Goal: Task Accomplishment & Management: Complete application form

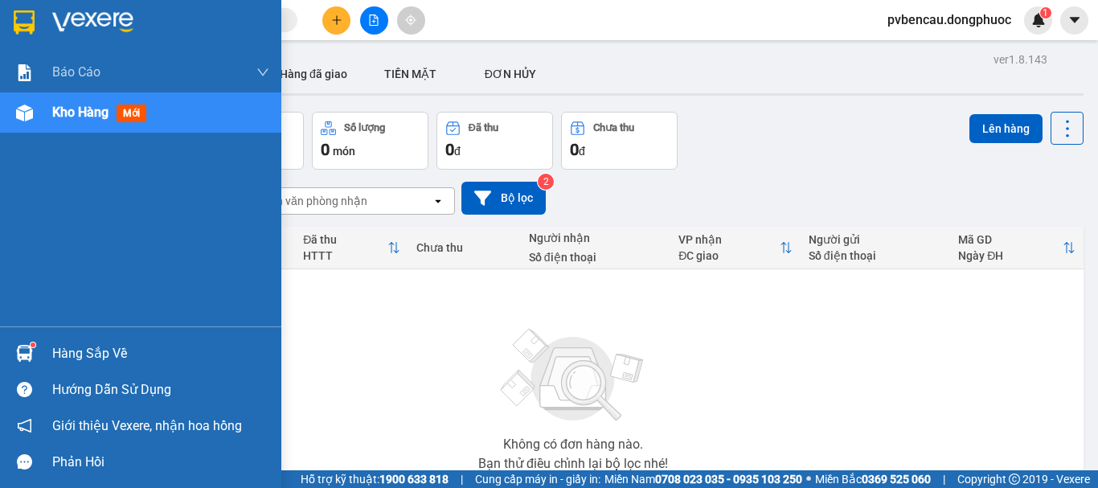
drag, startPoint x: 0, startPoint y: 0, endPoint x: 82, endPoint y: 357, distance: 366.3
click at [55, 347] on div "Hàng sắp về" at bounding box center [160, 354] width 217 height 24
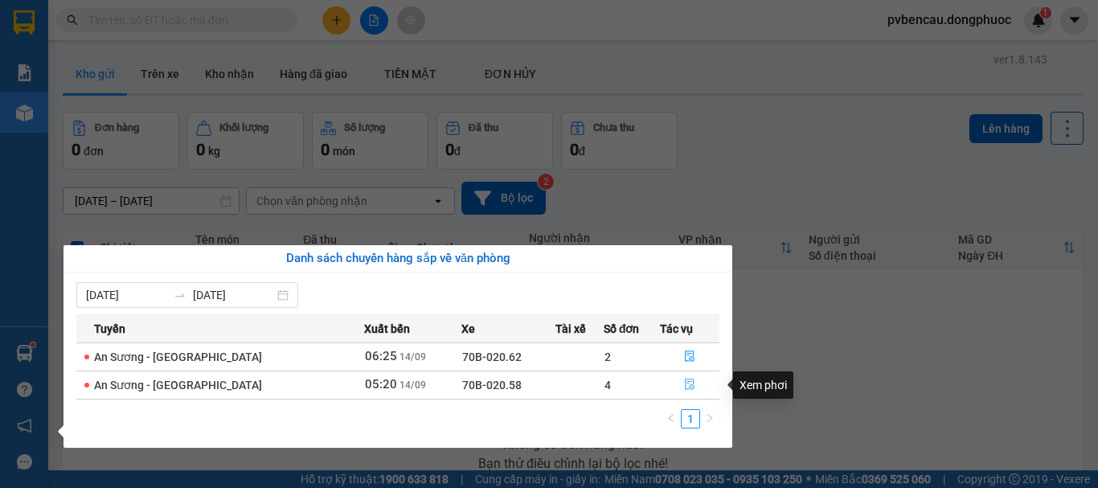
click at [691, 384] on icon "file-done" at bounding box center [689, 384] width 11 height 11
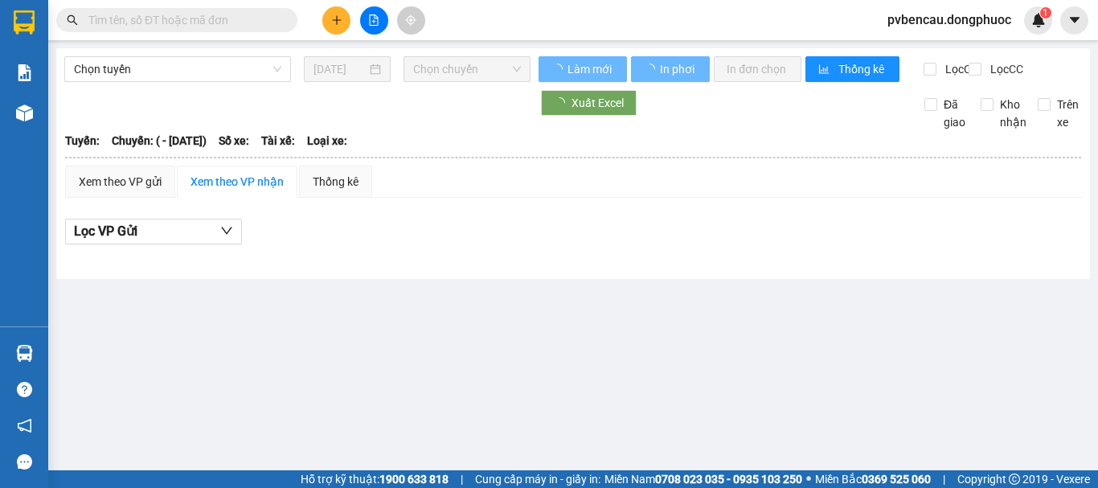
type input "[DATE]"
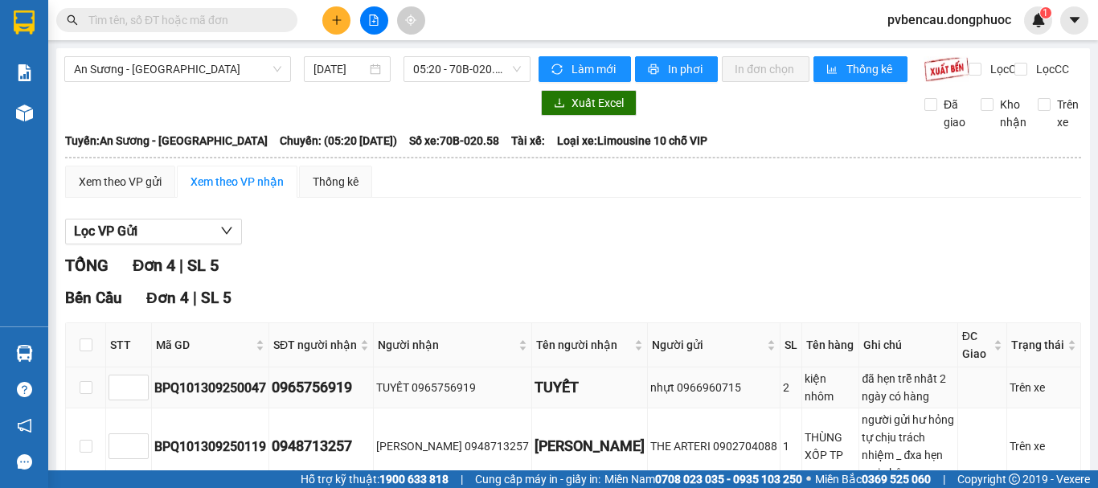
scroll to position [166, 0]
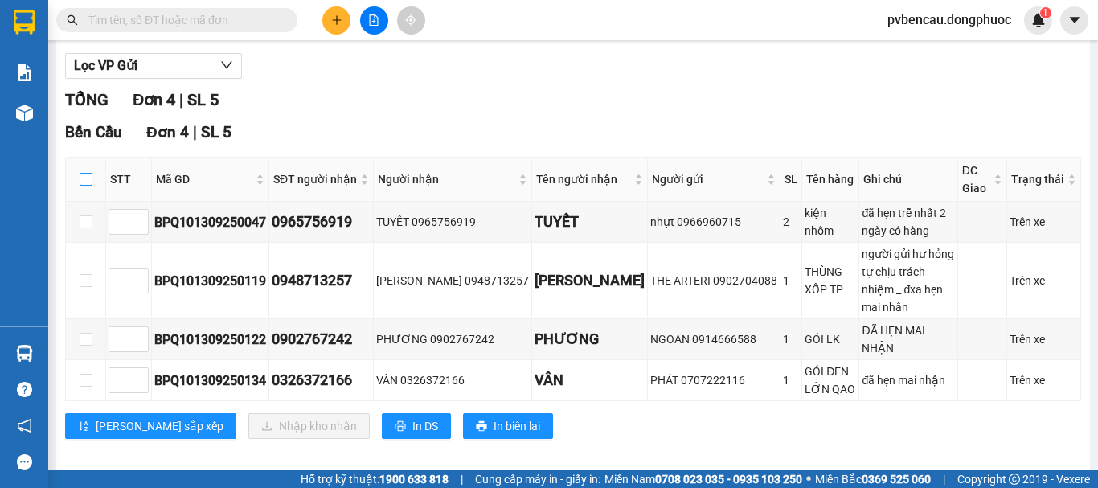
click at [87, 186] on input "checkbox" at bounding box center [86, 179] width 13 height 13
checkbox input "true"
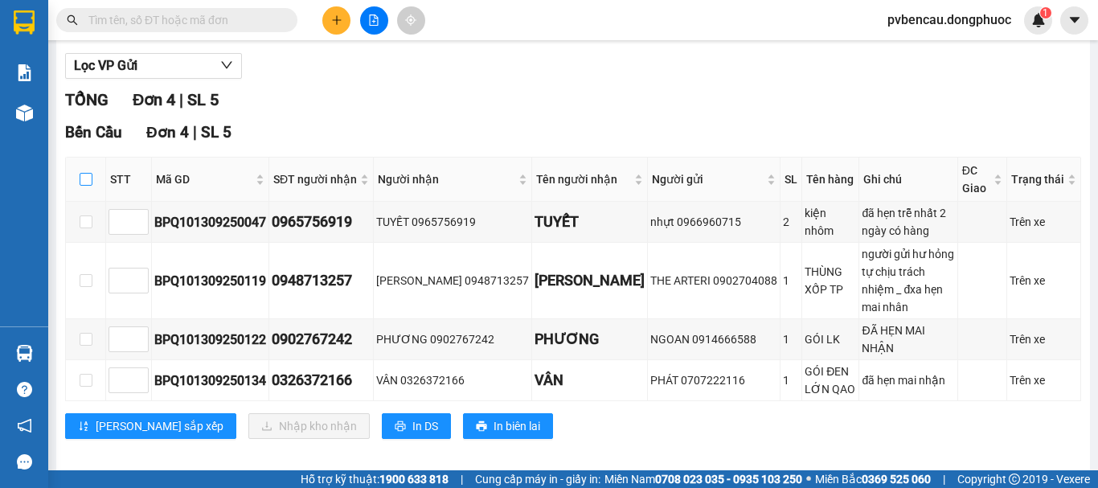
checkbox input "true"
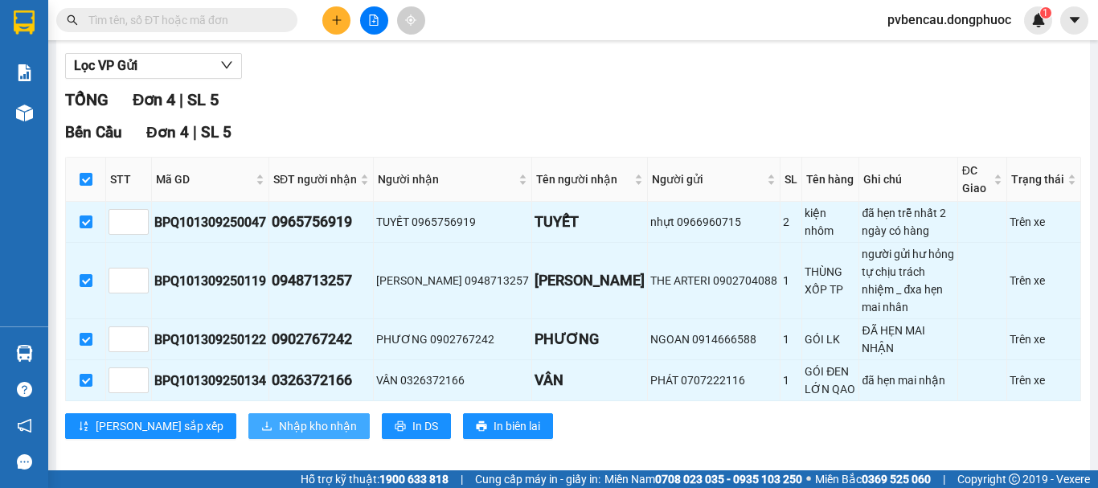
click at [279, 417] on span "Nhập kho nhận" at bounding box center [318, 426] width 78 height 18
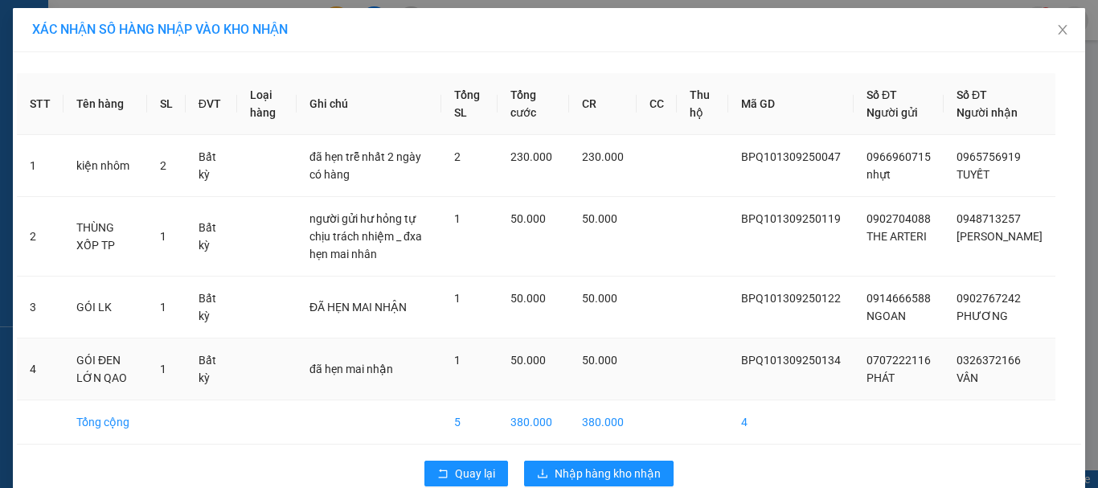
scroll to position [47, 0]
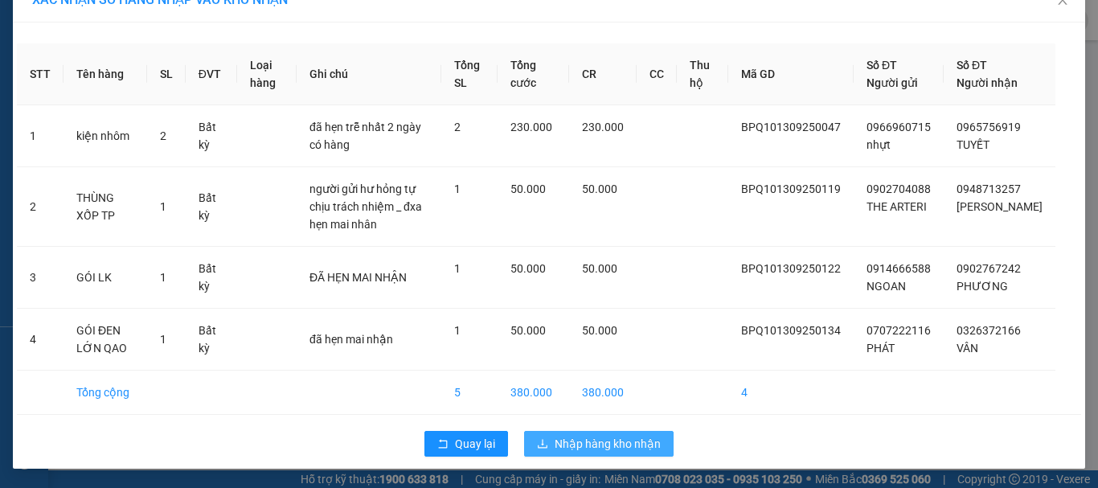
click at [611, 444] on span "Nhập hàng kho nhận" at bounding box center [608, 444] width 106 height 18
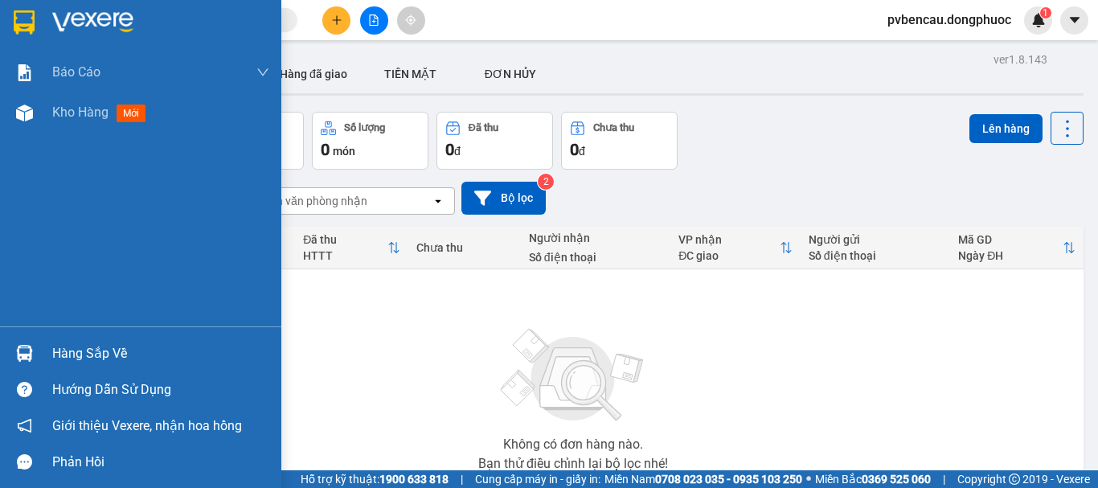
click at [45, 343] on div "Hàng sắp về" at bounding box center [140, 353] width 281 height 36
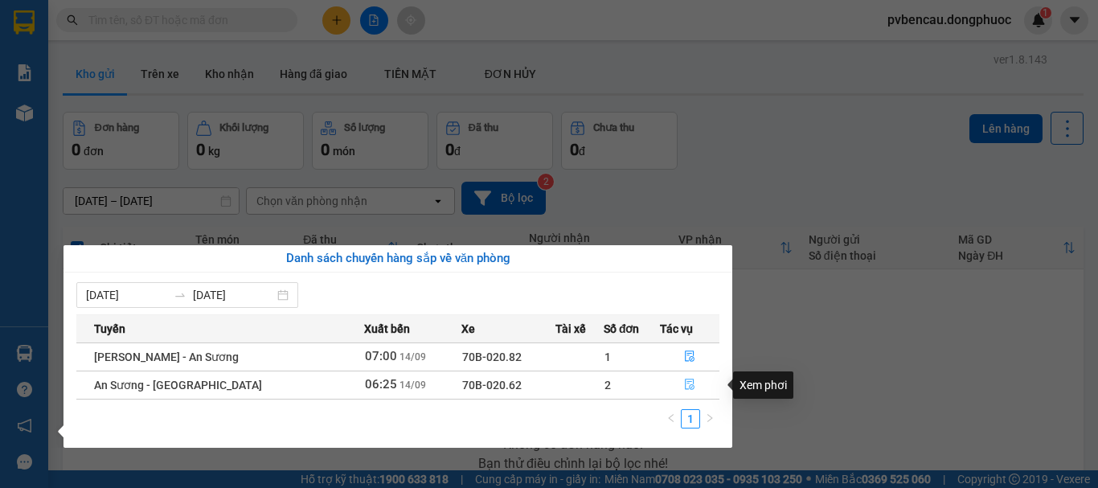
click at [684, 385] on icon "file-done" at bounding box center [689, 384] width 11 height 11
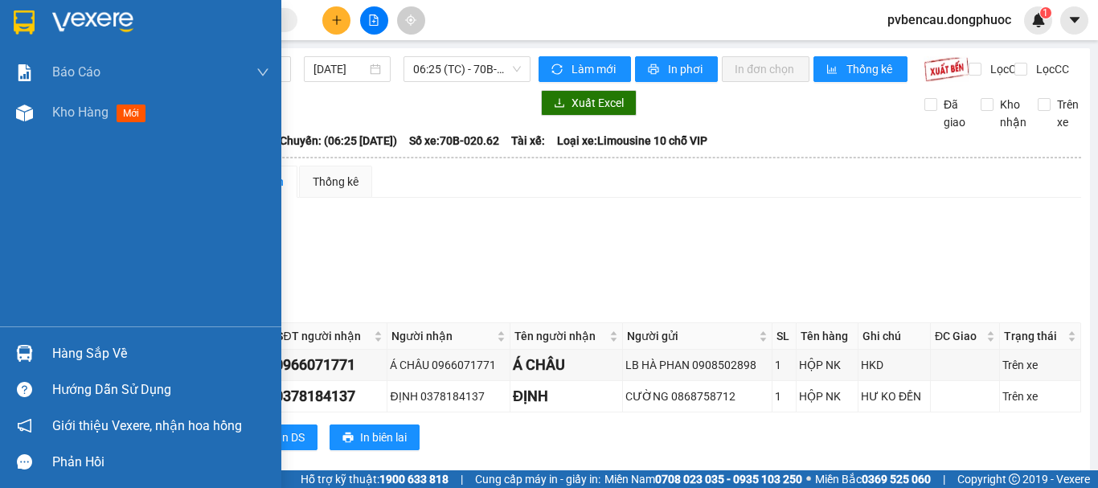
click at [101, 351] on div "Hàng sắp về" at bounding box center [160, 354] width 217 height 24
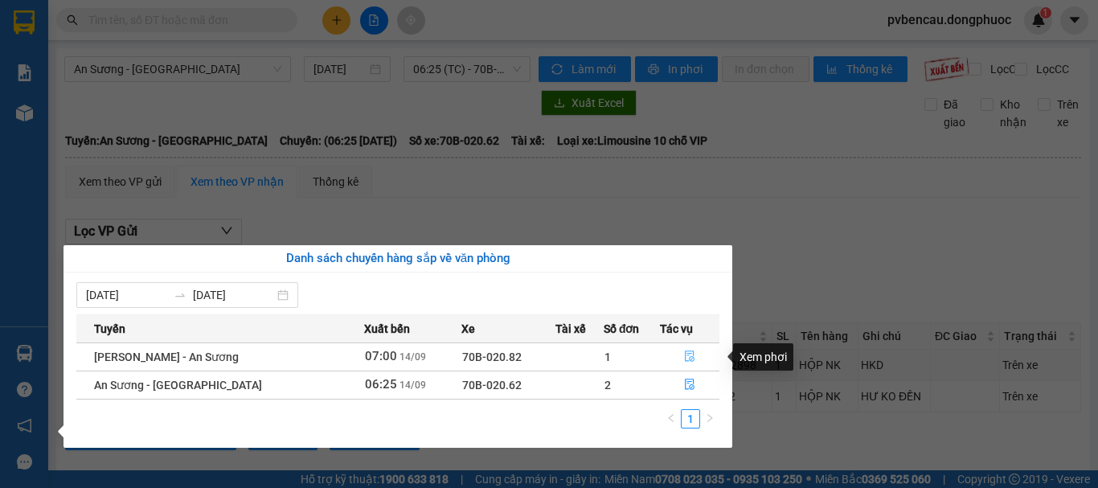
click at [688, 358] on icon "file-done" at bounding box center [689, 356] width 11 height 11
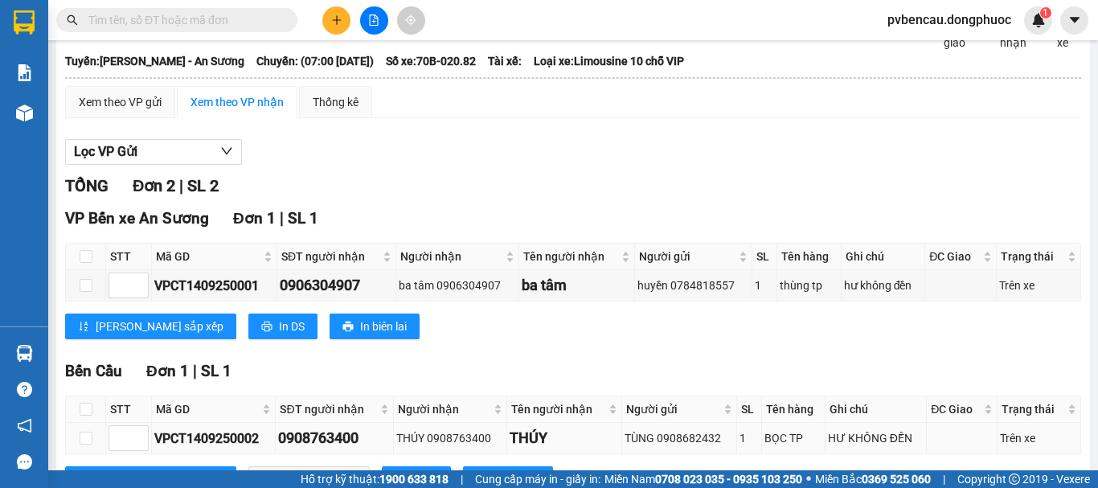
scroll to position [160, 0]
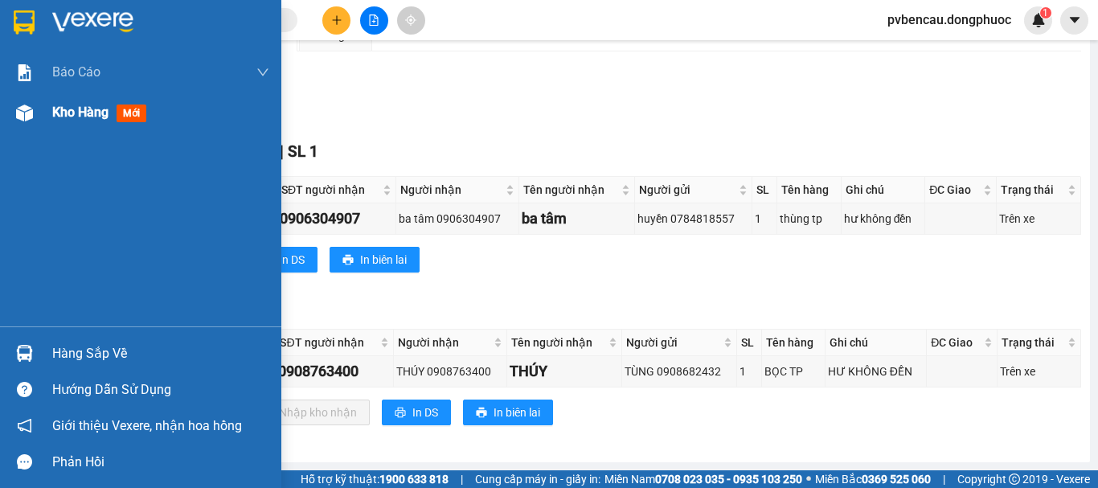
click at [88, 113] on span "Kho hàng" at bounding box center [80, 112] width 56 height 15
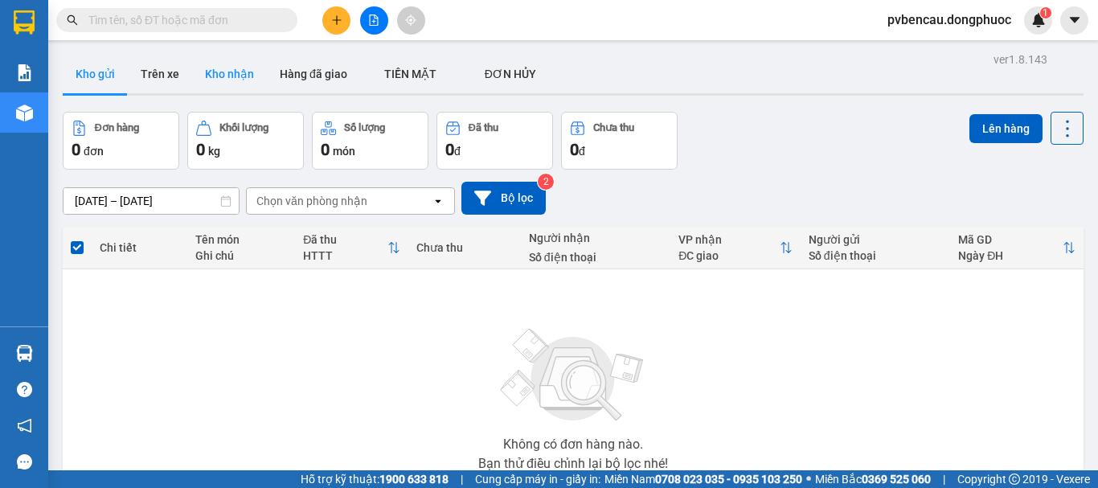
click at [230, 73] on button "Kho nhận" at bounding box center [229, 74] width 75 height 39
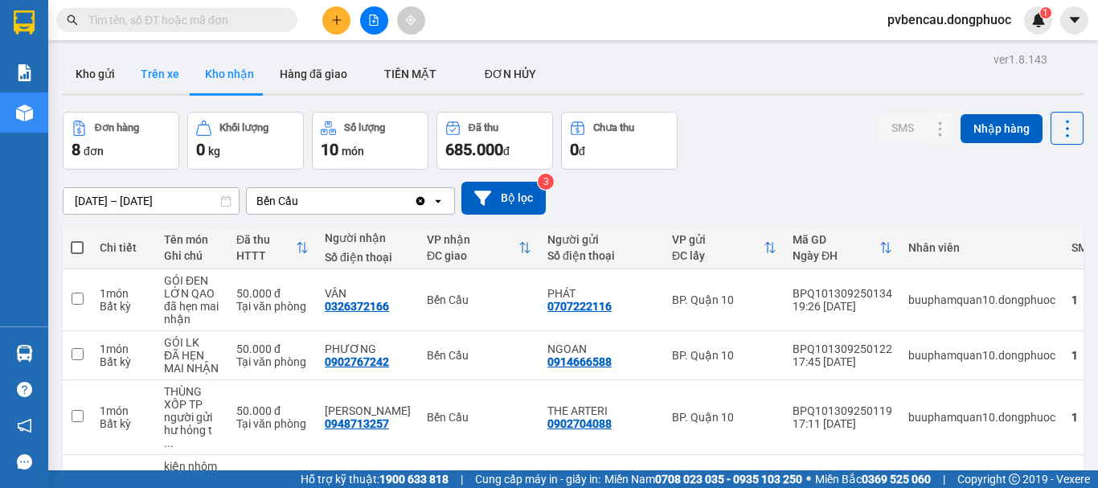
click at [172, 68] on button "Trên xe" at bounding box center [160, 74] width 64 height 39
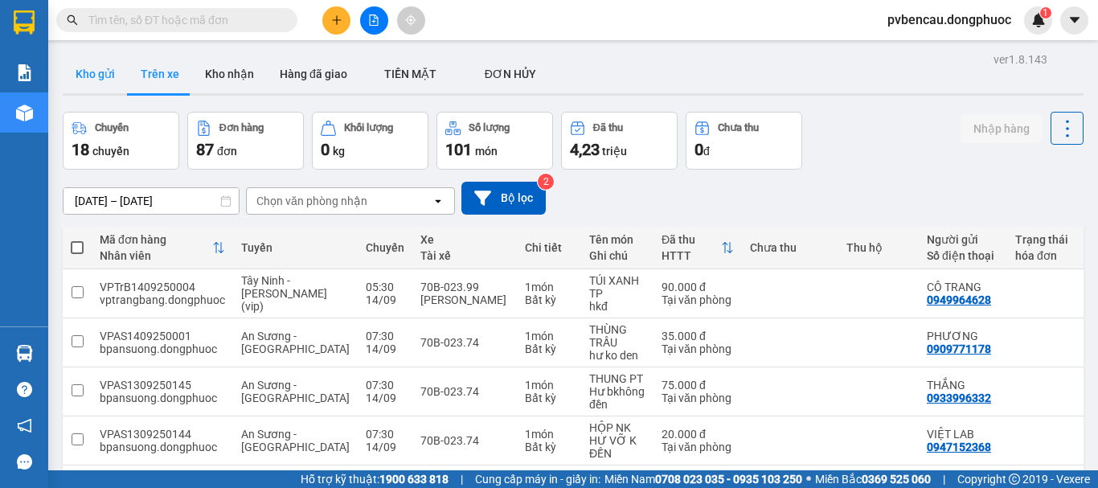
click at [96, 70] on button "Kho gửi" at bounding box center [95, 74] width 65 height 39
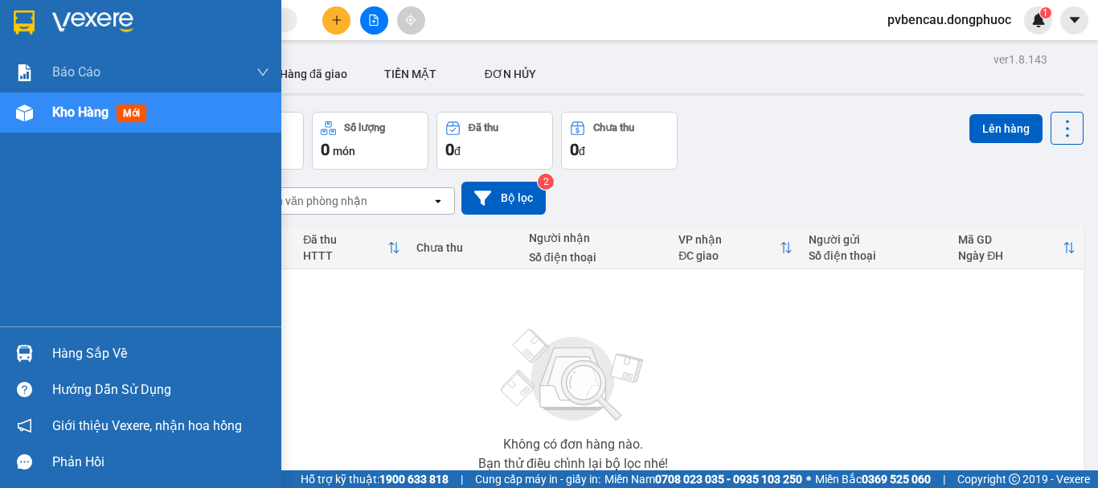
click at [39, 347] on div "Hàng sắp về" at bounding box center [140, 353] width 281 height 36
click at [0, 262] on div "Báo cáo Mẫu 1: Báo cáo dòng tiền Mẫu 1: Báo cáo dòng tiền theo nhân viên Mẫu 1:…" at bounding box center [140, 244] width 281 height 488
click at [64, 99] on div "Kho hàng mới" at bounding box center [160, 112] width 217 height 40
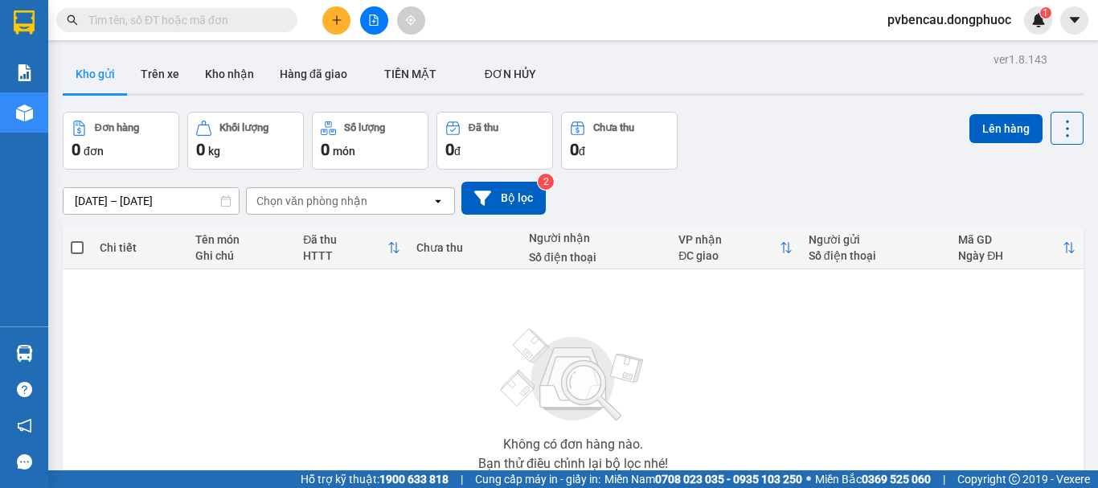
click at [257, 304] on div "Không có đơn hàng nào. Bạn thử điều chỉnh lại bộ lọc nhé!" at bounding box center [573, 394] width 1005 height 241
click at [250, 312] on div "Không có đơn hàng nào. Bạn thử điều chỉnh lại bộ lọc nhé!" at bounding box center [573, 394] width 1005 height 241
click at [224, 80] on button "Kho nhận" at bounding box center [229, 74] width 75 height 39
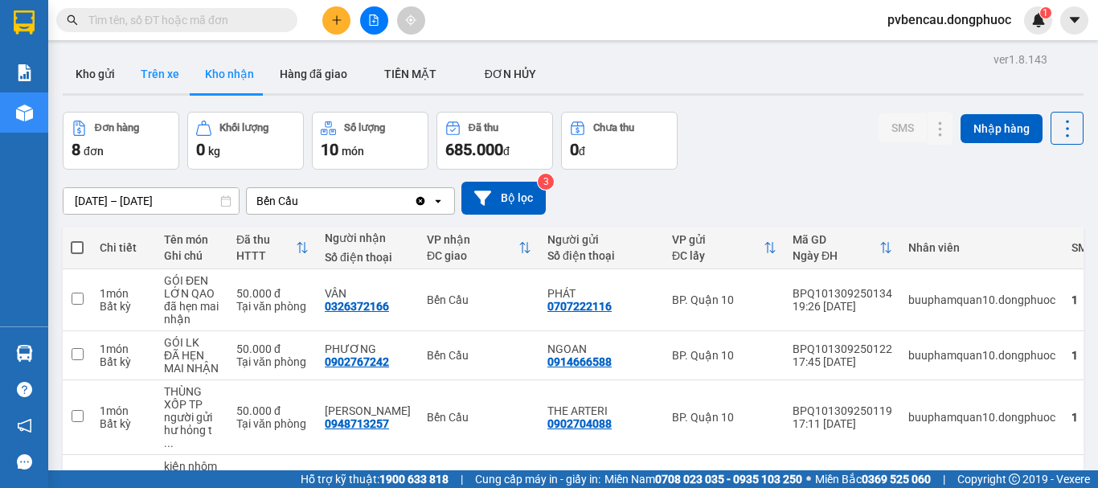
click at [166, 66] on button "Trên xe" at bounding box center [160, 74] width 64 height 39
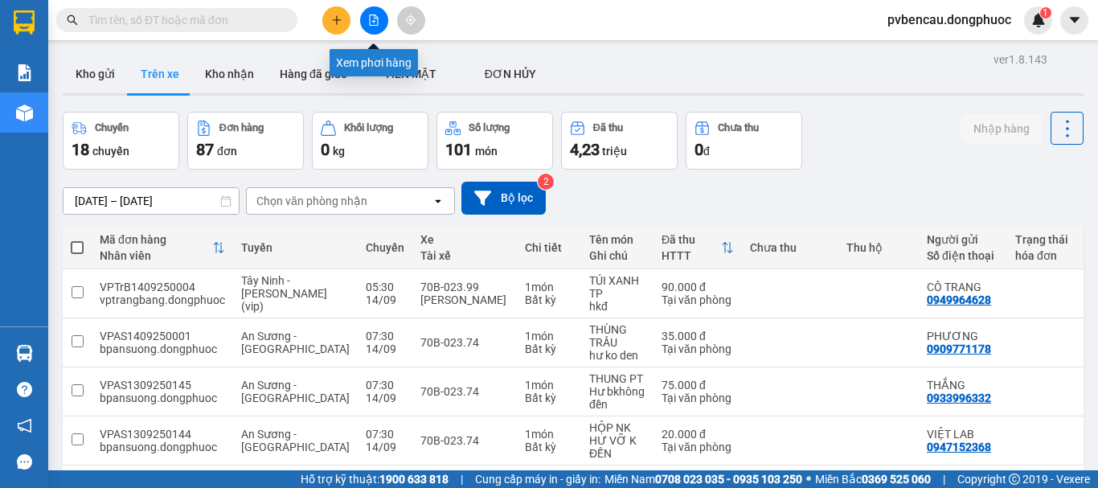
click at [364, 25] on button at bounding box center [374, 20] width 28 height 28
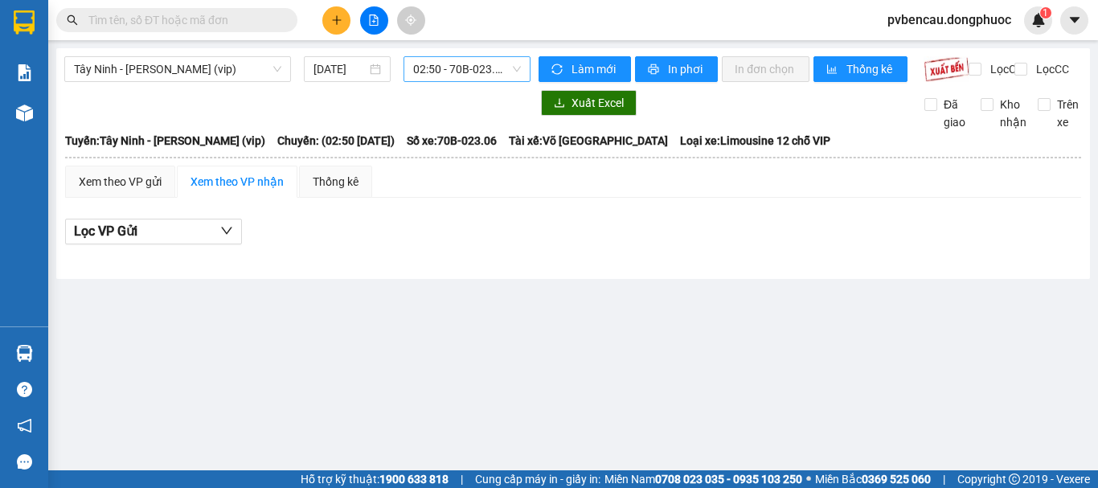
click at [474, 69] on span "02:50 - 70B-023.06" at bounding box center [467, 69] width 108 height 24
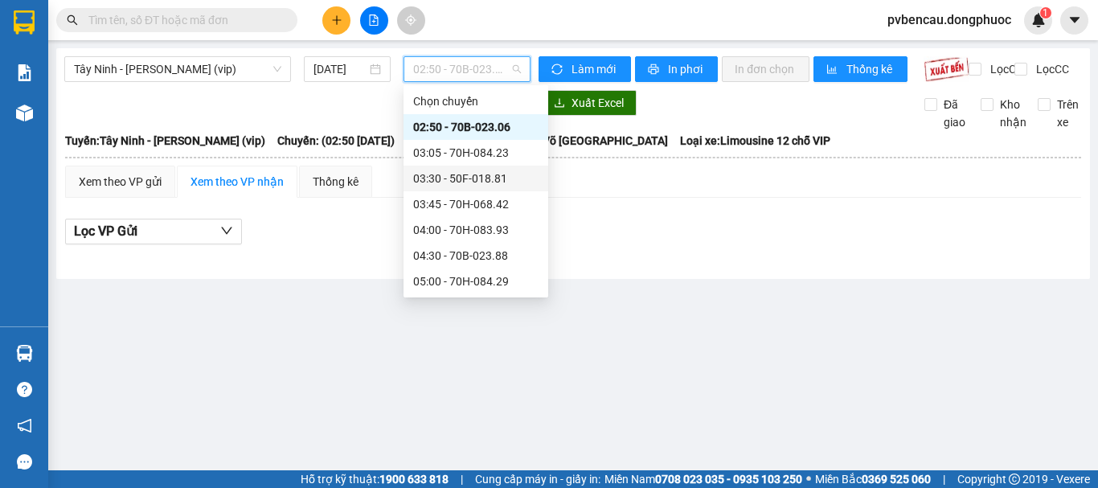
click at [491, 181] on div "03:30 - 50F-018.81" at bounding box center [475, 179] width 125 height 18
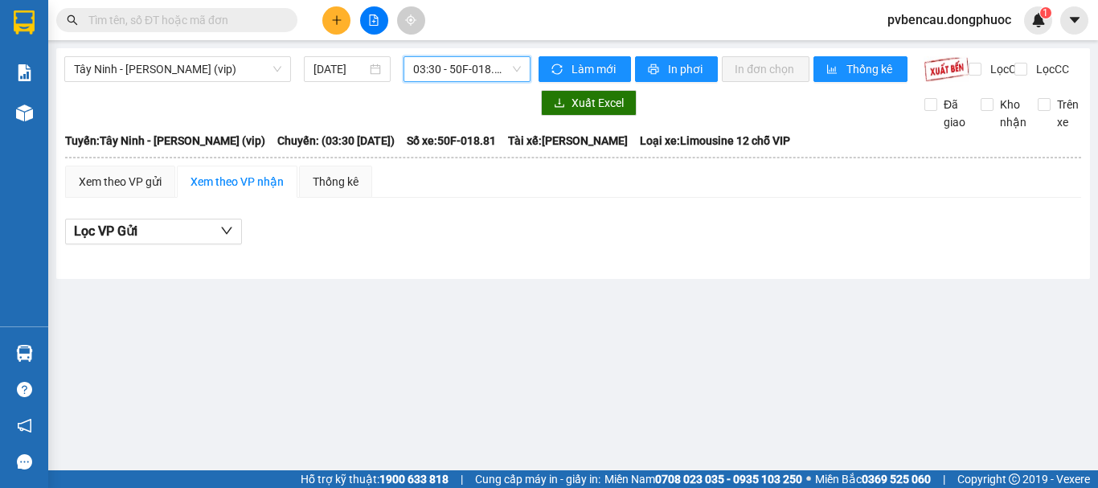
click at [483, 72] on span "03:30 - 50F-018.81" at bounding box center [467, 69] width 108 height 24
click at [224, 65] on span "Tây Ninh - [PERSON_NAME] (vip)" at bounding box center [177, 69] width 207 height 24
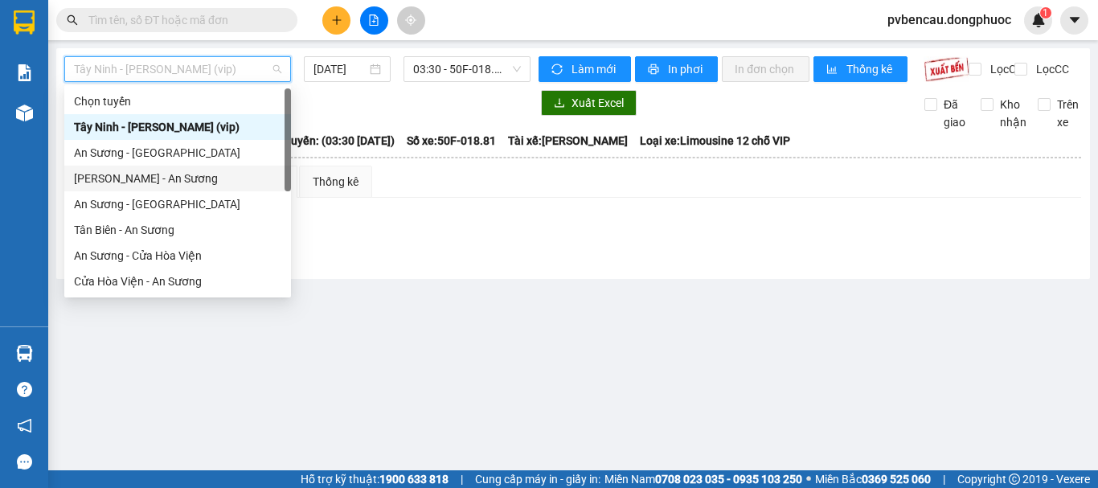
click at [154, 180] on div "[PERSON_NAME] - An Sương" at bounding box center [177, 179] width 207 height 18
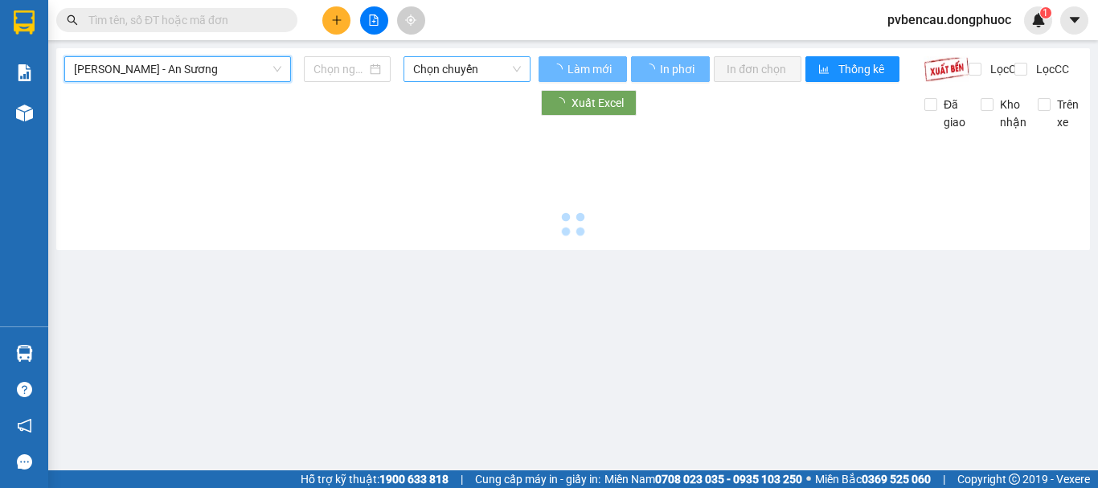
click at [468, 68] on span "Chọn chuyến" at bounding box center [467, 69] width 108 height 24
type input "[DATE]"
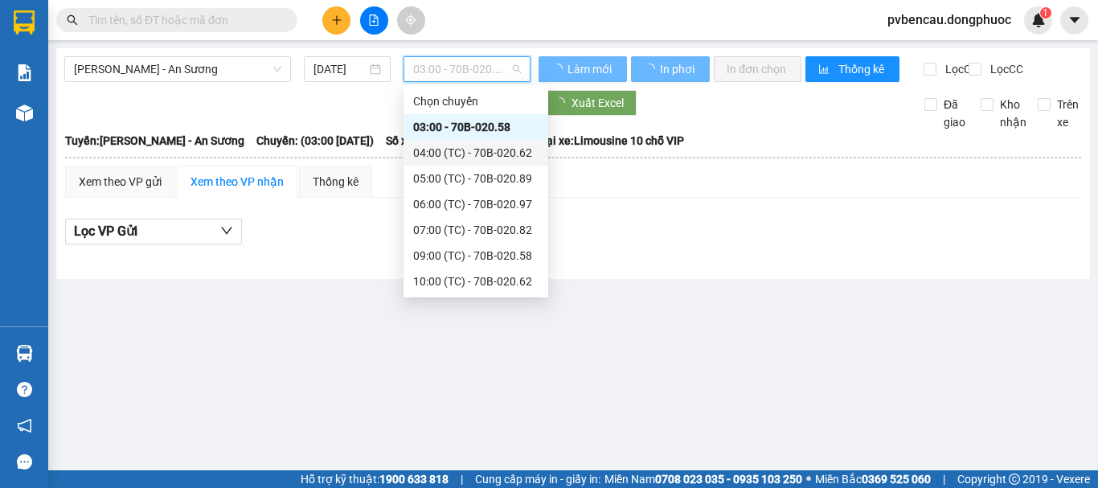
click at [473, 151] on div "04:00 (TC) - 70B-020.62" at bounding box center [475, 153] width 125 height 18
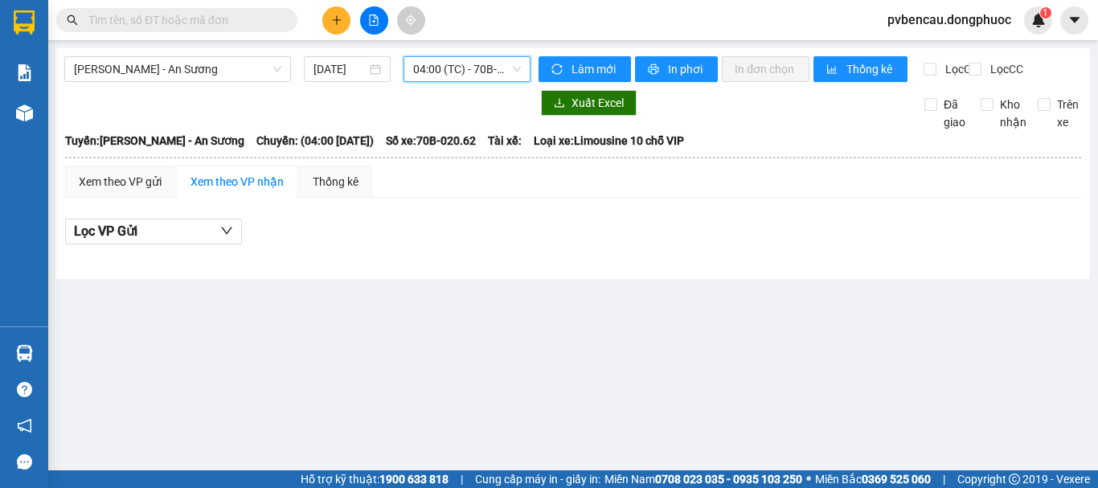
click at [474, 67] on span "04:00 (TC) - 70B-020.62" at bounding box center [467, 69] width 108 height 24
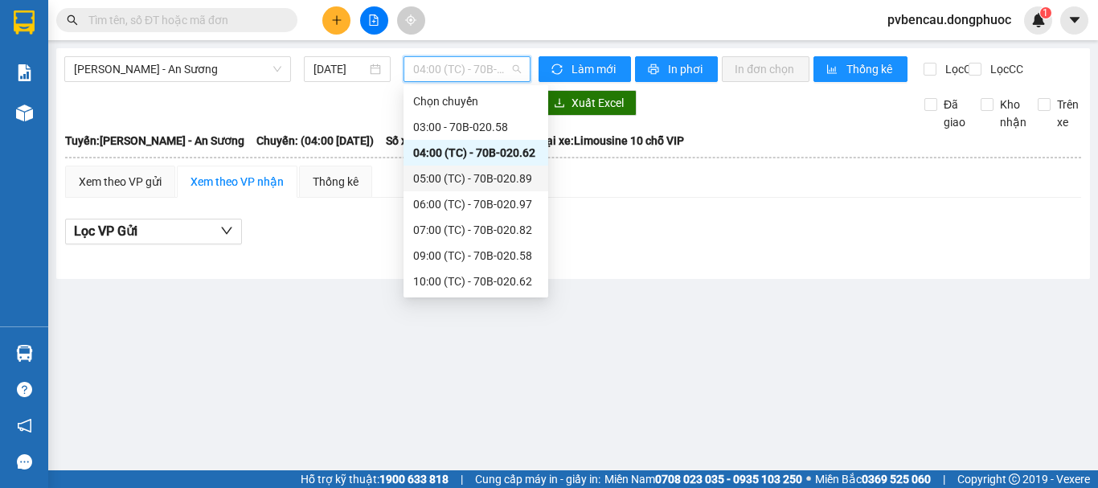
click at [478, 174] on div "05:00 (TC) - 70B-020.89" at bounding box center [475, 179] width 125 height 18
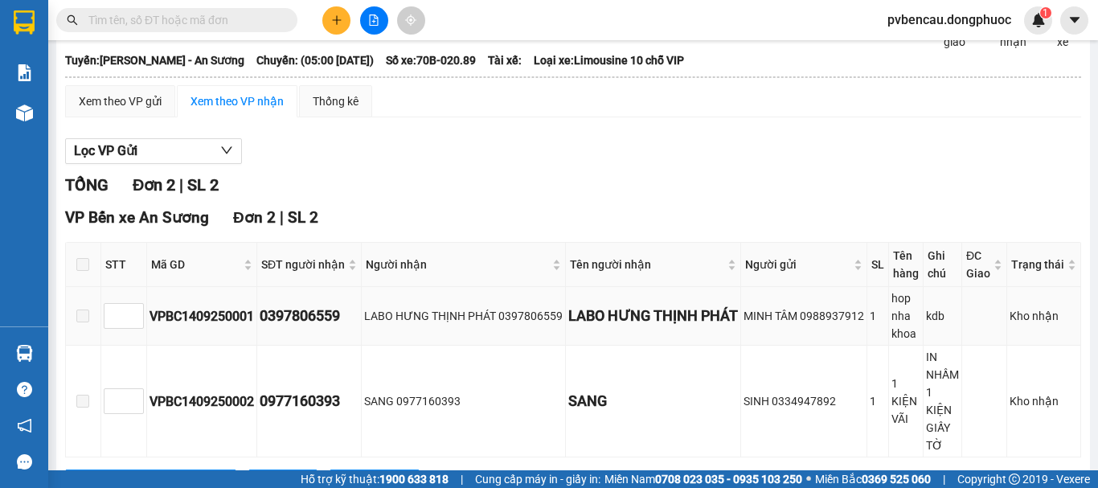
scroll to position [146, 0]
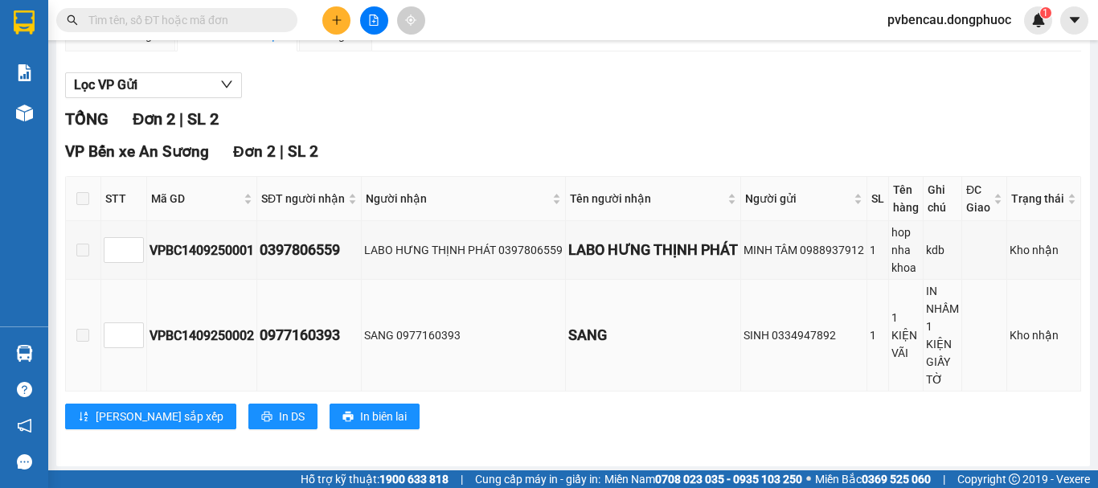
click at [76, 338] on span at bounding box center [82, 335] width 13 height 13
click at [80, 342] on span at bounding box center [82, 335] width 13 height 13
click at [568, 334] on div "SANG" at bounding box center [653, 335] width 170 height 23
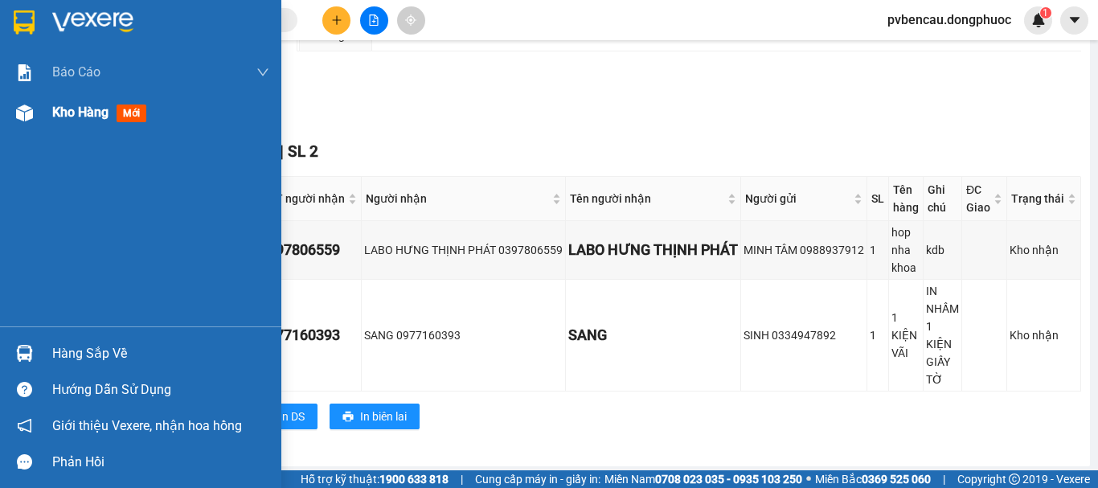
click at [35, 114] on div at bounding box center [24, 113] width 28 height 28
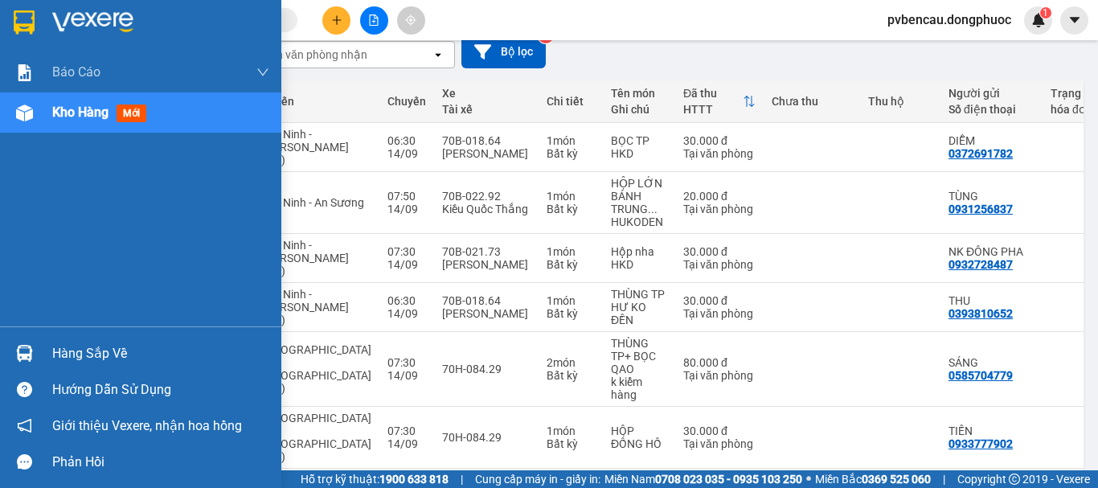
click at [43, 351] on div "Hàng sắp về" at bounding box center [140, 353] width 281 height 36
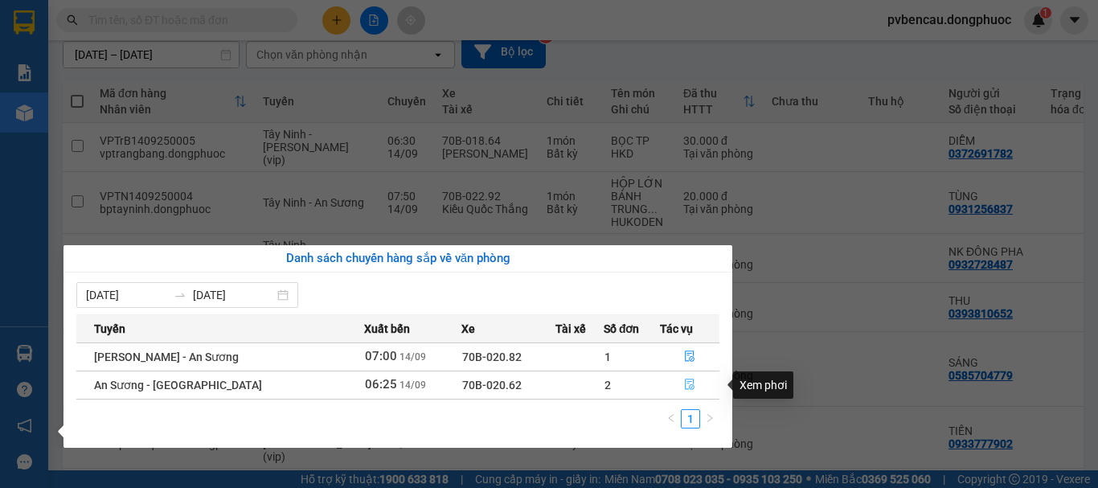
click at [692, 383] on button "button" at bounding box center [690, 385] width 58 height 26
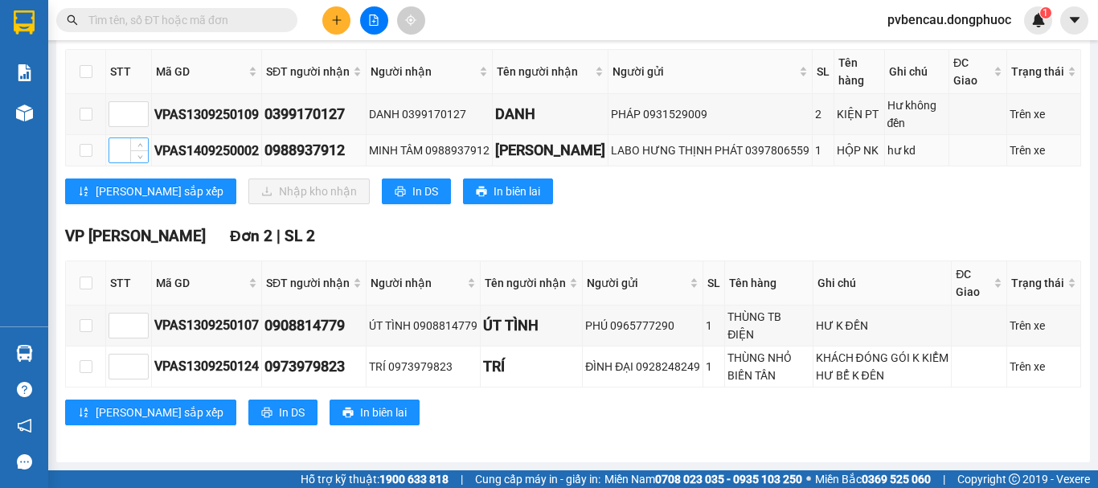
scroll to position [381, 0]
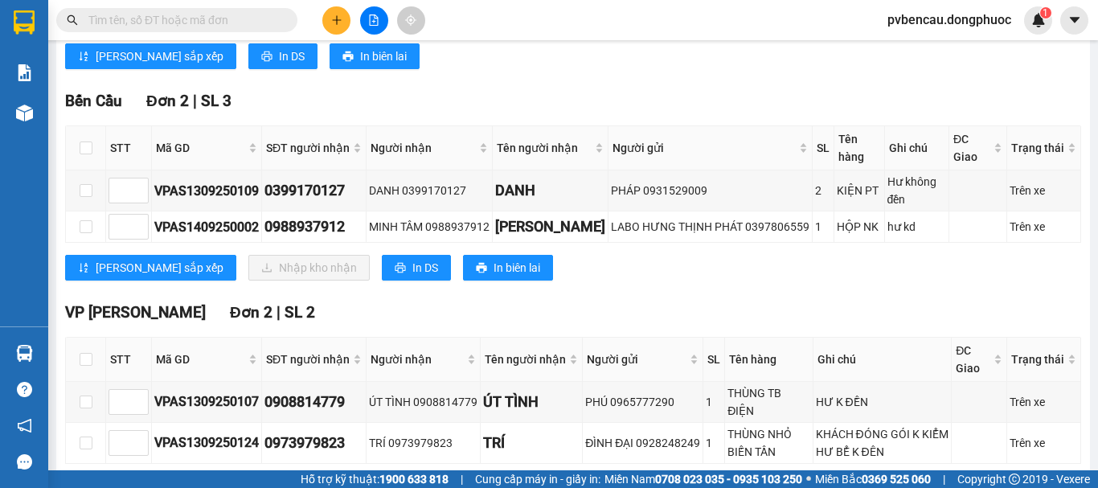
click at [92, 160] on th at bounding box center [86, 148] width 40 height 44
click at [83, 154] on input "checkbox" at bounding box center [86, 148] width 13 height 13
checkbox input "true"
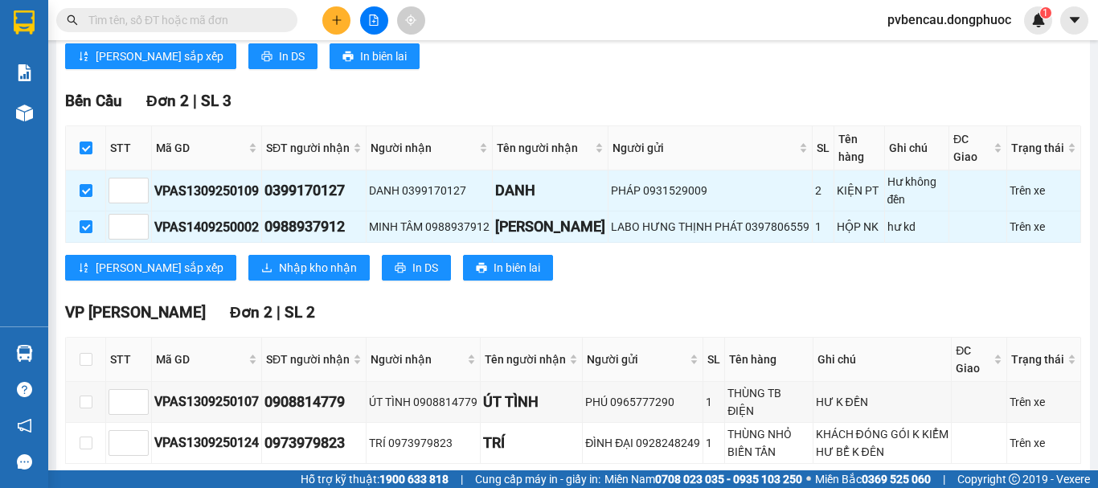
click at [239, 268] on div "[GEOGRAPHIC_DATA] 2 | SL 3 STT Mã GD SĐT người nhận Người nhận Tên người nhận N…" at bounding box center [573, 190] width 1016 height 203
click at [279, 277] on span "Nhập kho nhận" at bounding box center [318, 268] width 78 height 18
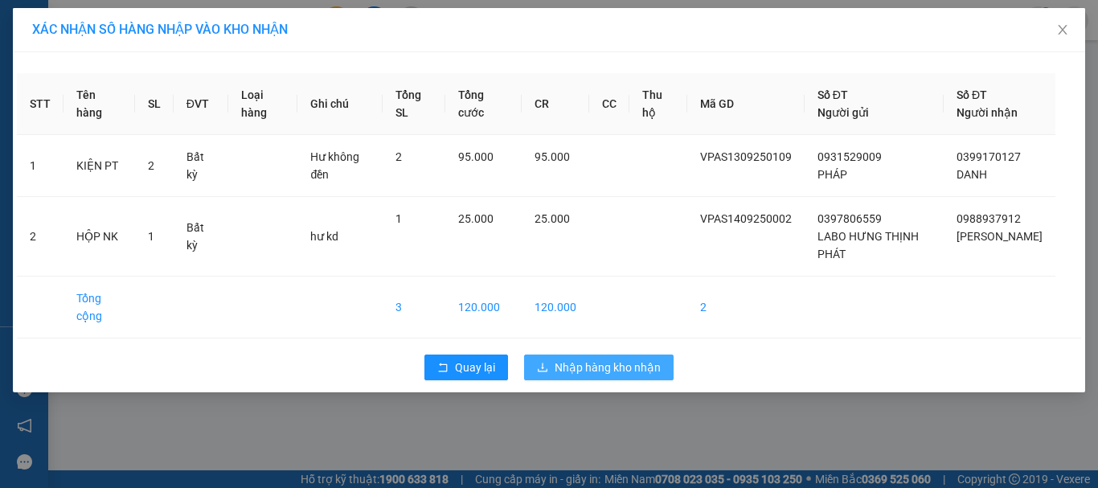
click at [591, 376] on span "Nhập hàng kho nhận" at bounding box center [608, 368] width 106 height 18
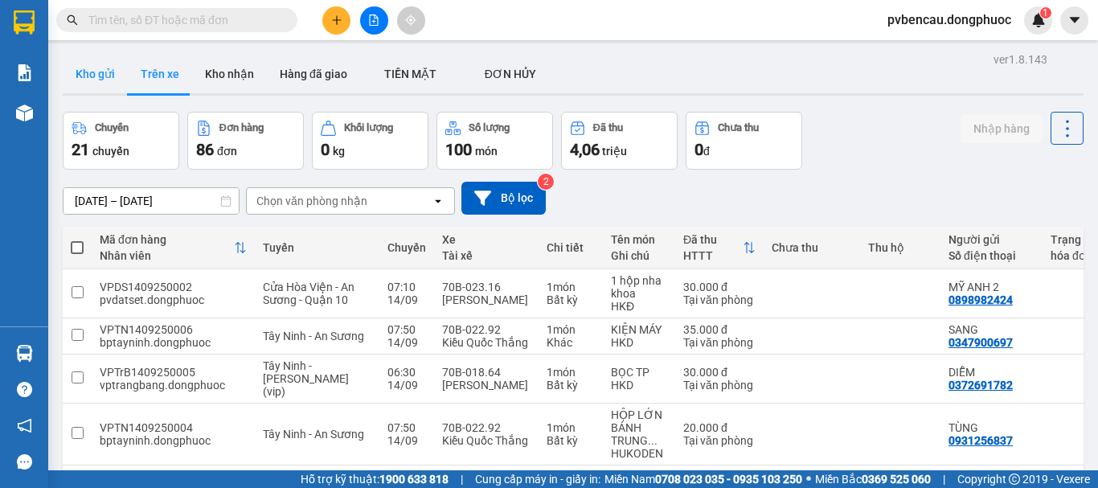
click at [101, 75] on button "Kho gửi" at bounding box center [95, 74] width 65 height 39
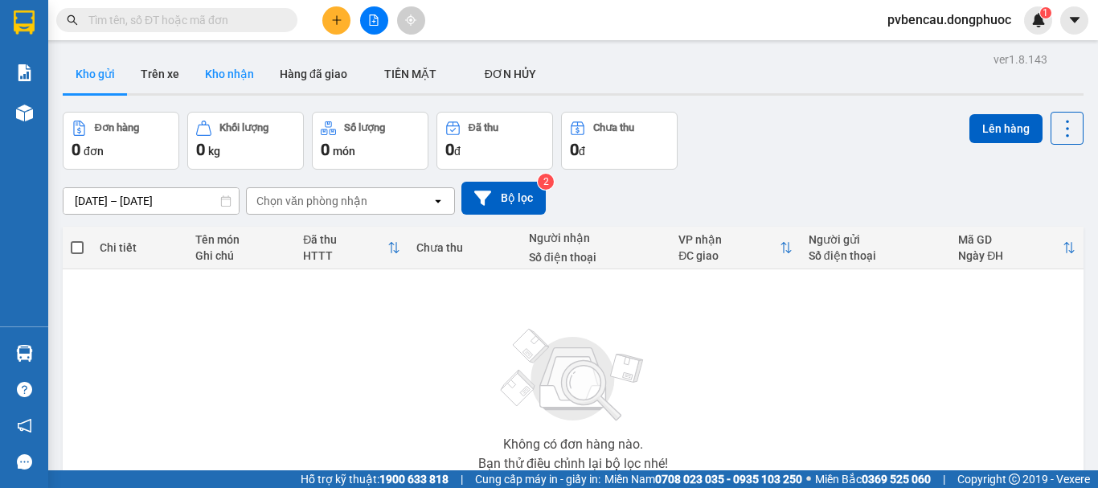
click at [217, 76] on button "Kho nhận" at bounding box center [229, 74] width 75 height 39
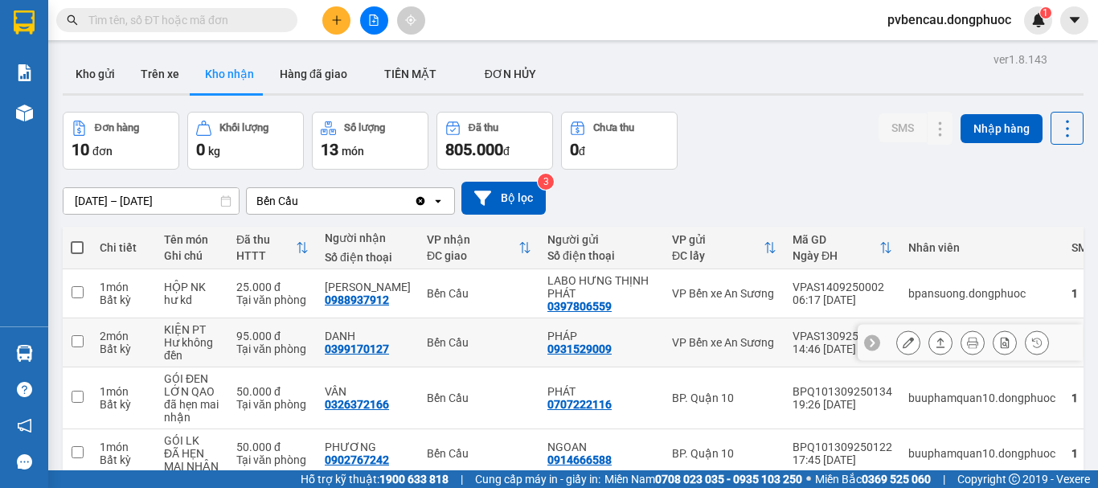
scroll to position [322, 0]
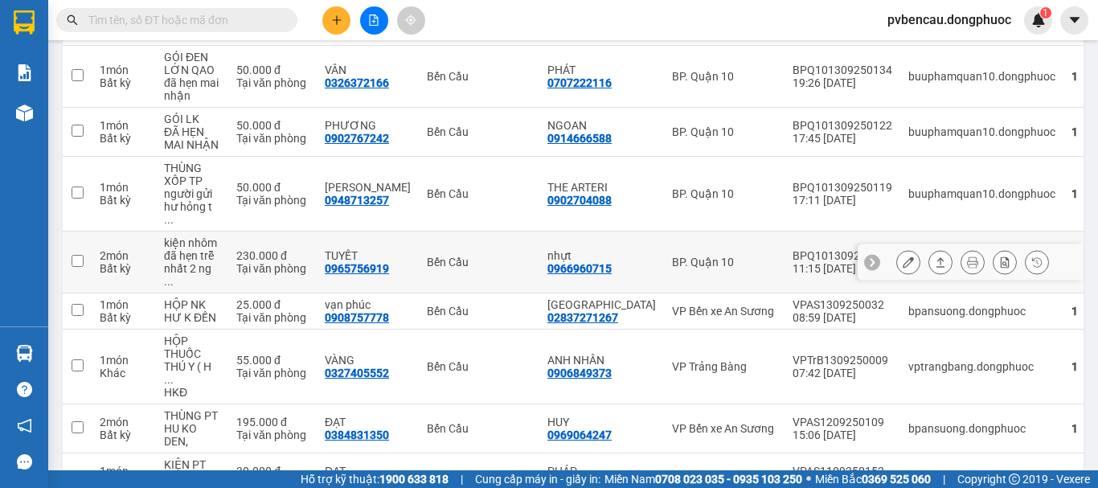
click at [228, 239] on td "kiện nhôm đã hẹn trễ nhất 2 ng ..." at bounding box center [192, 263] width 72 height 62
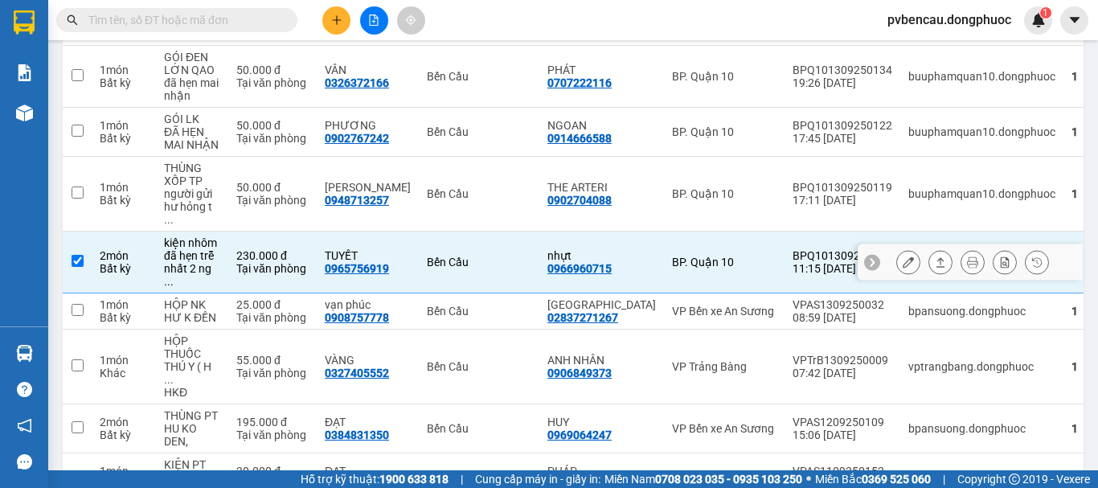
click at [174, 275] on span "..." at bounding box center [169, 281] width 10 height 13
checkbox input "false"
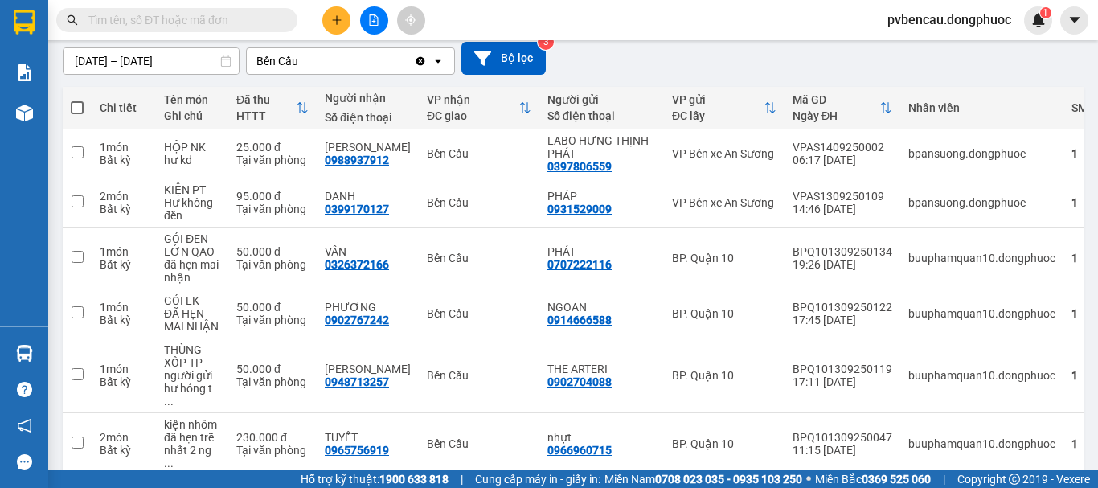
scroll to position [0, 0]
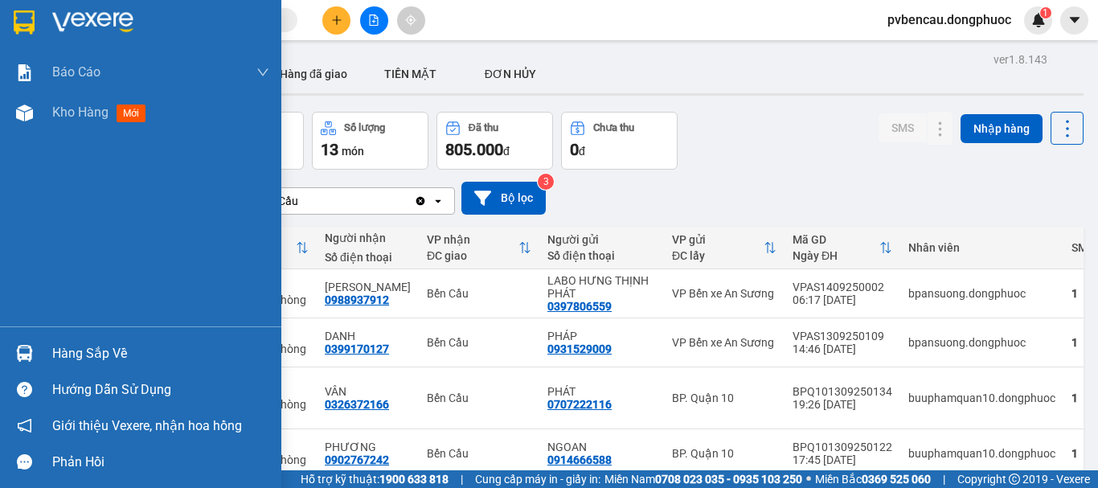
click at [33, 353] on div at bounding box center [24, 353] width 28 height 28
click at [33, 353] on div "Báo cáo Mẫu 1: Báo cáo dòng tiền Mẫu 1: Báo cáo dòng tiền theo nhân viên Mẫu 1:…" at bounding box center [140, 244] width 281 height 488
click at [110, 358] on div "Hàng sắp về" at bounding box center [160, 354] width 217 height 24
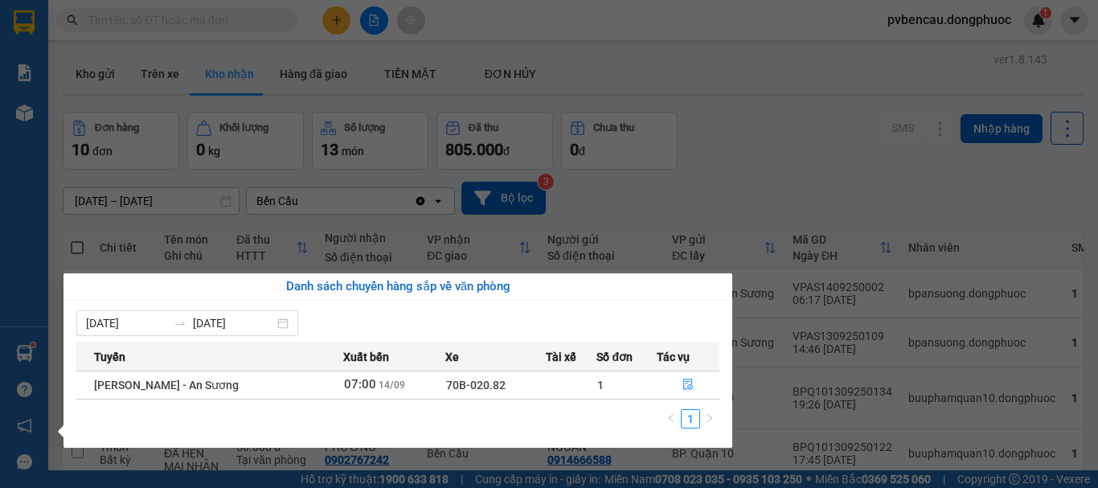
click at [10, 260] on div "Báo cáo Mẫu 1: Báo cáo dòng tiền Mẫu 1: Báo cáo dòng tiền theo nhân viên Mẫu 1:…" at bounding box center [24, 244] width 48 height 488
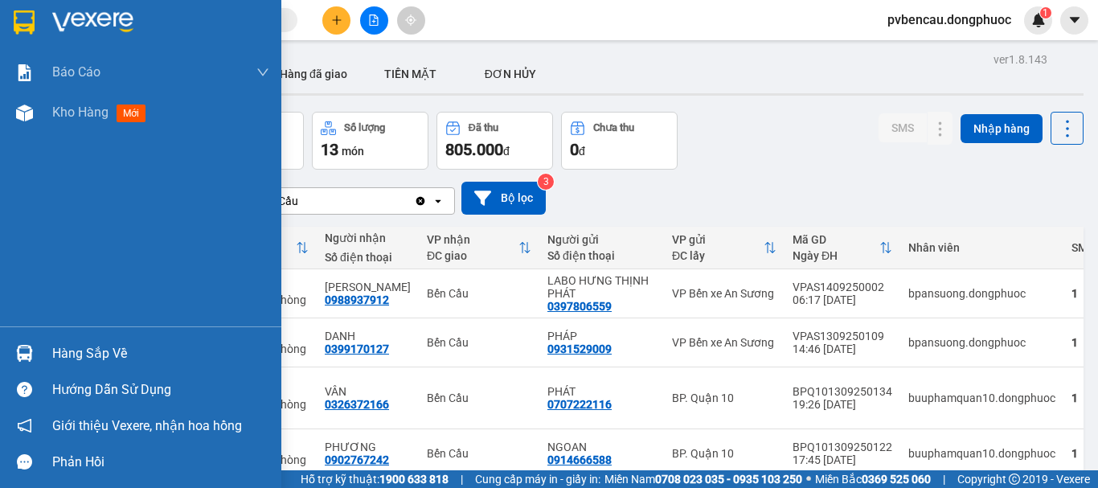
click at [35, 346] on div at bounding box center [24, 353] width 28 height 28
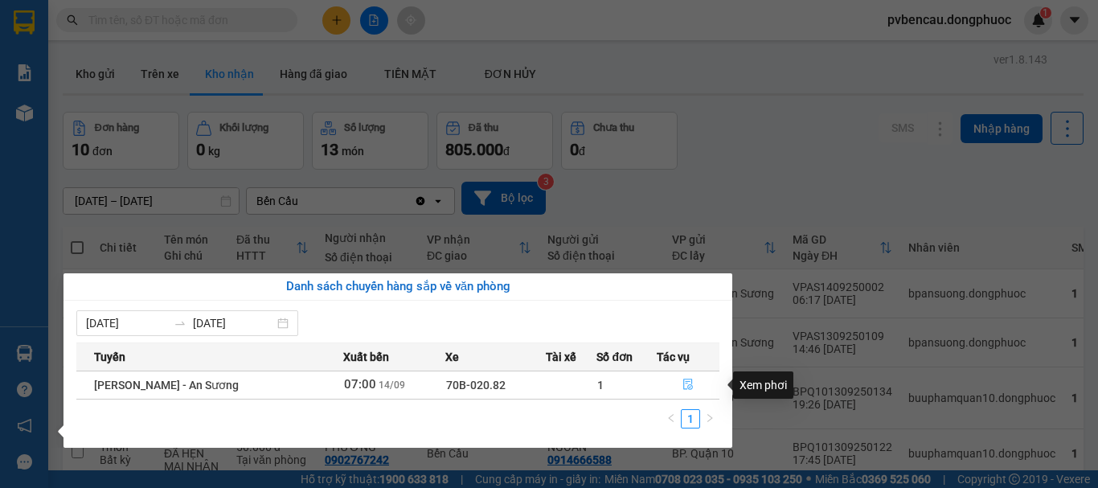
click at [686, 389] on icon "file-done" at bounding box center [688, 384] width 11 height 11
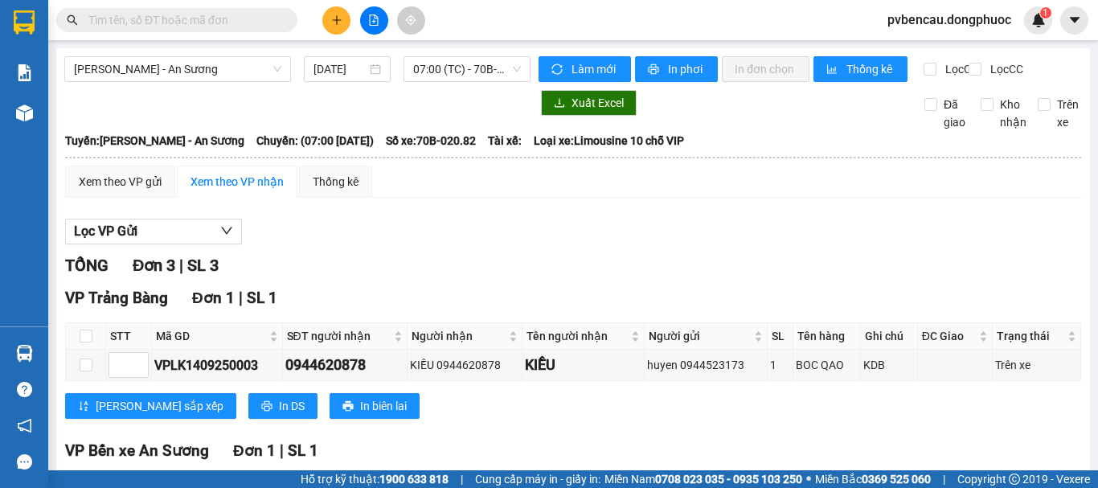
scroll to position [313, 0]
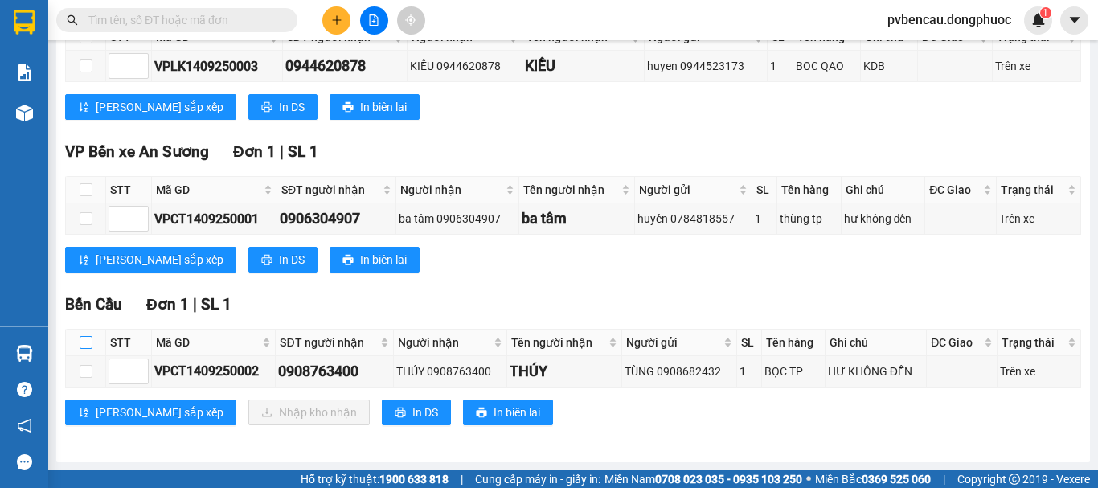
click at [82, 342] on input "checkbox" at bounding box center [86, 342] width 13 height 13
checkbox input "true"
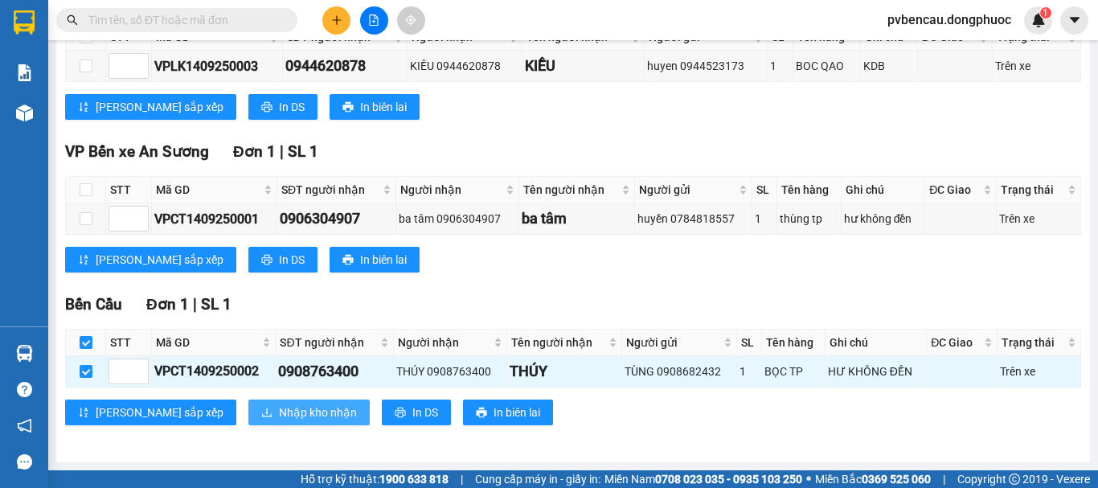
click at [248, 413] on button "Nhập kho nhận" at bounding box center [308, 413] width 121 height 26
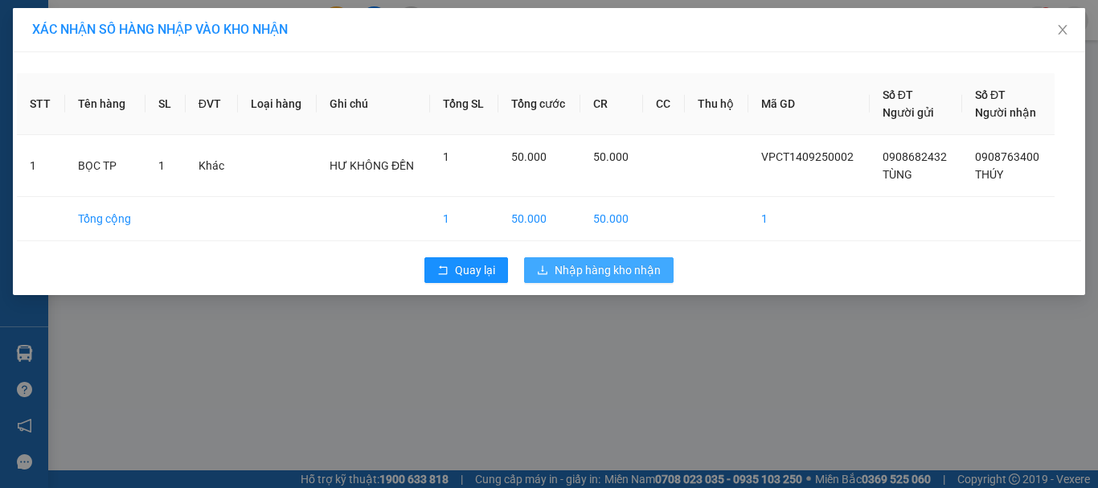
click at [557, 274] on span "Nhập hàng kho nhận" at bounding box center [608, 270] width 106 height 18
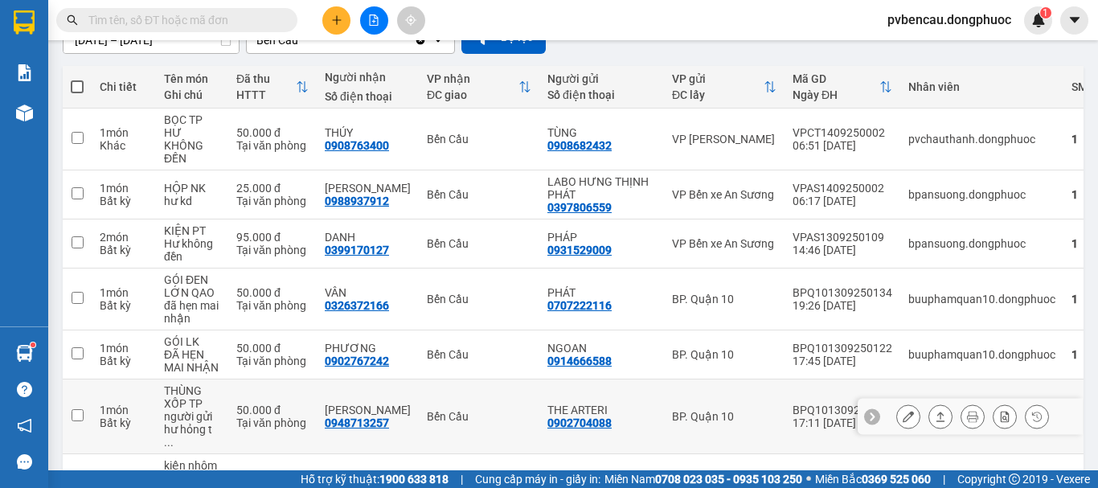
scroll to position [322, 0]
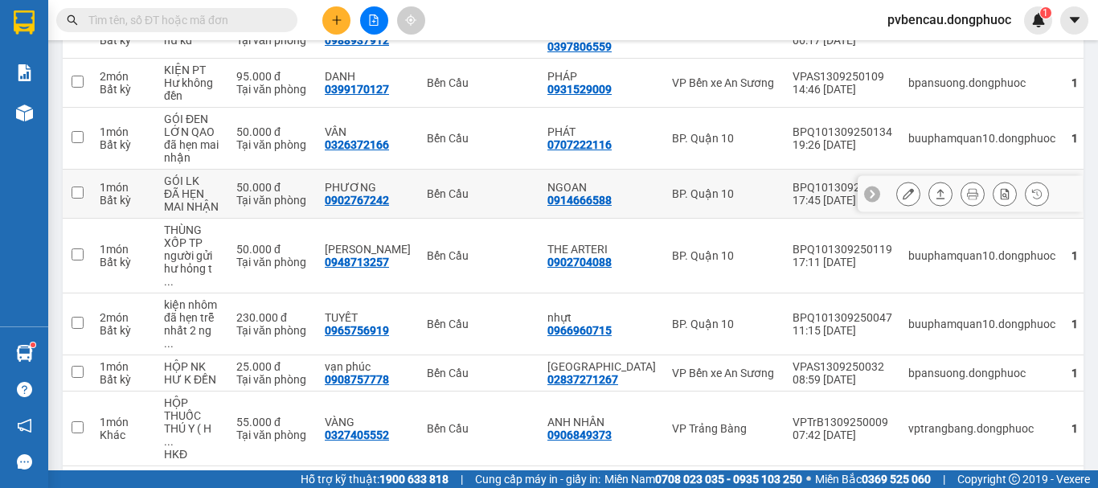
click at [237, 180] on td "50.000 đ Tại văn phòng" at bounding box center [272, 194] width 88 height 49
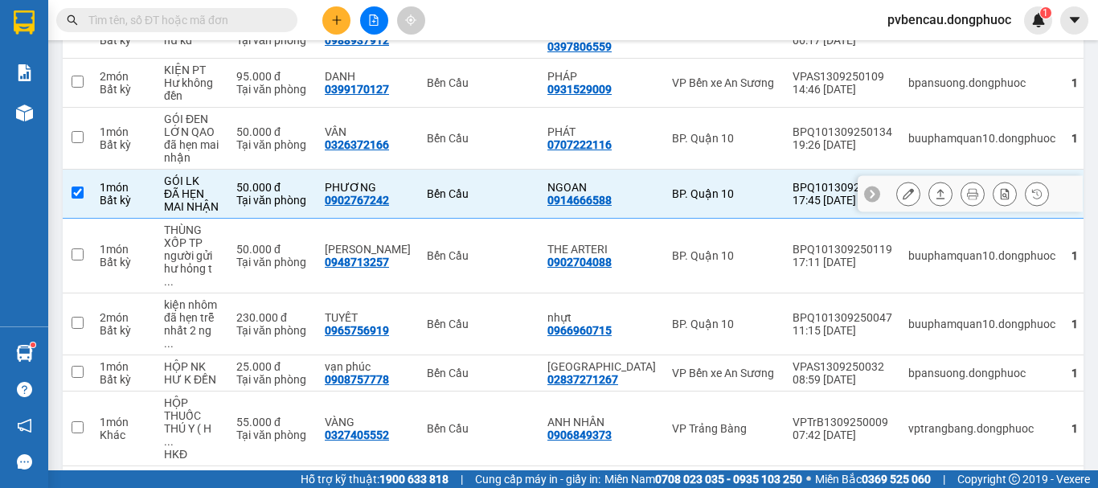
click at [935, 188] on icon at bounding box center [940, 193] width 11 height 11
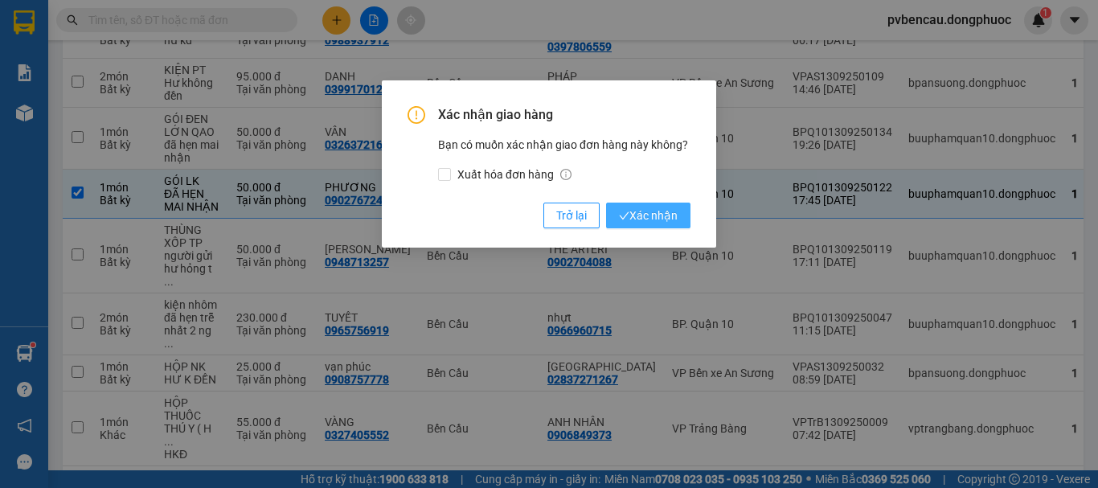
click at [648, 203] on button "Xác nhận" at bounding box center [648, 216] width 84 height 26
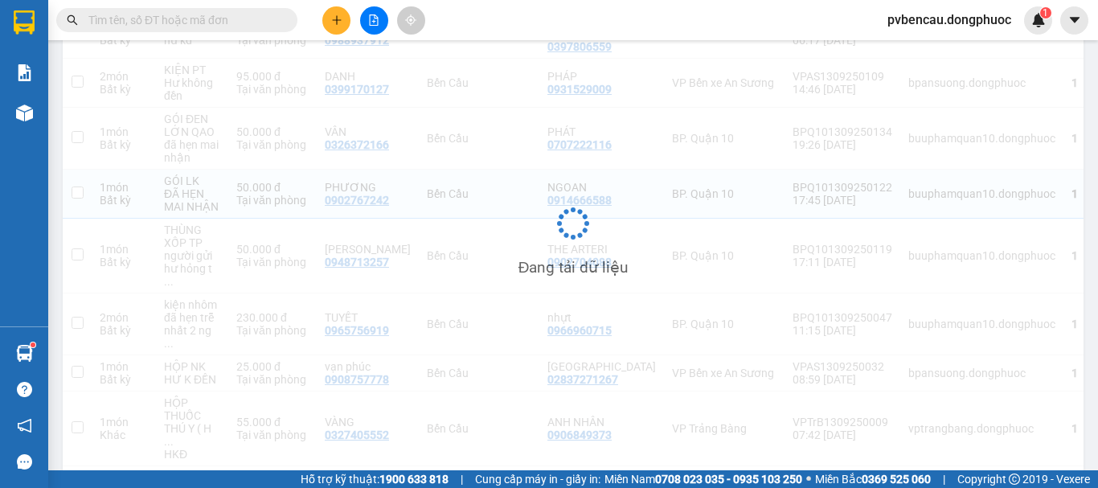
checkbox input "false"
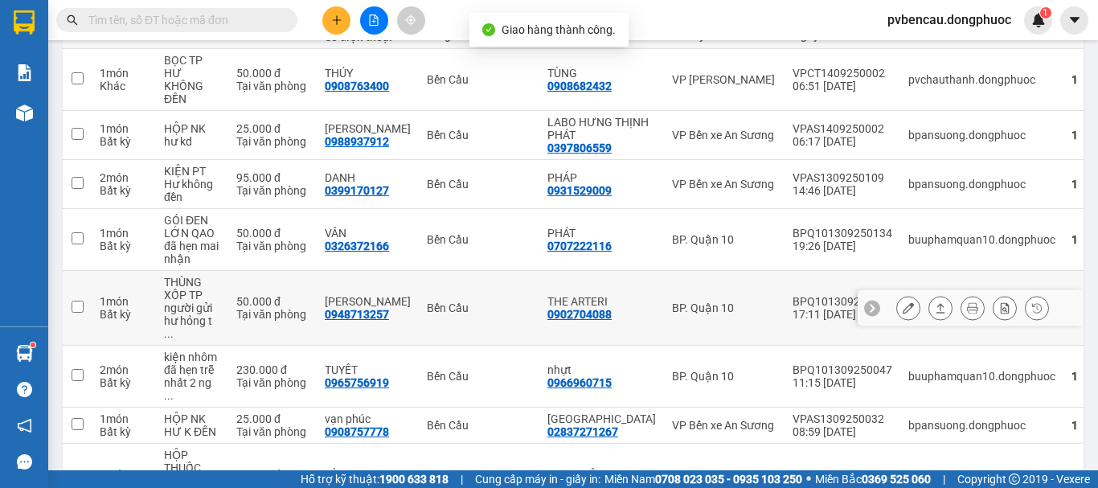
scroll to position [140, 0]
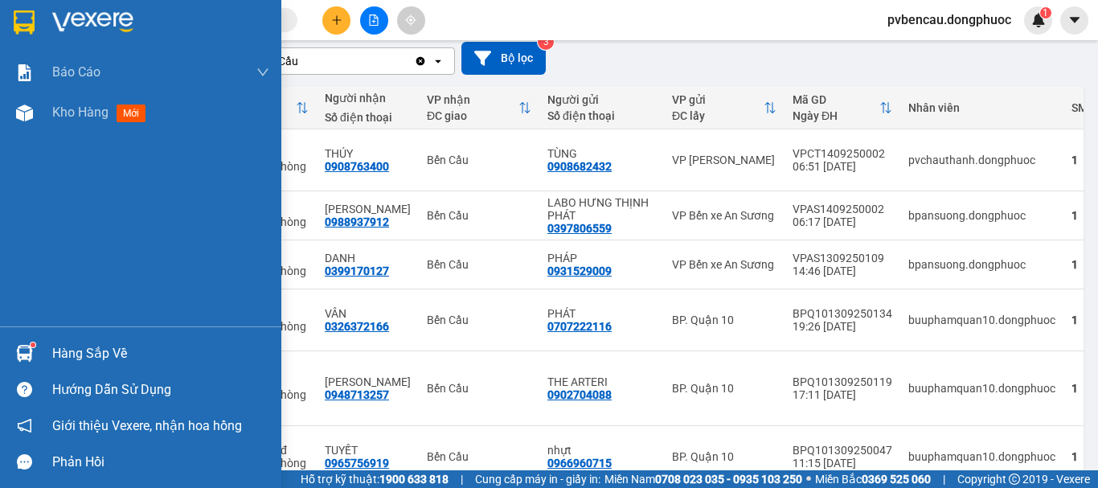
click at [41, 354] on div "Hàng sắp về" at bounding box center [140, 353] width 281 height 36
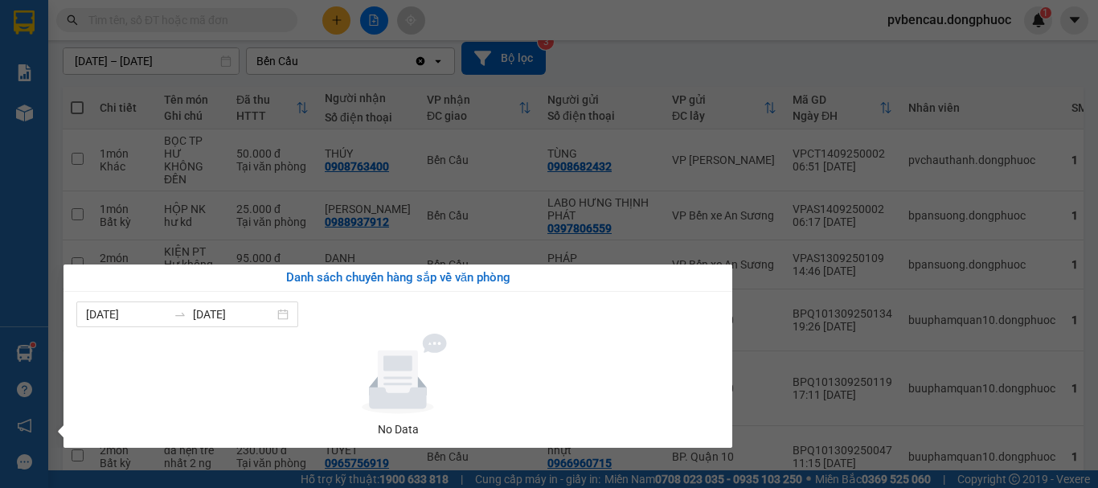
click at [36, 215] on div "Báo cáo Mẫu 1: Báo cáo dòng tiền Mẫu 1: Báo cáo dòng tiền theo nhân viên Mẫu 1:…" at bounding box center [24, 244] width 48 height 488
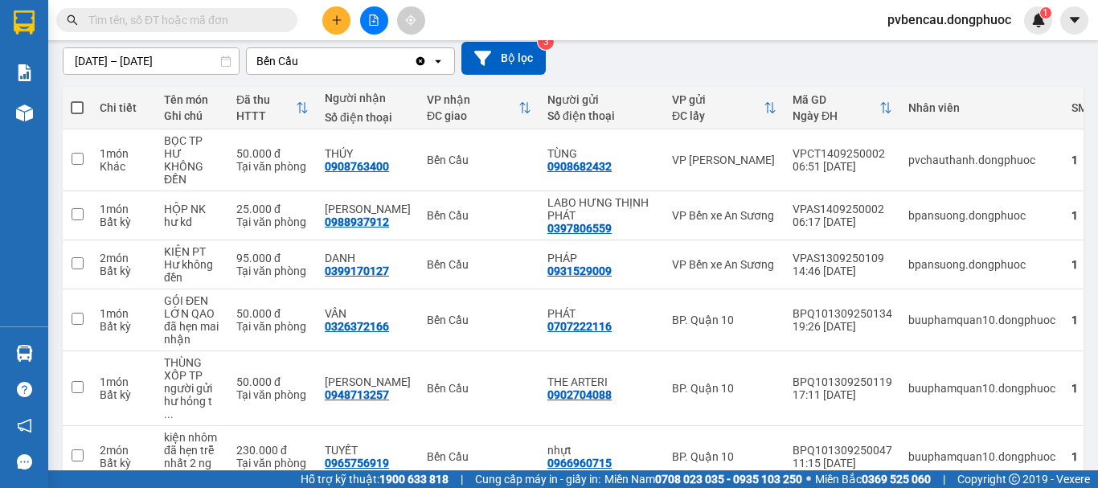
click at [147, 60] on input "[DATE] – [DATE]" at bounding box center [151, 61] width 175 height 26
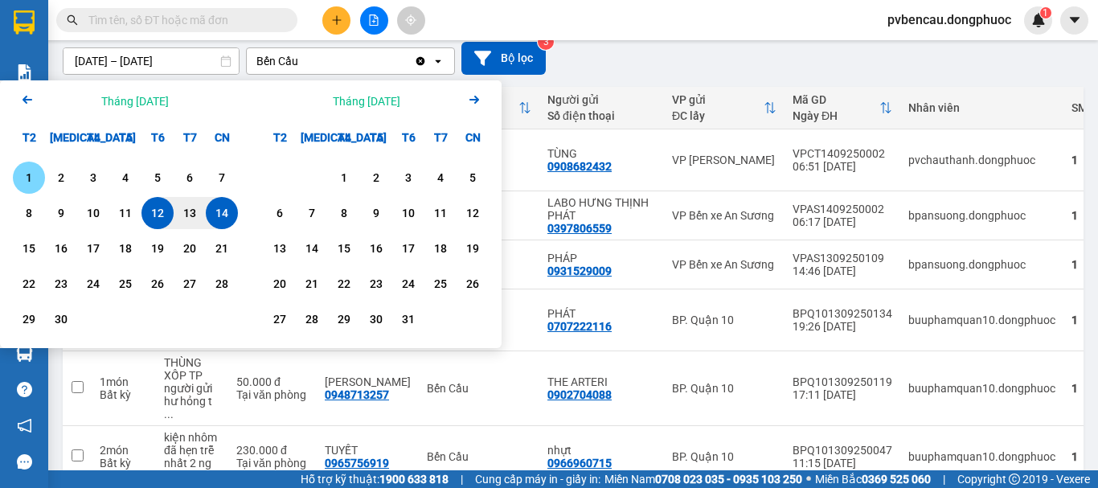
click at [37, 172] on div "1" at bounding box center [29, 177] width 23 height 19
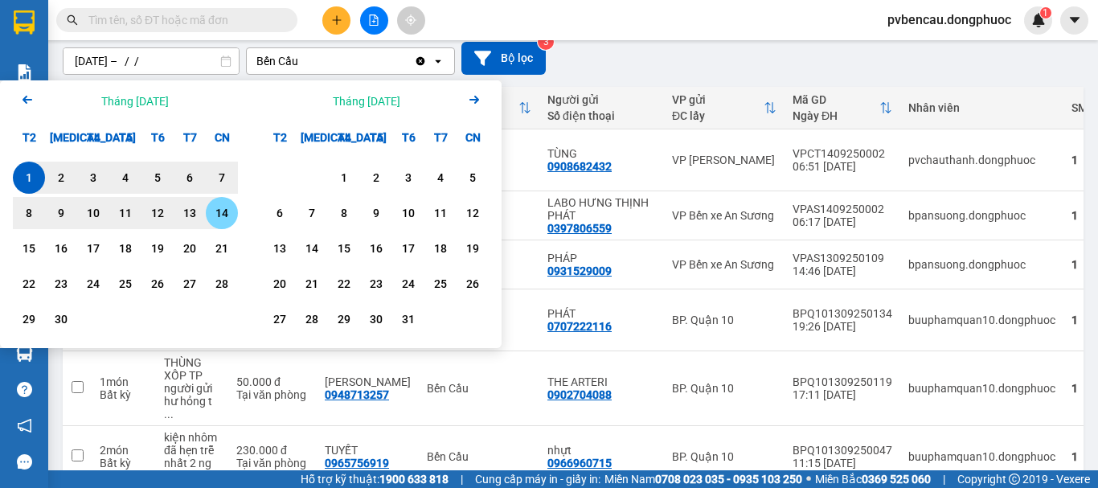
click at [219, 209] on div "14" at bounding box center [222, 212] width 23 height 19
type input "[DATE] – [DATE]"
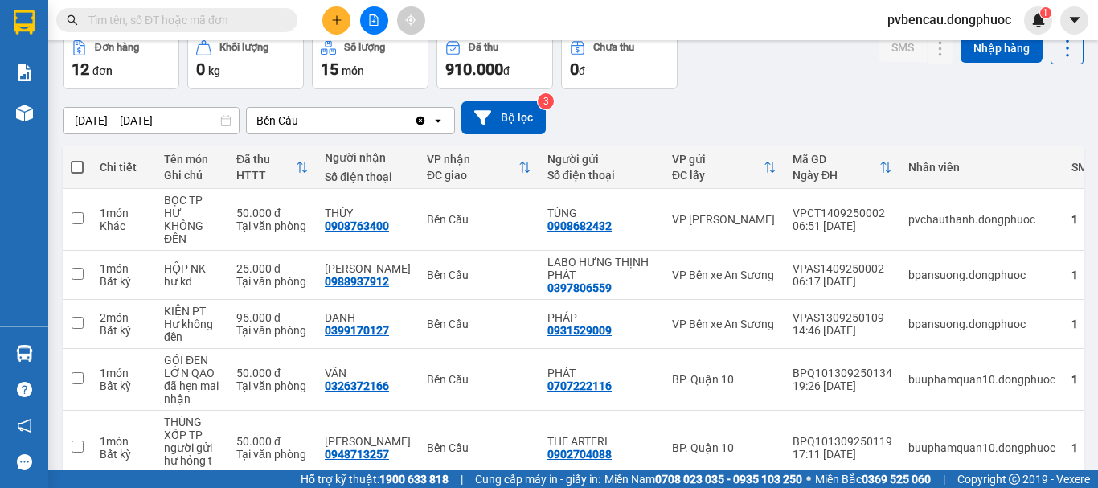
scroll to position [0, 0]
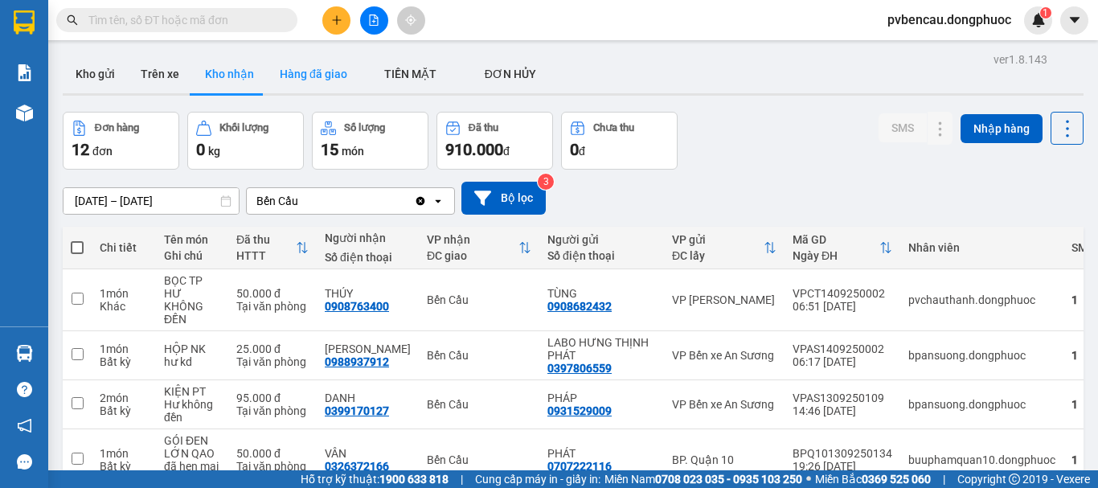
click at [304, 88] on button "Hàng đã giao" at bounding box center [313, 74] width 93 height 39
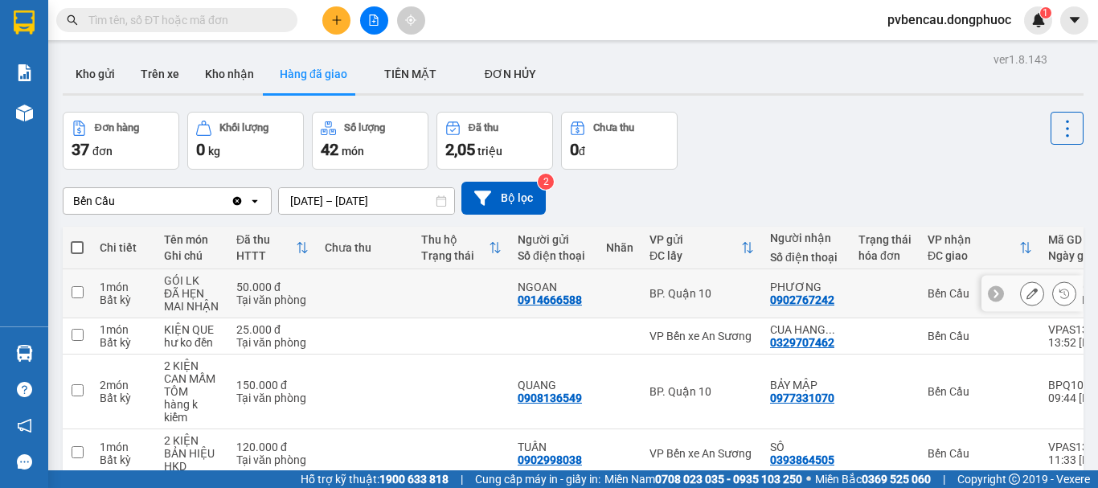
drag, startPoint x: 800, startPoint y: 299, endPoint x: 677, endPoint y: 293, distance: 123.2
click at [677, 293] on div "BP. Quận 10" at bounding box center [702, 293] width 105 height 13
checkbox input "true"
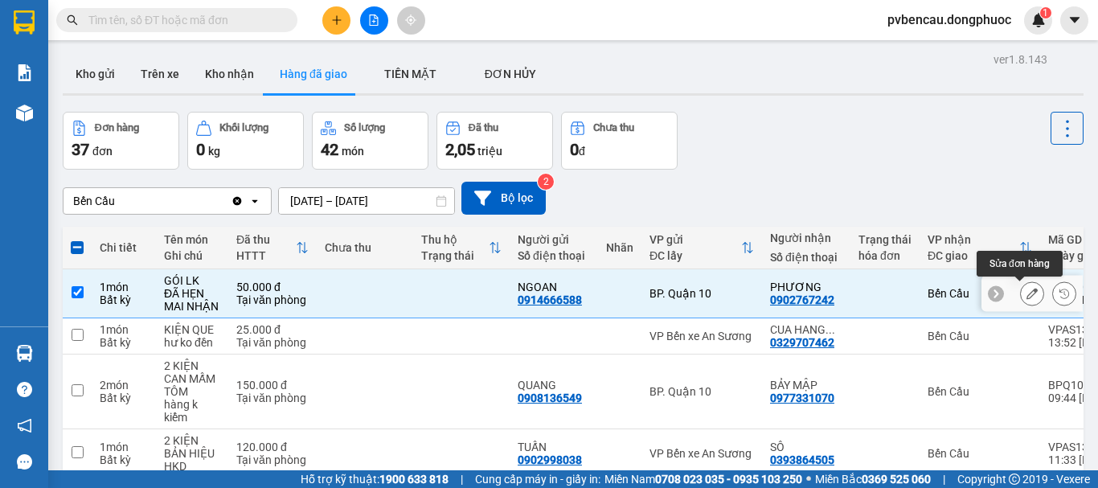
click at [1027, 298] on icon at bounding box center [1032, 293] width 11 height 11
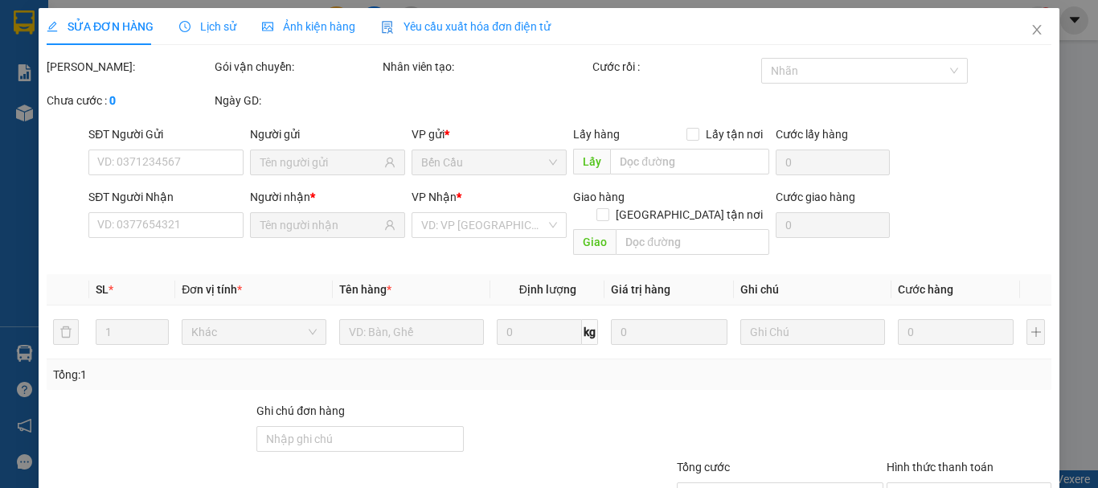
type input "0914666588"
type input "NGOAN"
type input "0902767242"
type input "PHƯƠNG"
type input "50.000"
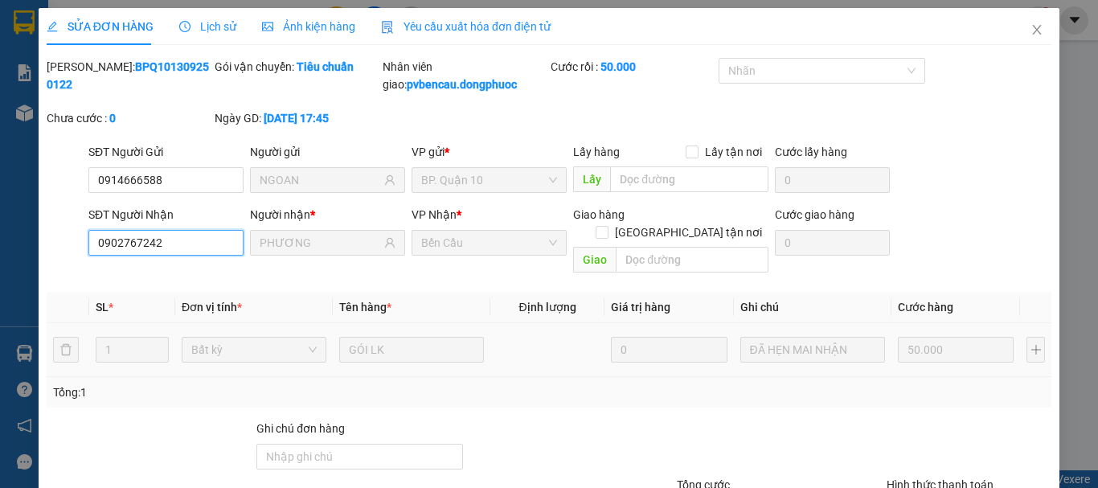
click at [175, 239] on input "0902767242" at bounding box center [165, 243] width 155 height 26
drag, startPoint x: 147, startPoint y: 240, endPoint x: 70, endPoint y: 244, distance: 77.3
click at [70, 244] on div "SĐT Người Nhận 0902767242 0902767242 Người nhận * PHƯƠNG VP Nhận * Bến Cầu Giao…" at bounding box center [549, 243] width 1008 height 74
drag, startPoint x: 200, startPoint y: 237, endPoint x: 65, endPoint y: 243, distance: 135.2
click at [65, 243] on div "SĐT Người Nhận 0902767242 0902767242 Người nhận * PHƯƠNG VP Nhận * Bến Cầu Giao…" at bounding box center [549, 243] width 1008 height 74
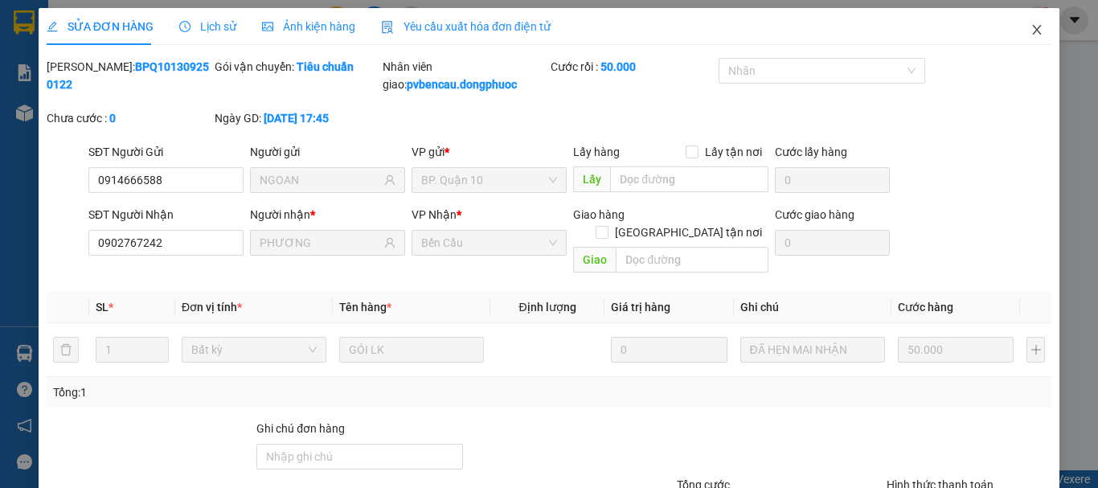
click at [1031, 31] on icon "close" at bounding box center [1037, 29] width 13 height 13
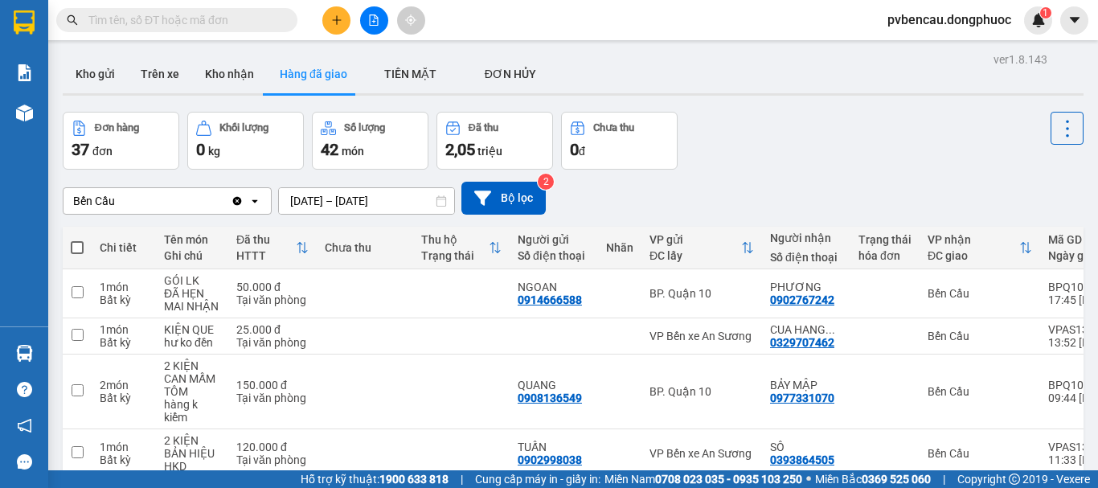
click at [173, 15] on input "text" at bounding box center [183, 20] width 190 height 18
paste input "0902767242"
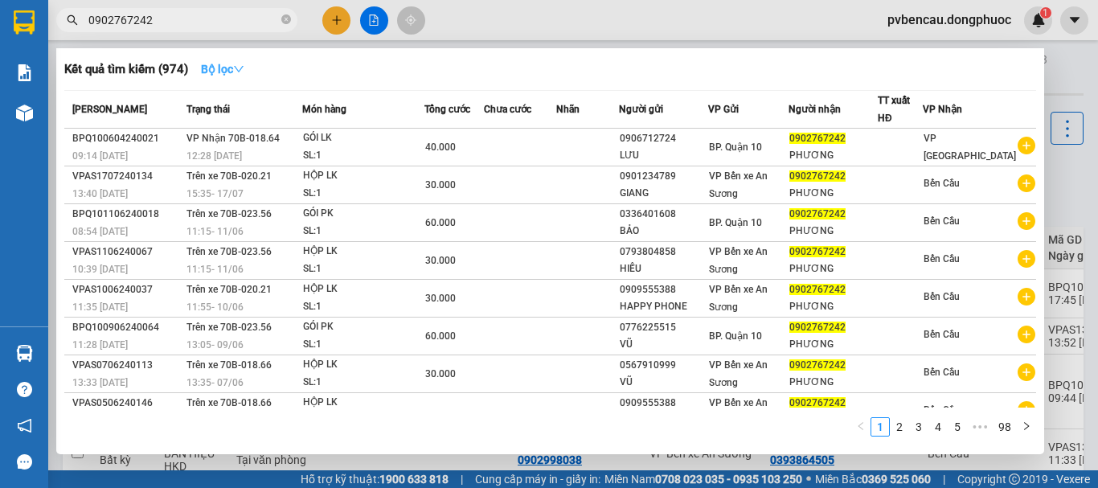
type input "0902767242"
click at [236, 72] on strong "Bộ lọc" at bounding box center [222, 69] width 43 height 13
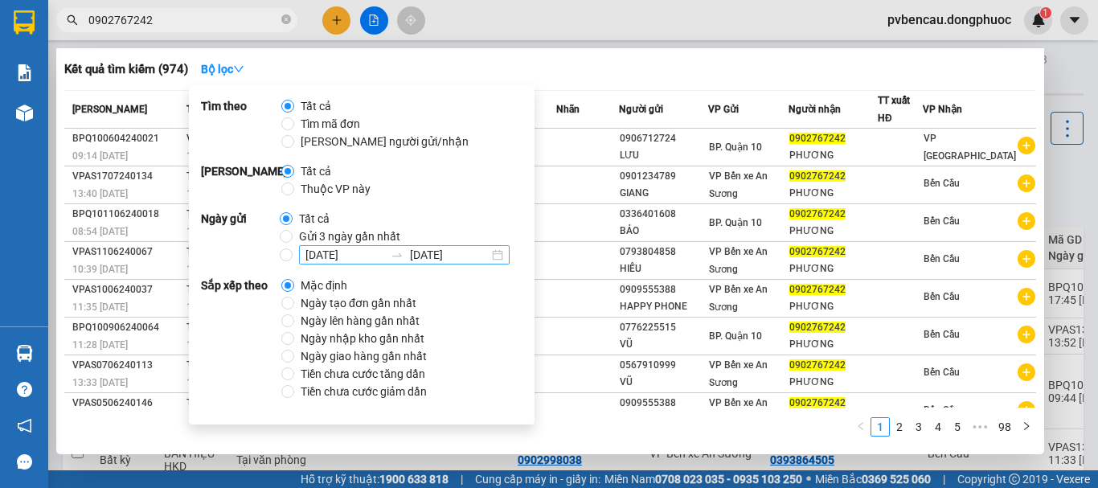
click at [360, 250] on input "[DATE]" at bounding box center [345, 255] width 79 height 18
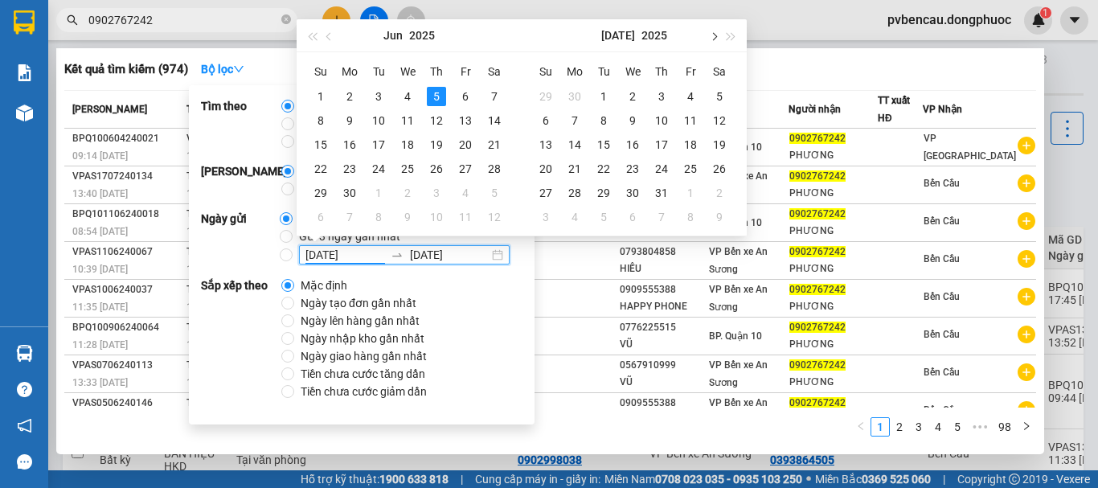
click at [718, 38] on button "button" at bounding box center [713, 35] width 18 height 32
click at [326, 35] on span "button" at bounding box center [330, 36] width 8 height 8
type input "[DATE]"
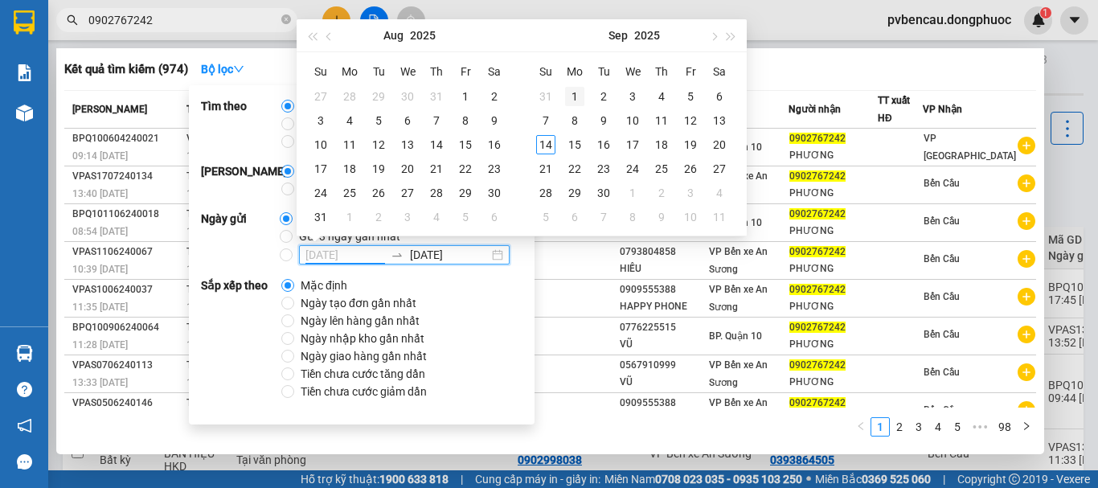
click at [573, 96] on div "1" at bounding box center [574, 96] width 19 height 19
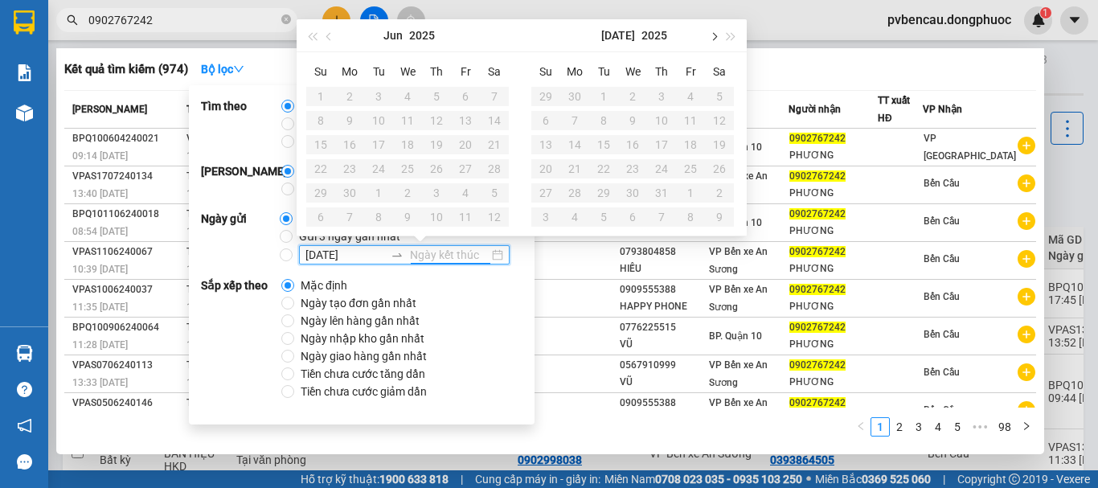
click at [710, 36] on span "button" at bounding box center [713, 36] width 8 height 8
click at [711, 36] on span "button" at bounding box center [713, 36] width 8 height 8
type input "[DATE]"
click at [543, 142] on div "14" at bounding box center [545, 144] width 19 height 19
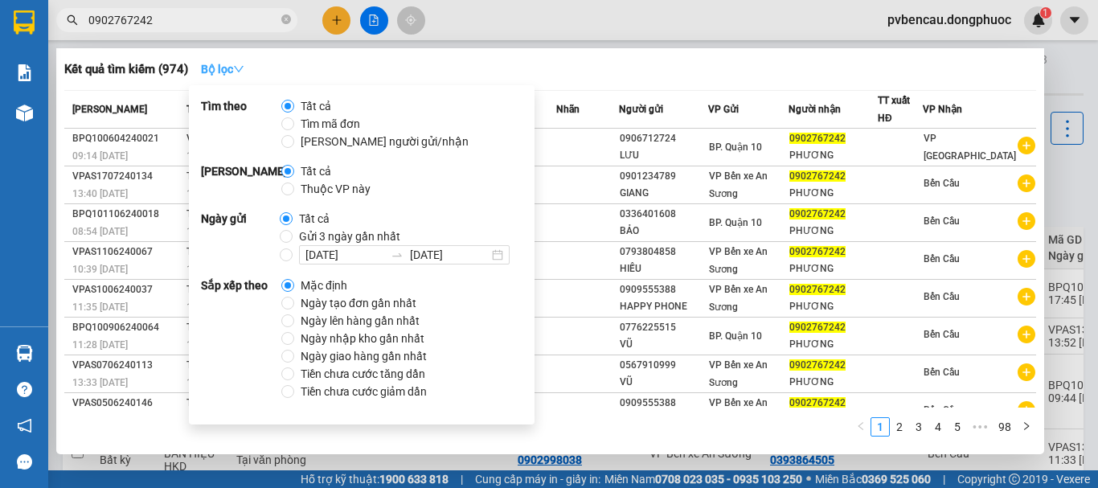
click at [242, 67] on icon "down" at bounding box center [238, 69] width 11 height 11
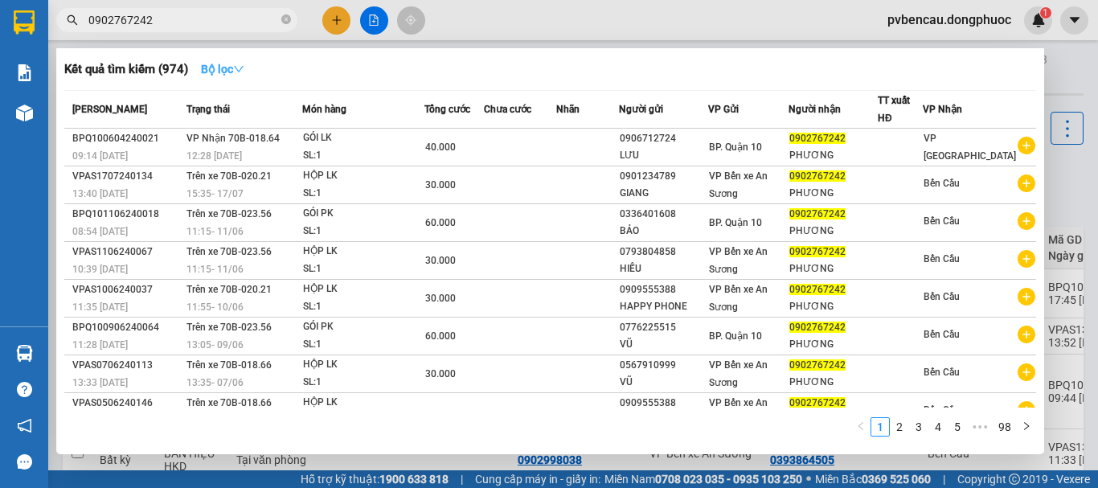
click at [241, 67] on icon "down" at bounding box center [238, 69] width 11 height 11
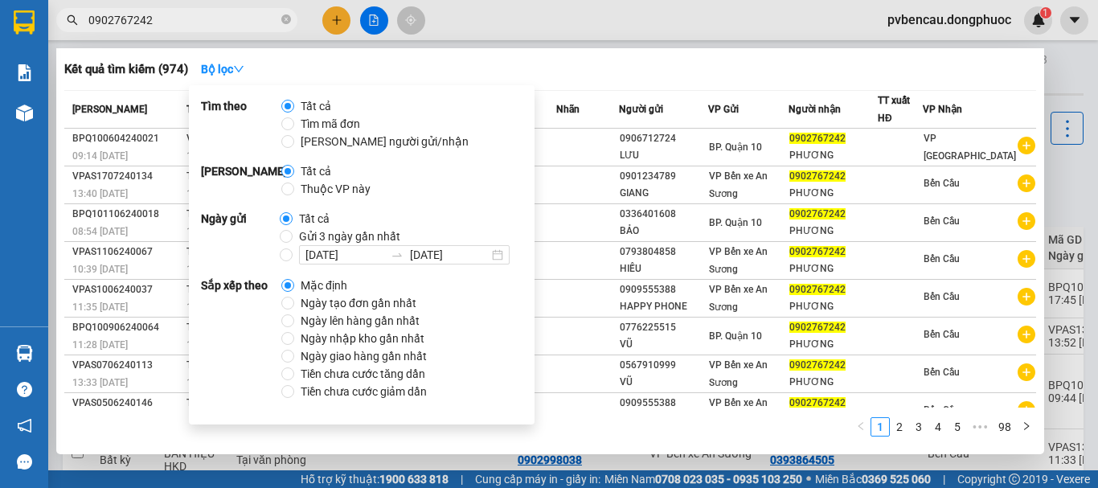
click at [518, 32] on div at bounding box center [549, 244] width 1098 height 488
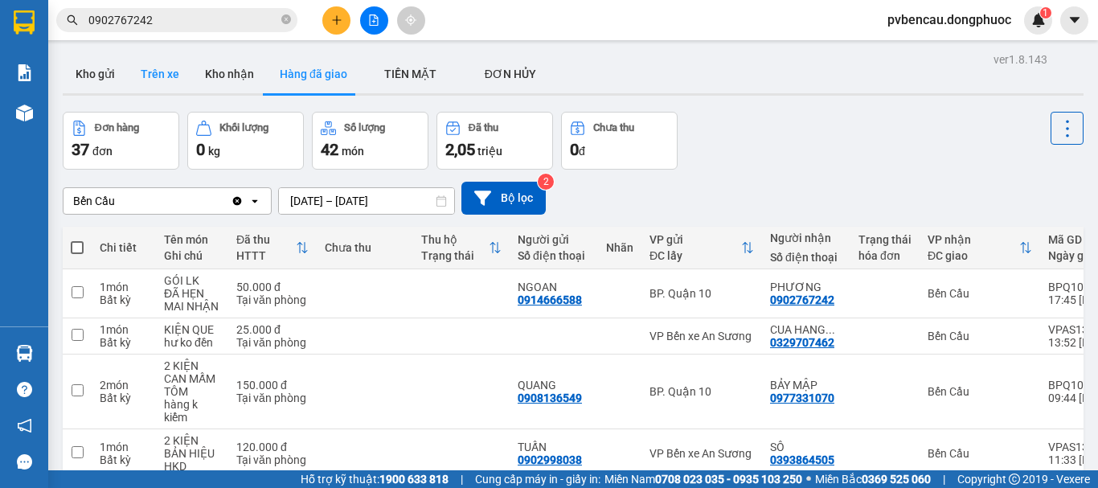
click at [173, 70] on button "Trên xe" at bounding box center [160, 74] width 64 height 39
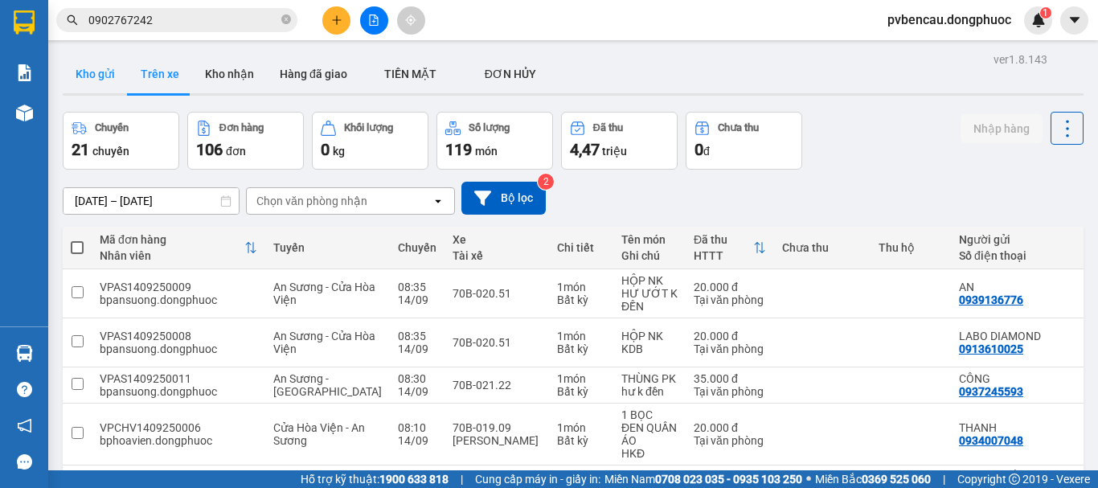
click at [96, 73] on button "Kho gửi" at bounding box center [95, 74] width 65 height 39
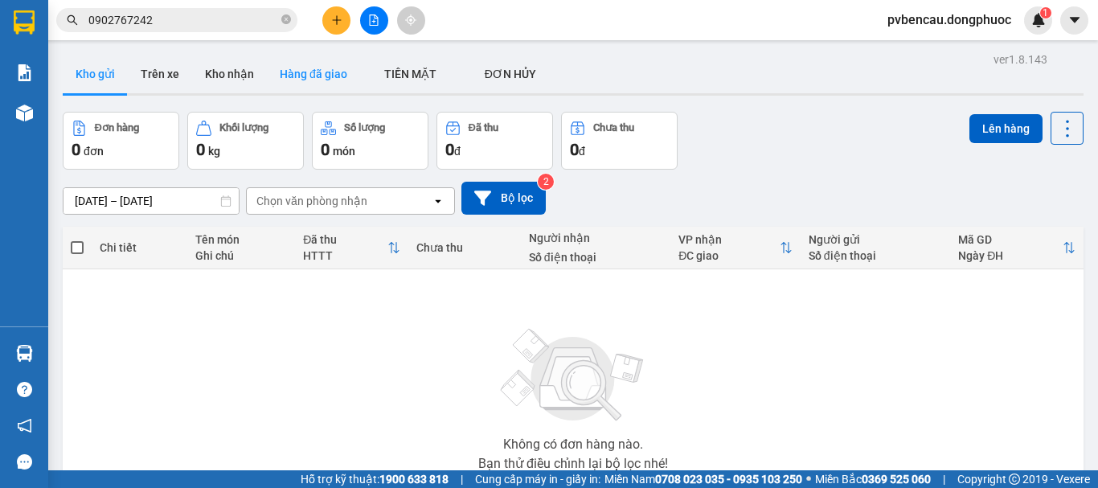
click at [292, 75] on button "Hàng đã giao" at bounding box center [313, 74] width 93 height 39
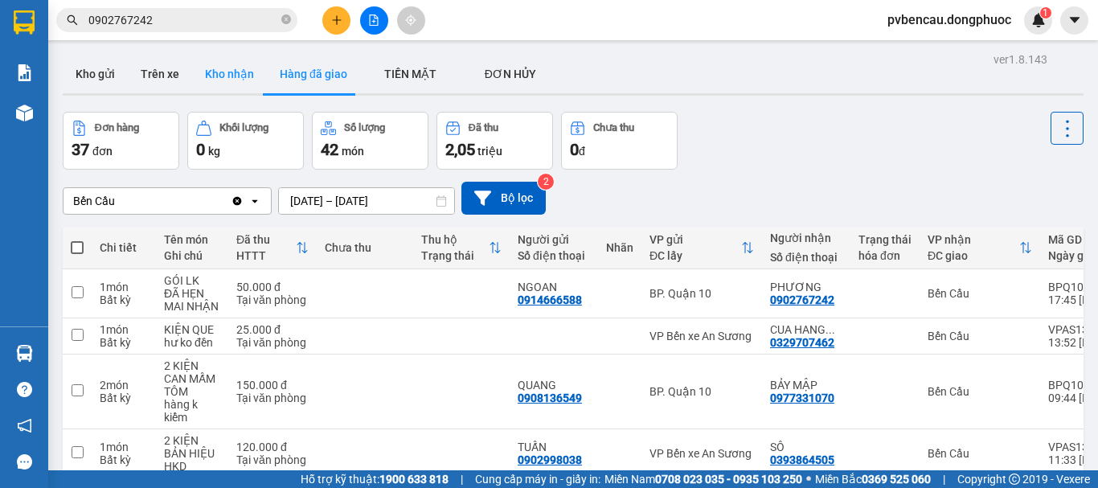
click at [211, 73] on button "Kho nhận" at bounding box center [229, 74] width 75 height 39
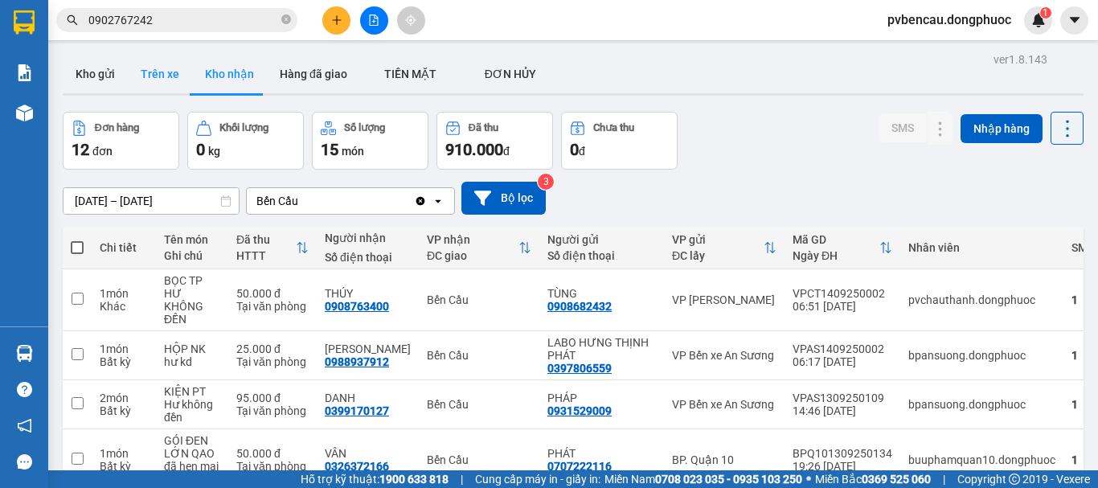
click at [164, 80] on button "Trên xe" at bounding box center [160, 74] width 64 height 39
type input "[DATE] – [DATE]"
click at [164, 80] on button "Trên xe" at bounding box center [160, 74] width 64 height 39
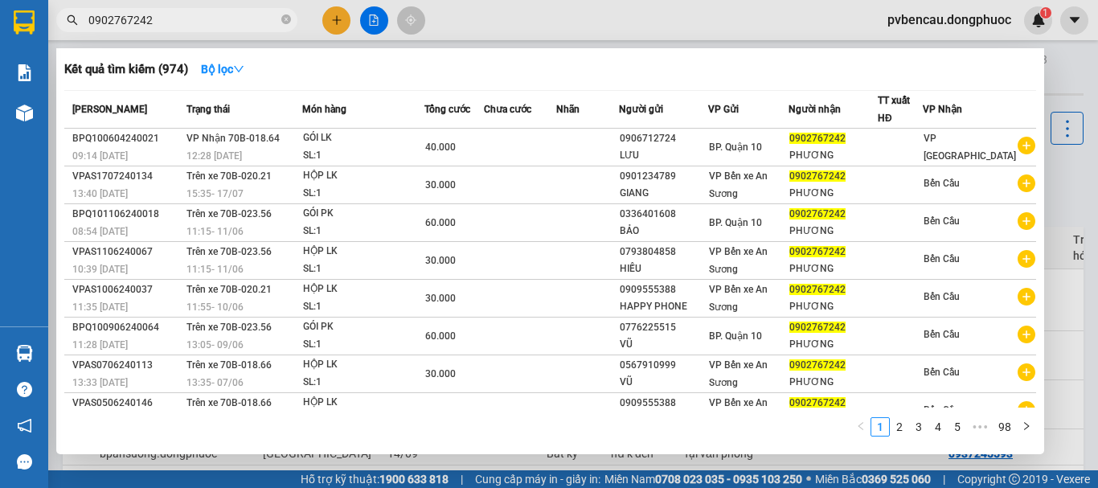
click at [225, 23] on input "0902767242" at bounding box center [183, 20] width 190 height 18
click at [176, 22] on input "0902767242" at bounding box center [183, 20] width 190 height 18
click at [177, 22] on input "0902767242" at bounding box center [183, 20] width 190 height 18
click at [211, 24] on input "0902767242" at bounding box center [183, 20] width 190 height 18
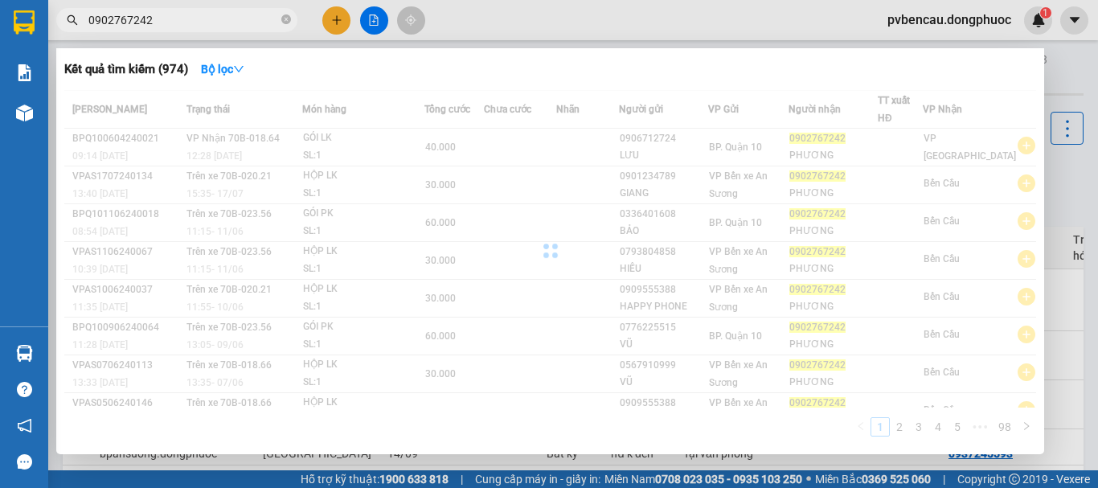
click at [228, 23] on input "0902767242" at bounding box center [183, 20] width 190 height 18
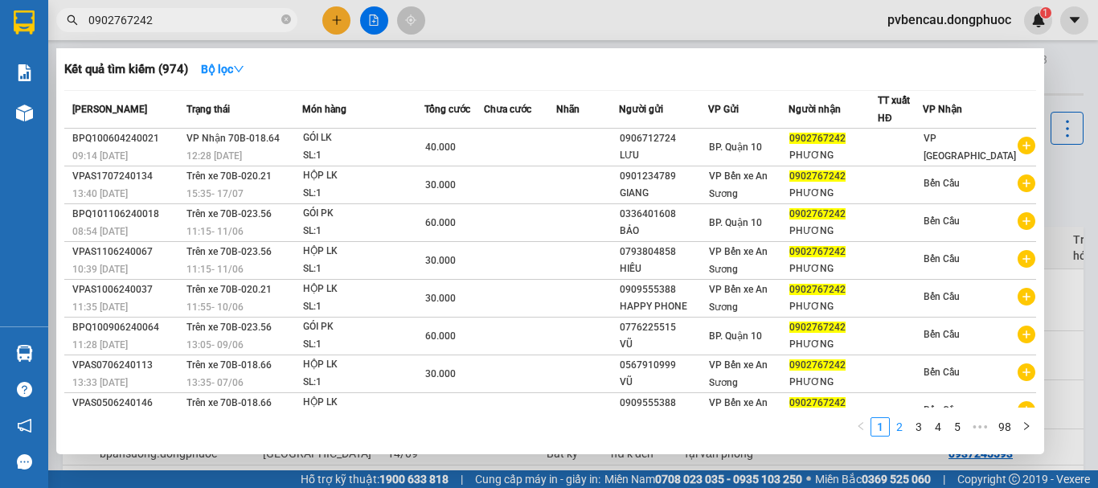
click at [892, 431] on link "2" at bounding box center [900, 427] width 18 height 18
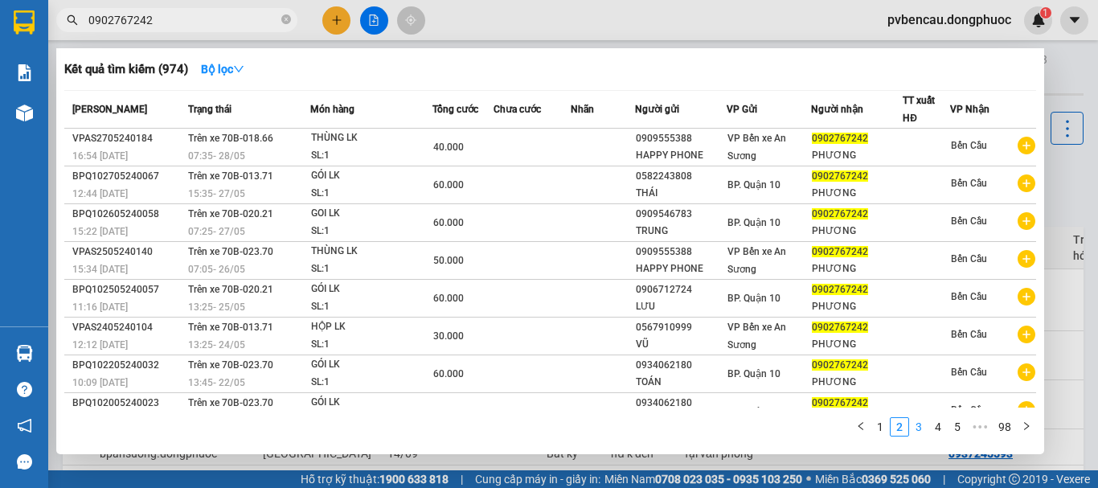
click at [919, 425] on link "3" at bounding box center [919, 427] width 18 height 18
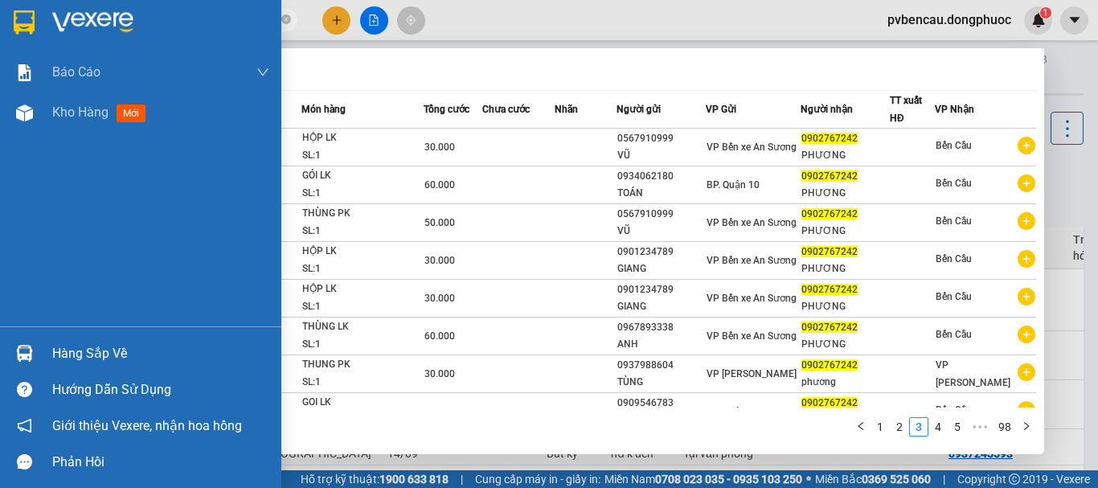
drag, startPoint x: 199, startPoint y: 22, endPoint x: 183, endPoint y: 14, distance: 16.9
click at [21, 45] on section "Kết quả tìm kiếm ( 974 ) Bộ lọc Mã ĐH Trạng thái Món hàng Tổng cước Chưa cước N…" at bounding box center [549, 244] width 1098 height 488
click at [19, 45] on div at bounding box center [140, 26] width 281 height 52
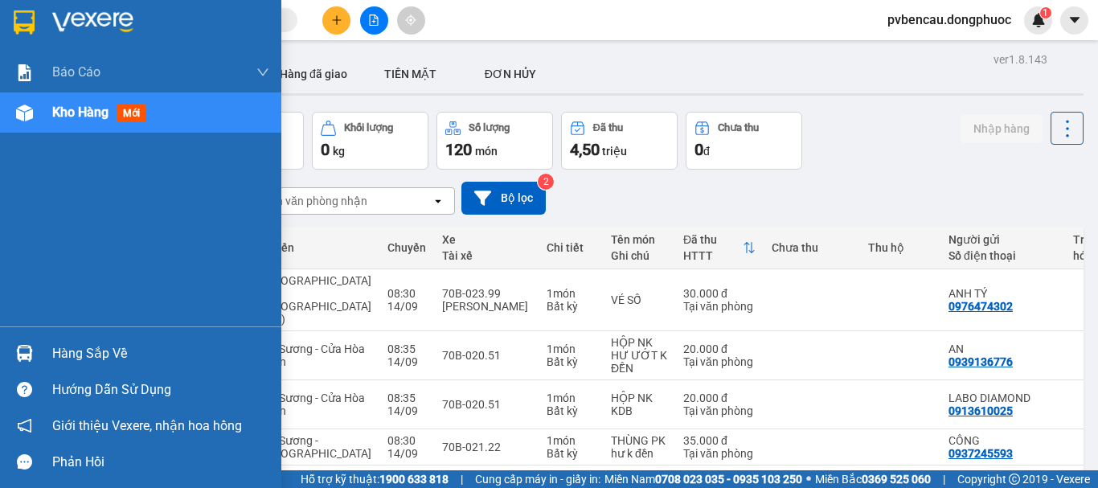
click at [39, 347] on div "Hàng sắp về" at bounding box center [140, 353] width 281 height 36
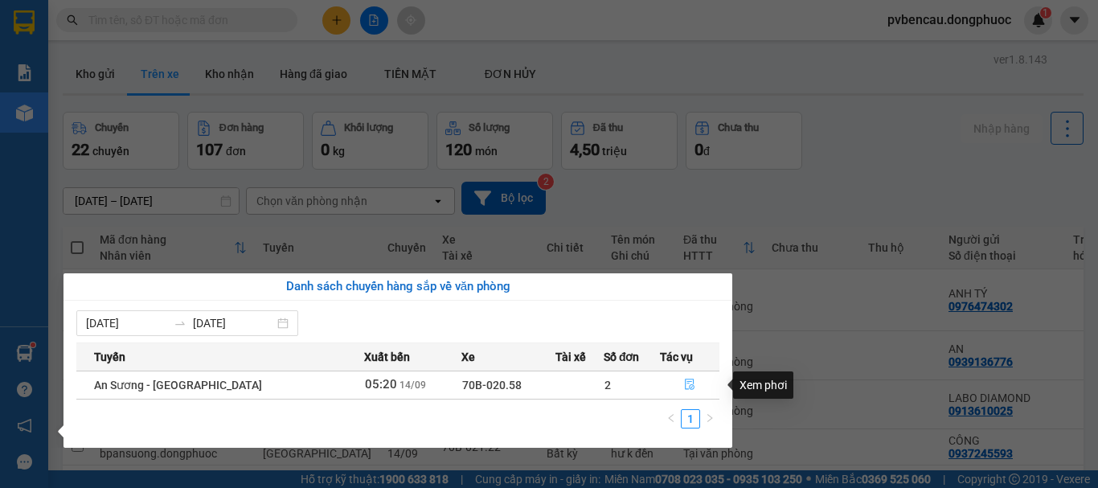
click at [689, 384] on icon "file-done" at bounding box center [689, 384] width 11 height 11
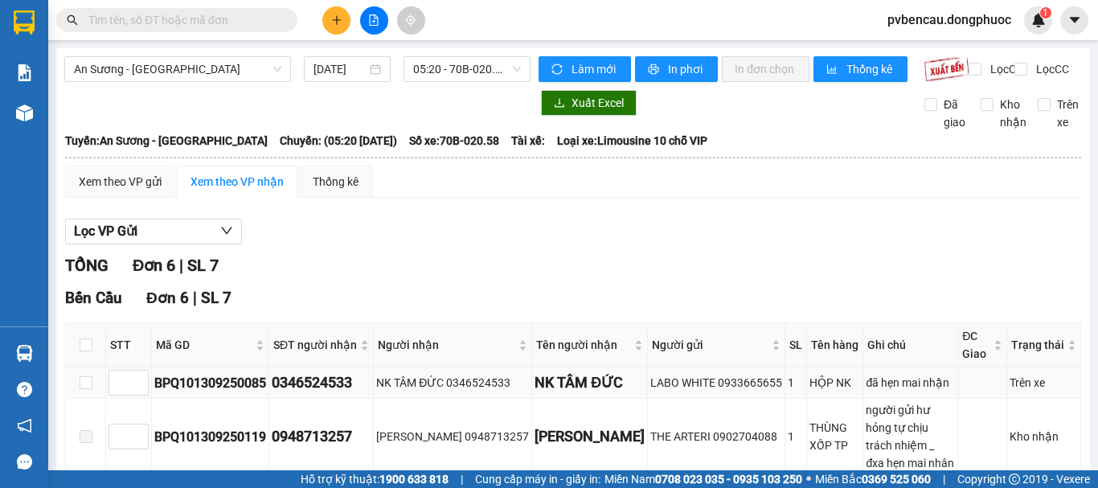
scroll to position [80, 0]
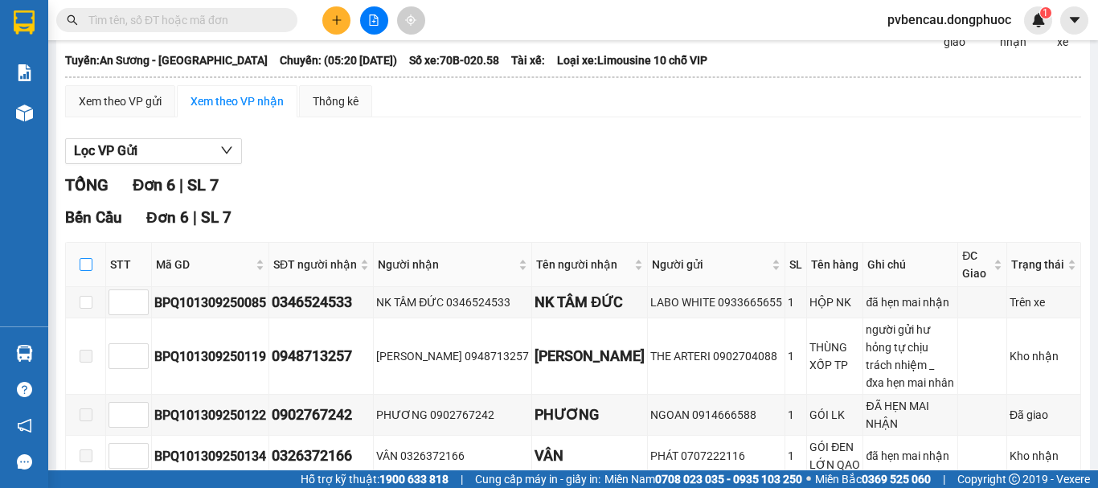
click at [90, 271] on input "checkbox" at bounding box center [86, 264] width 13 height 13
checkbox input "true"
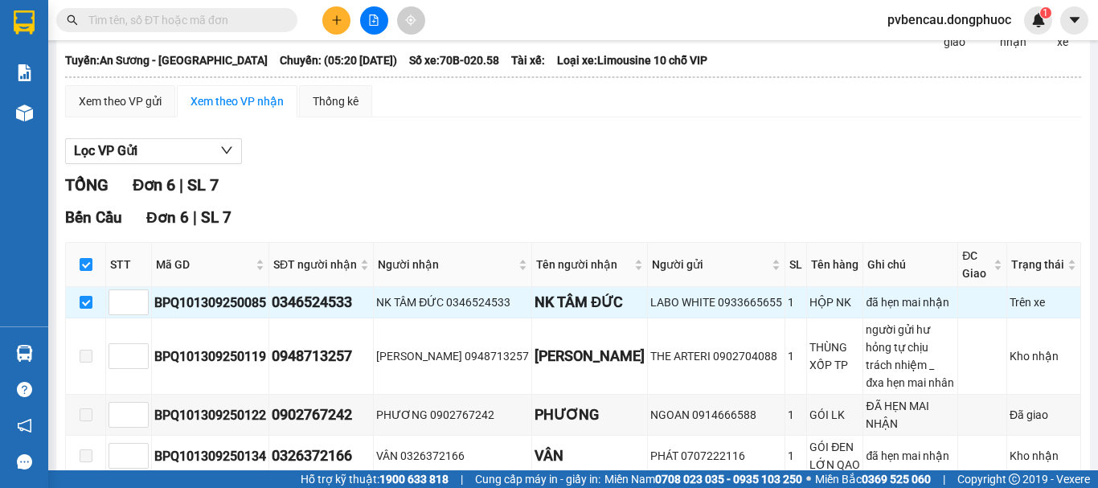
scroll to position [228, 0]
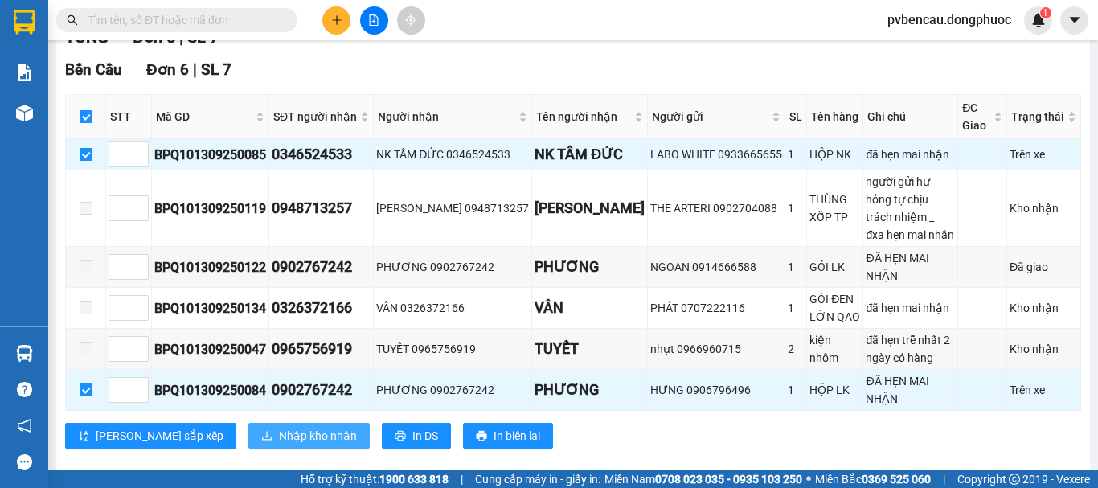
click at [279, 427] on span "Nhập kho nhận" at bounding box center [318, 436] width 78 height 18
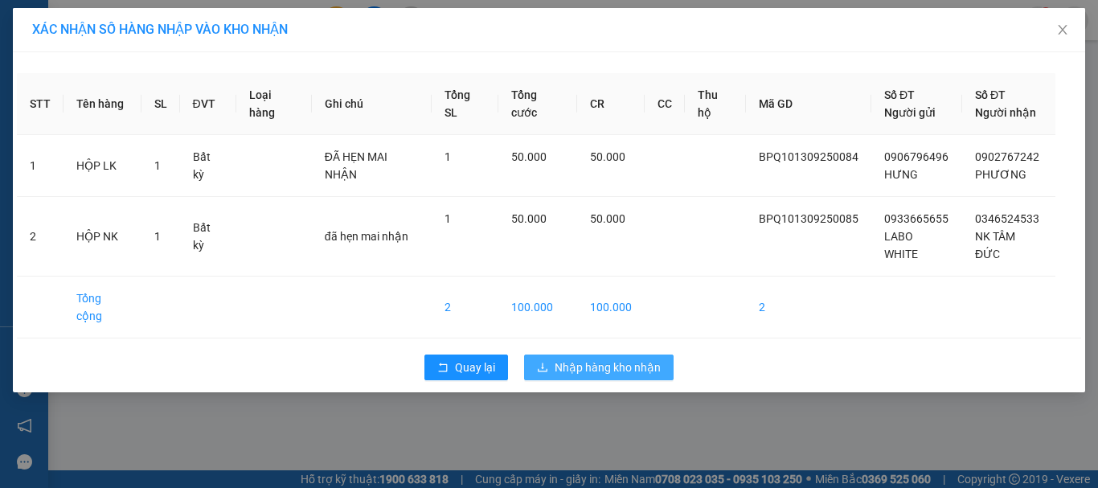
click at [626, 359] on span "Nhập hàng kho nhận" at bounding box center [608, 368] width 106 height 18
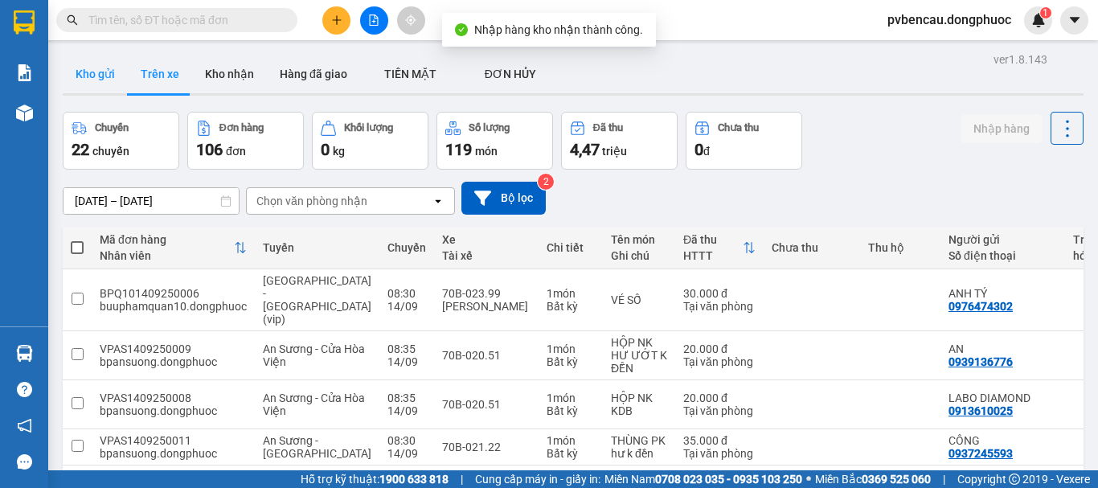
click at [101, 68] on button "Kho gửi" at bounding box center [95, 74] width 65 height 39
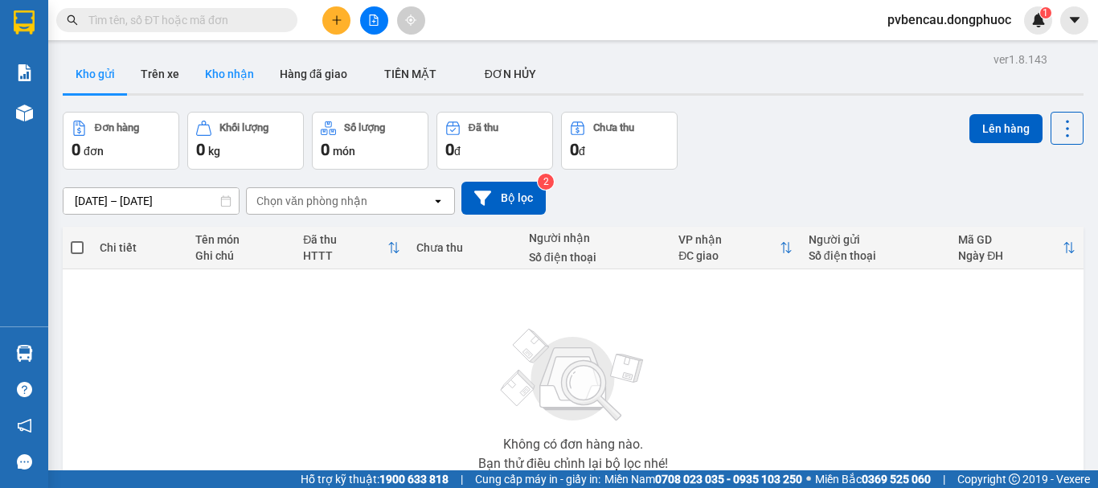
click at [231, 70] on button "Kho nhận" at bounding box center [229, 74] width 75 height 39
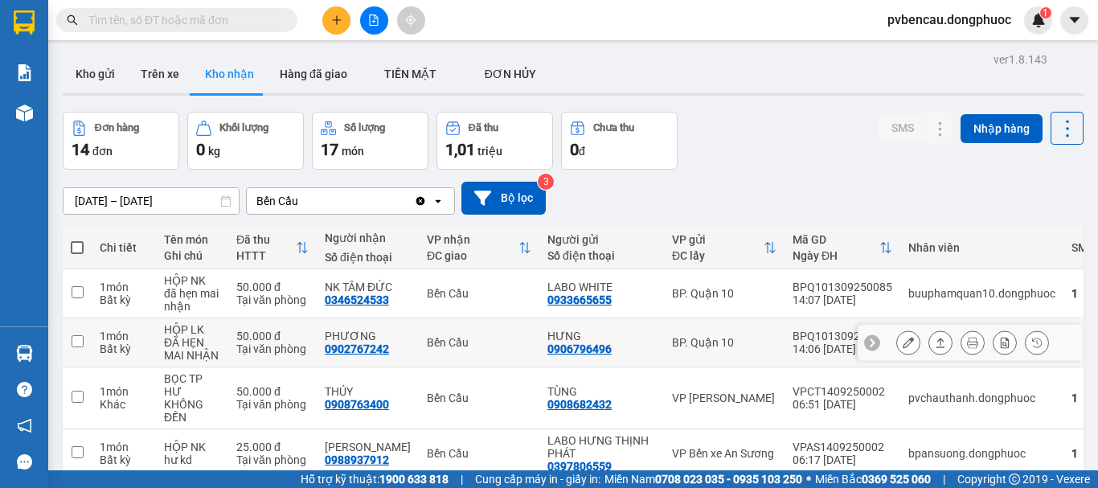
click at [414, 347] on td "PHƯƠNG 0902767242" at bounding box center [368, 342] width 102 height 49
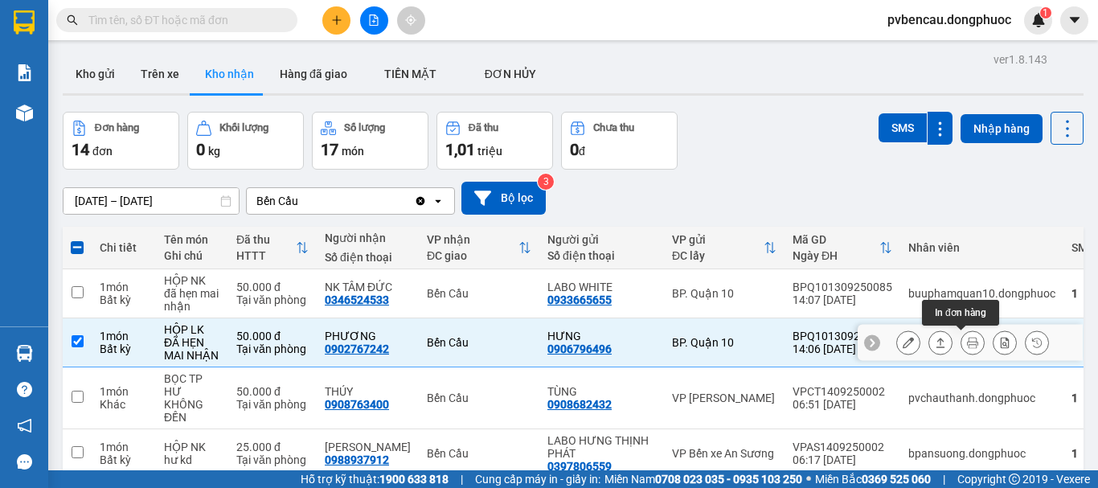
click at [935, 339] on icon at bounding box center [940, 342] width 11 height 11
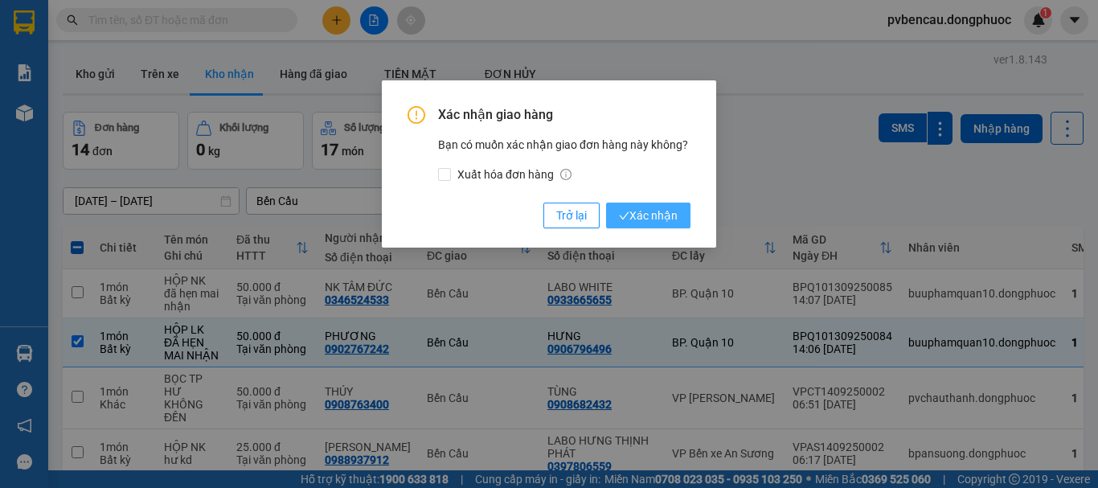
click at [658, 205] on button "Xác nhận" at bounding box center [648, 216] width 84 height 26
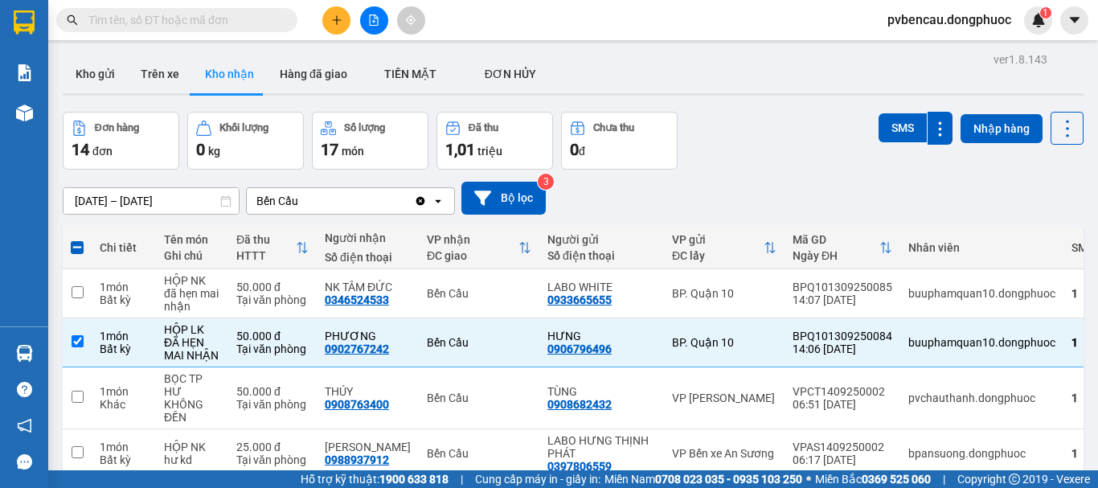
click at [827, 292] on div "Xác nhận giao hàng Bạn có muốn xác nhận giao đơn hàng này không? Xuất hóa đơn h…" at bounding box center [855, 304] width 56 height 24
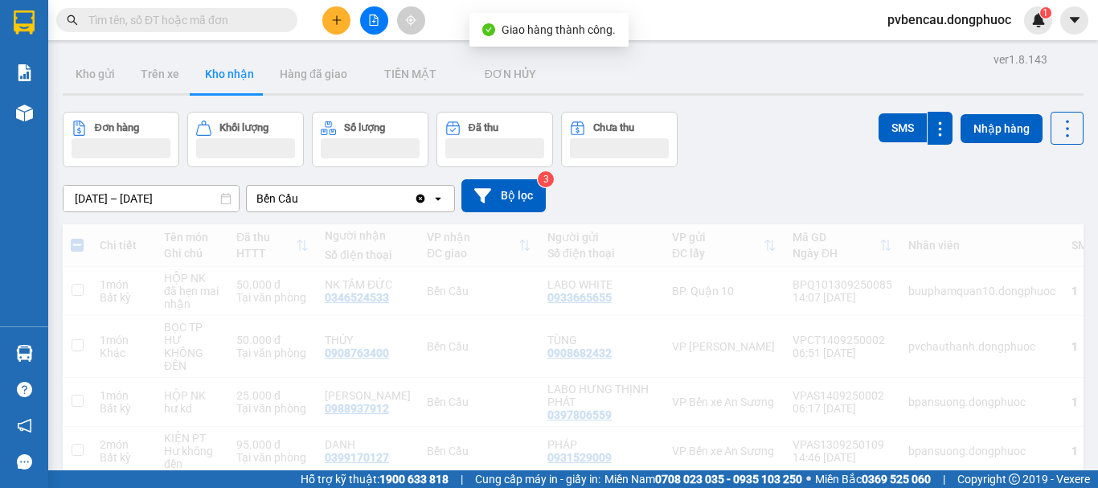
checkbox input "false"
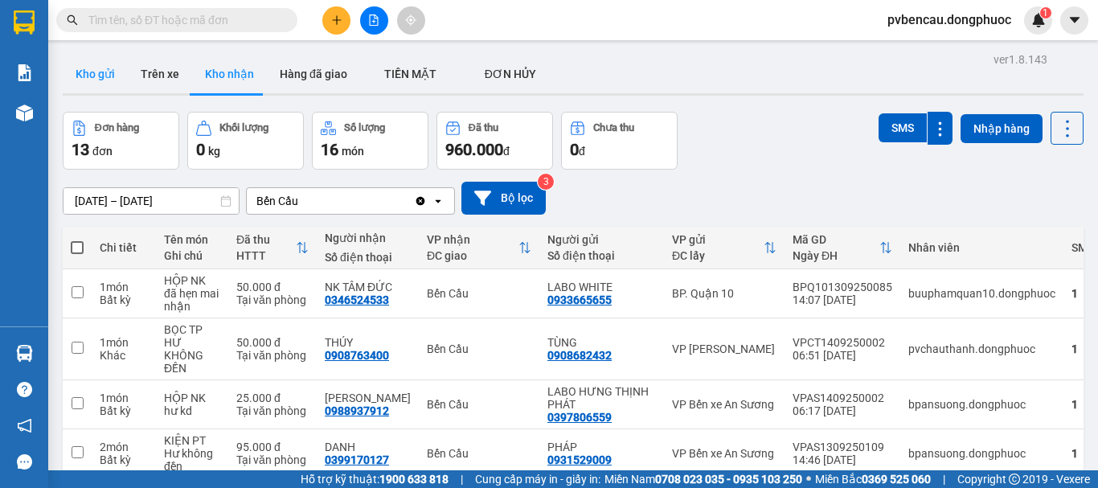
click at [107, 71] on button "Kho gửi" at bounding box center [95, 74] width 65 height 39
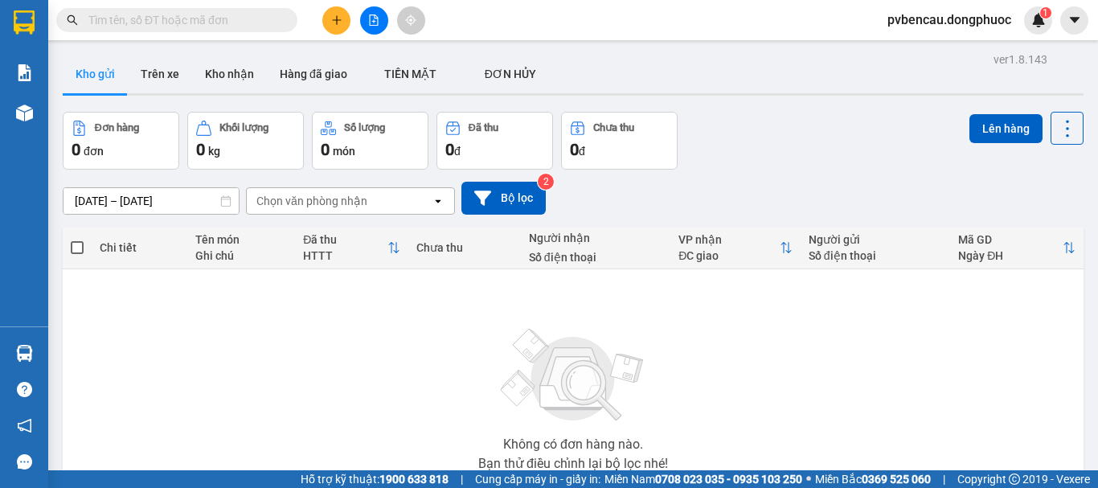
click at [335, 17] on icon "plus" at bounding box center [336, 19] width 11 height 11
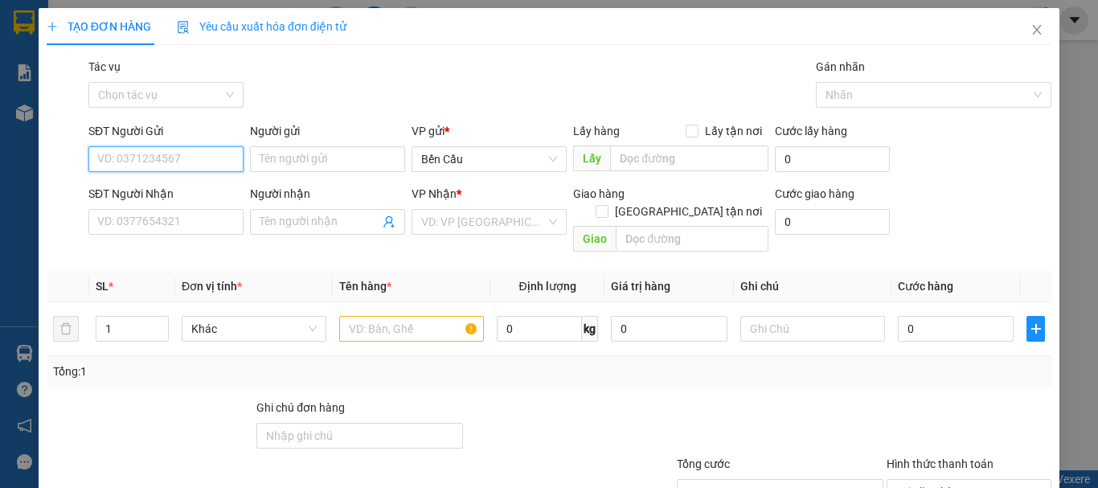
click at [179, 165] on input "SĐT Người Gửi" at bounding box center [165, 159] width 155 height 26
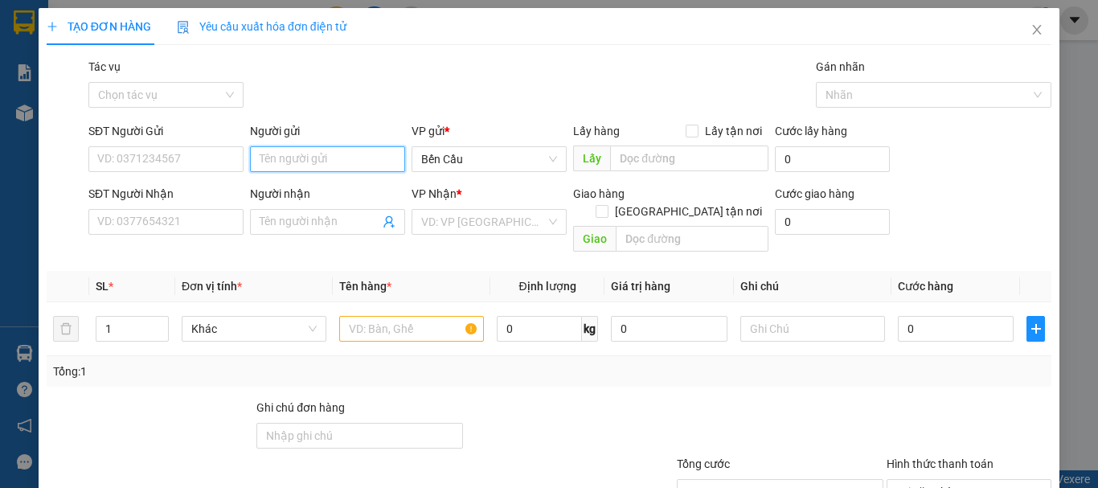
click at [286, 159] on input "Người gửi" at bounding box center [327, 159] width 155 height 26
type input "SINH"
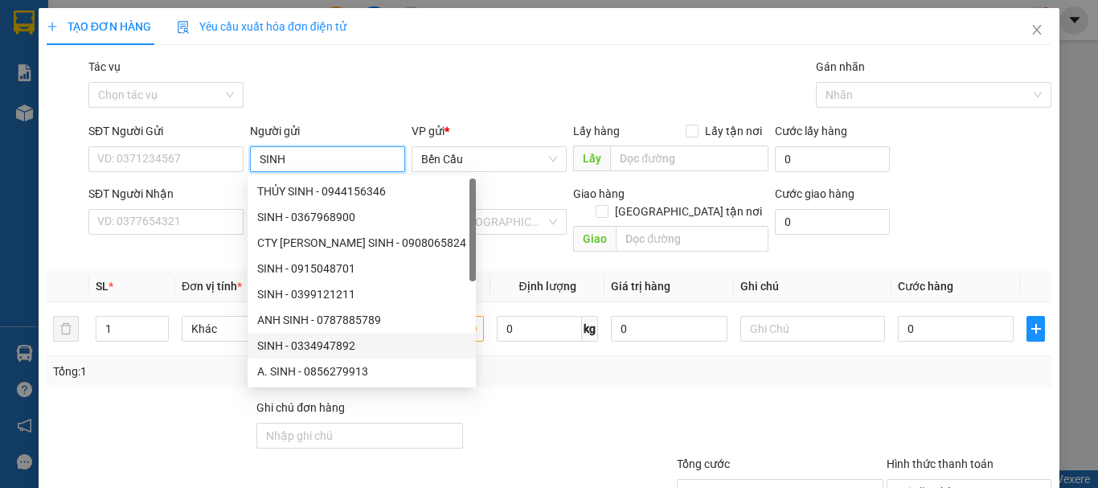
click at [326, 346] on div "SINH - 0334947892" at bounding box center [361, 346] width 209 height 18
type input "0334947892"
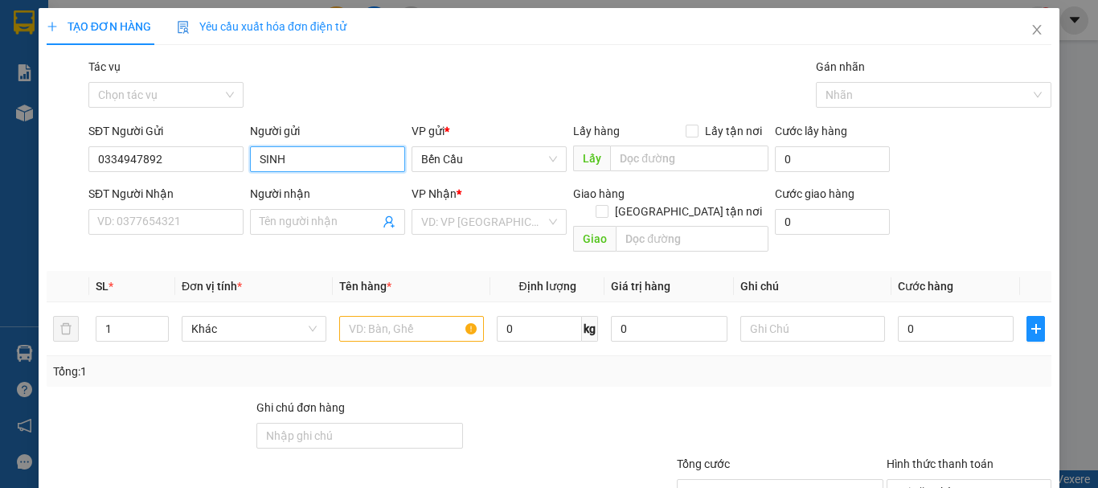
drag, startPoint x: 339, startPoint y: 160, endPoint x: 326, endPoint y: 160, distance: 12.9
click at [339, 159] on input "SINH" at bounding box center [327, 159] width 155 height 26
drag, startPoint x: 326, startPoint y: 160, endPoint x: 240, endPoint y: 177, distance: 87.7
click at [240, 177] on div "SĐT Người Gửi 0334947892 Người gửi SINH VP gửi * Bến Cầu Lấy hàng Lấy tận nơi L…" at bounding box center [570, 150] width 970 height 56
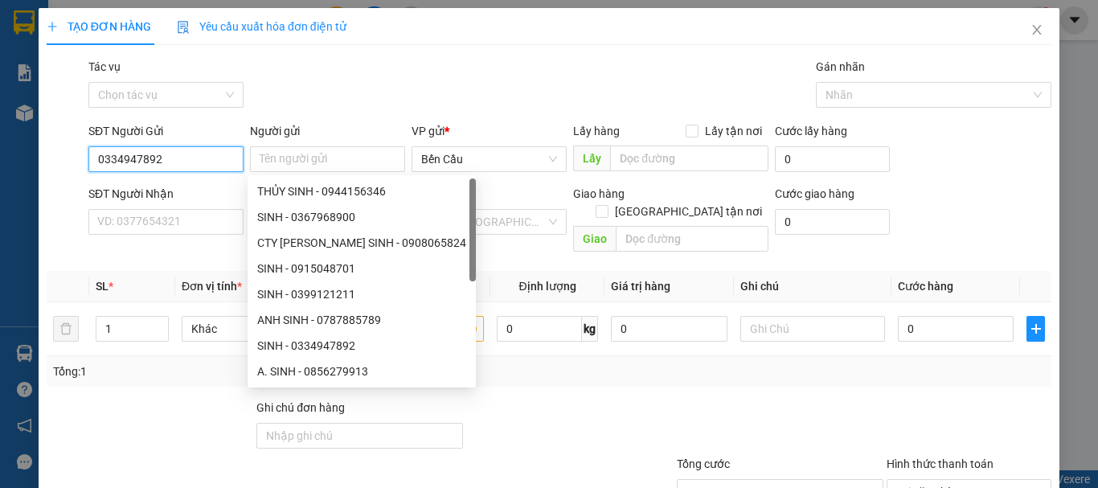
click at [192, 157] on input "0334947892" at bounding box center [165, 159] width 155 height 26
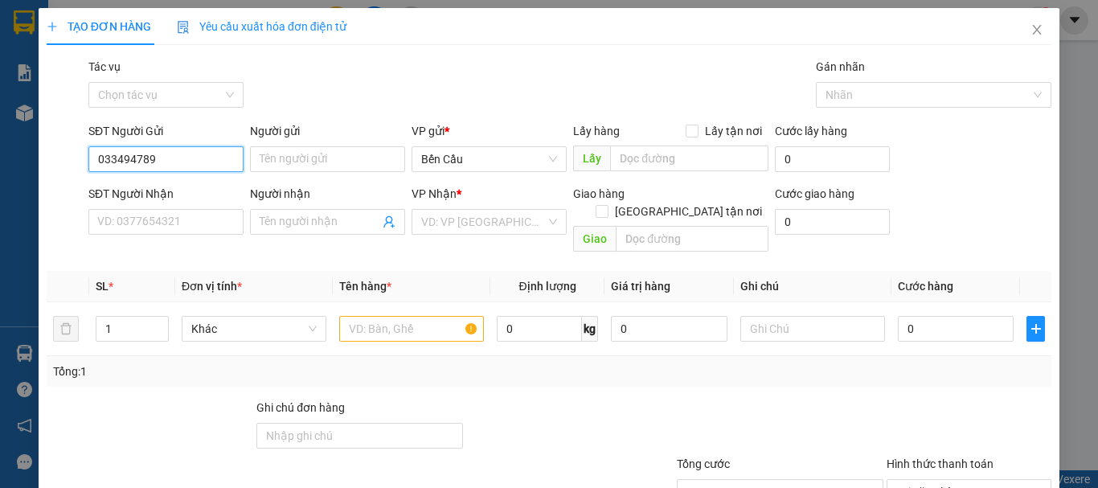
type input "0334947892"
click at [186, 194] on div "0334947892 - SINH" at bounding box center [164, 192] width 134 height 18
type input "SINH"
type input "0977160393"
type input "SANG"
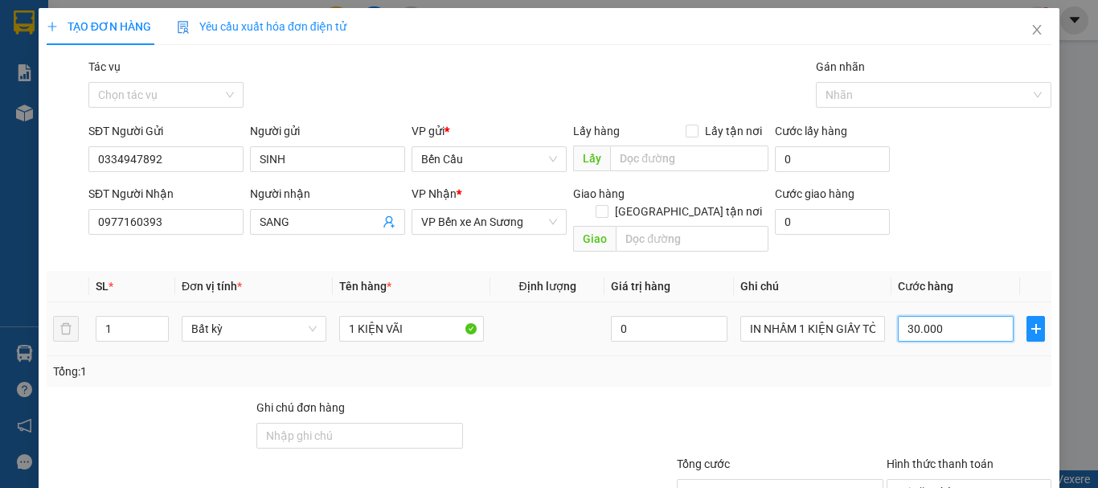
click at [976, 316] on input "30.000" at bounding box center [956, 329] width 116 height 26
type input "0"
type input "06"
type input "6"
type input "060"
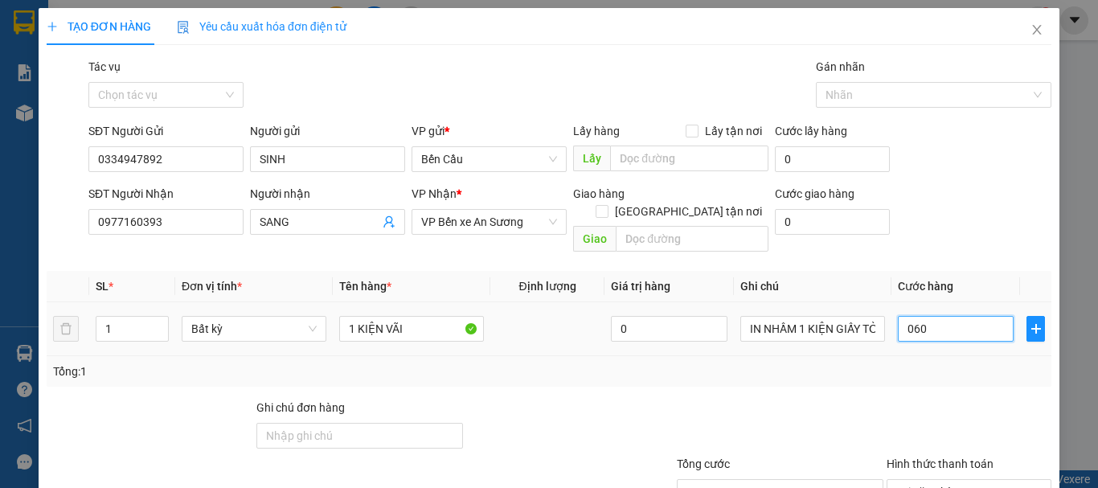
type input "60"
type input "060"
type input "60.000"
click at [957, 363] on div "Tổng: 1" at bounding box center [549, 372] width 992 height 18
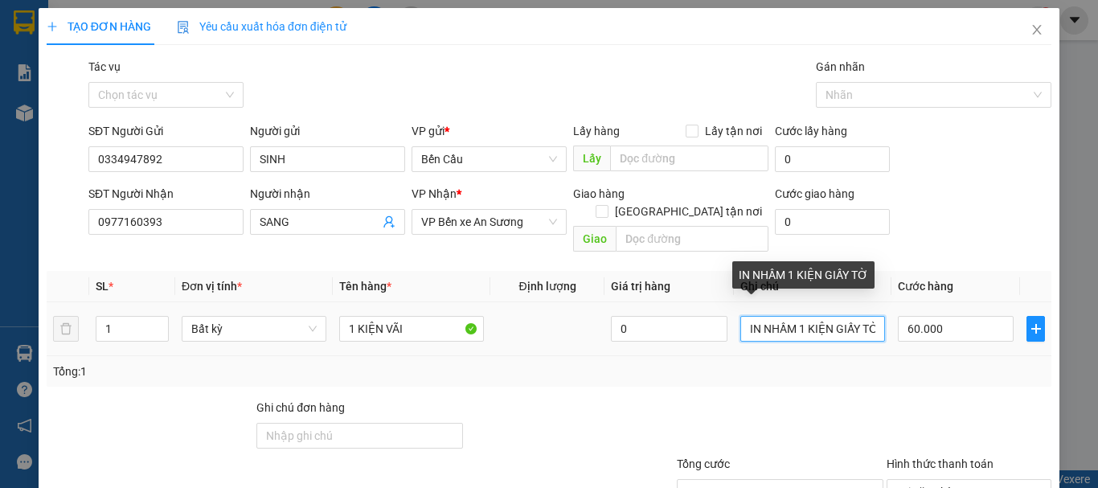
scroll to position [0, 8]
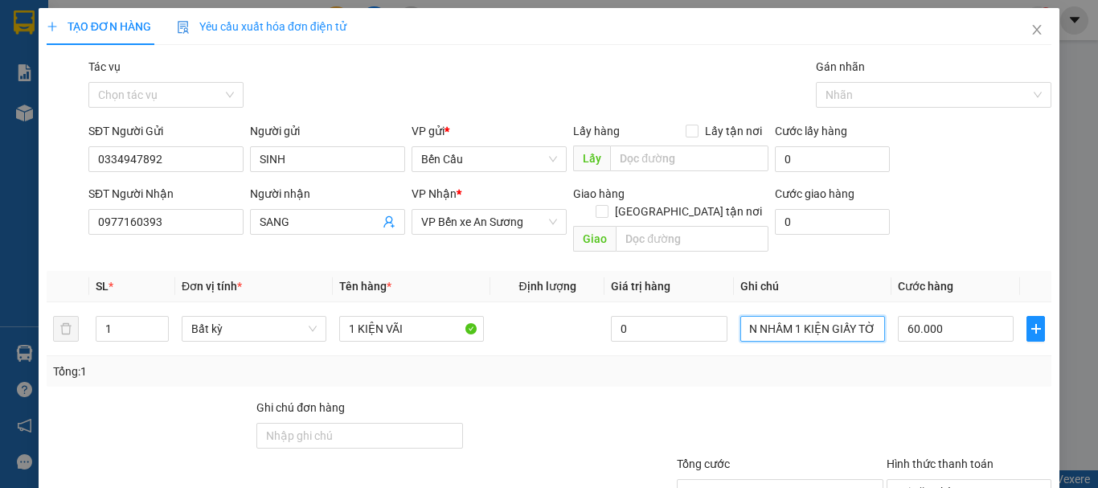
drag, startPoint x: 752, startPoint y: 310, endPoint x: 934, endPoint y: 346, distance: 185.3
click at [934, 346] on div "SL * Đơn vị tính * Tên hàng * Định lượng Giá trị hàng Ghi chú Cước hàng 1 Bất k…" at bounding box center [549, 329] width 1005 height 116
click at [870, 405] on div at bounding box center [780, 427] width 210 height 56
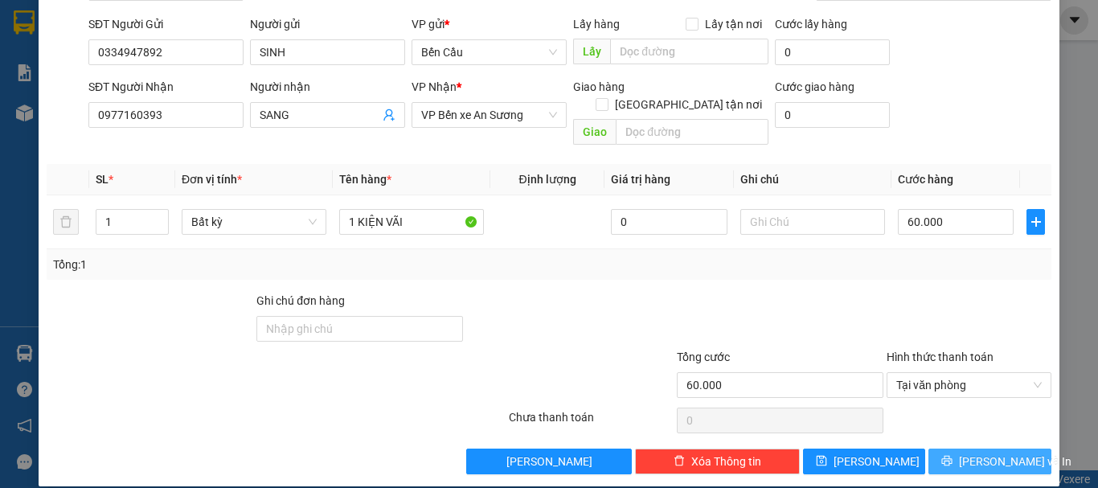
click at [999, 453] on span "[PERSON_NAME] và In" at bounding box center [1015, 462] width 113 height 18
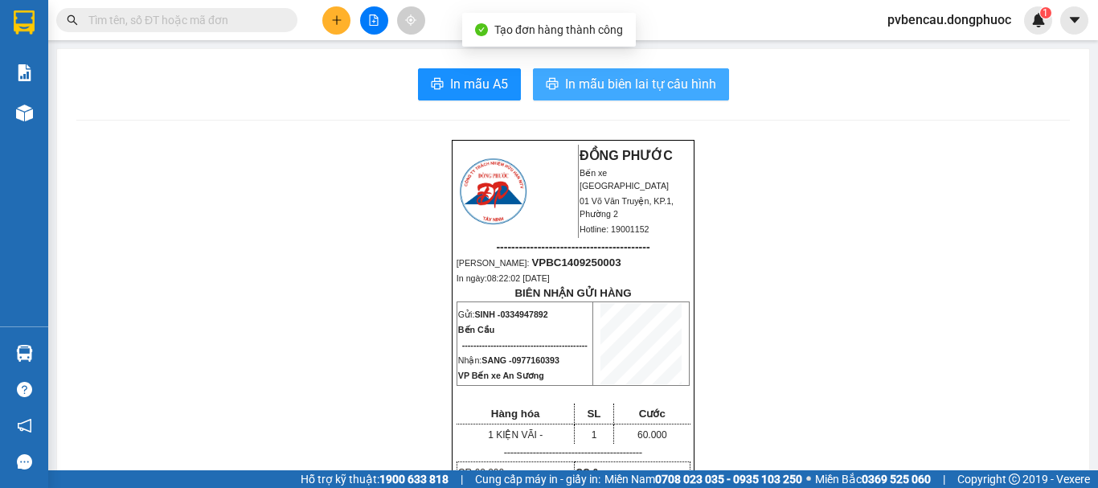
click at [593, 76] on span "In mẫu biên lai tự cấu hình" at bounding box center [640, 84] width 151 height 20
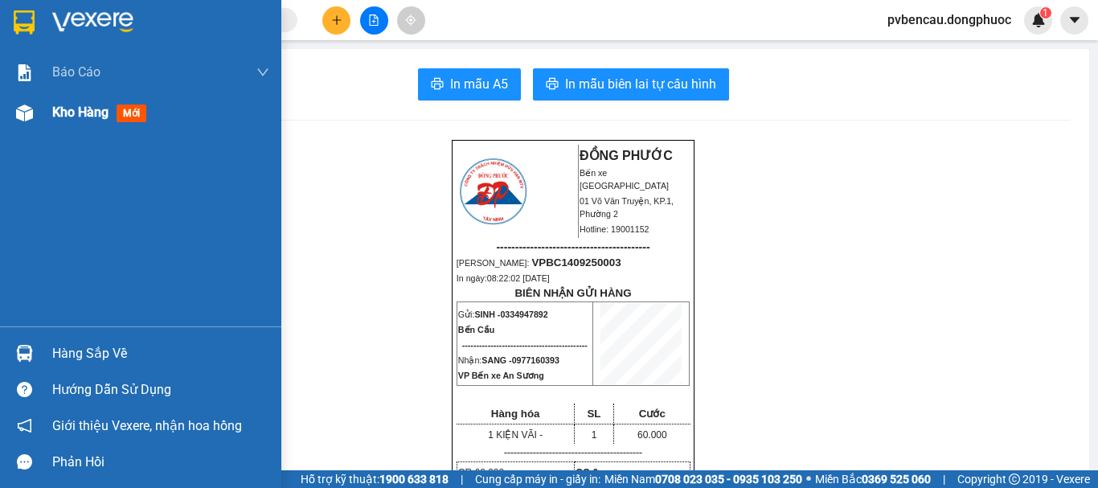
click at [65, 119] on span "Kho hàng" at bounding box center [80, 112] width 56 height 15
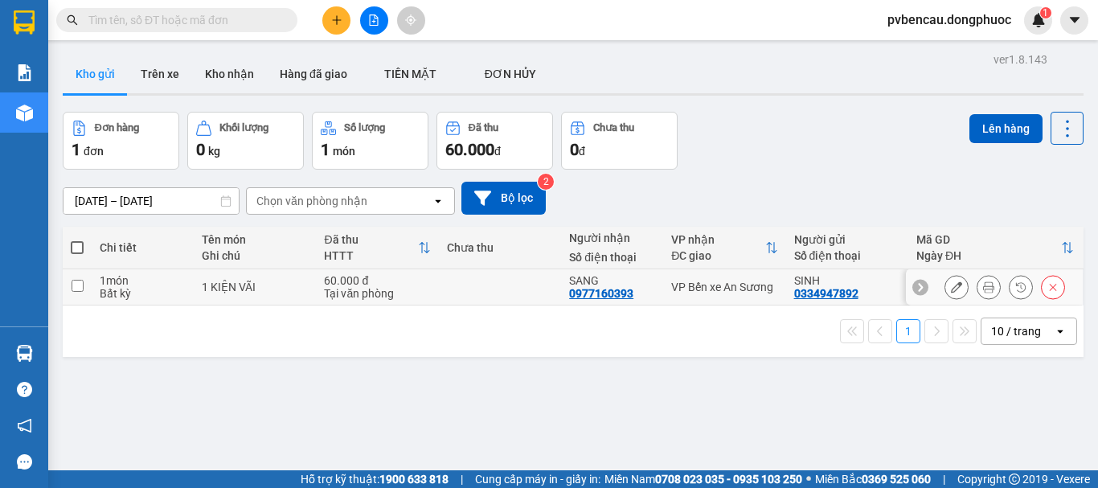
click at [374, 285] on div "60.000 đ" at bounding box center [377, 280] width 106 height 13
checkbox input "true"
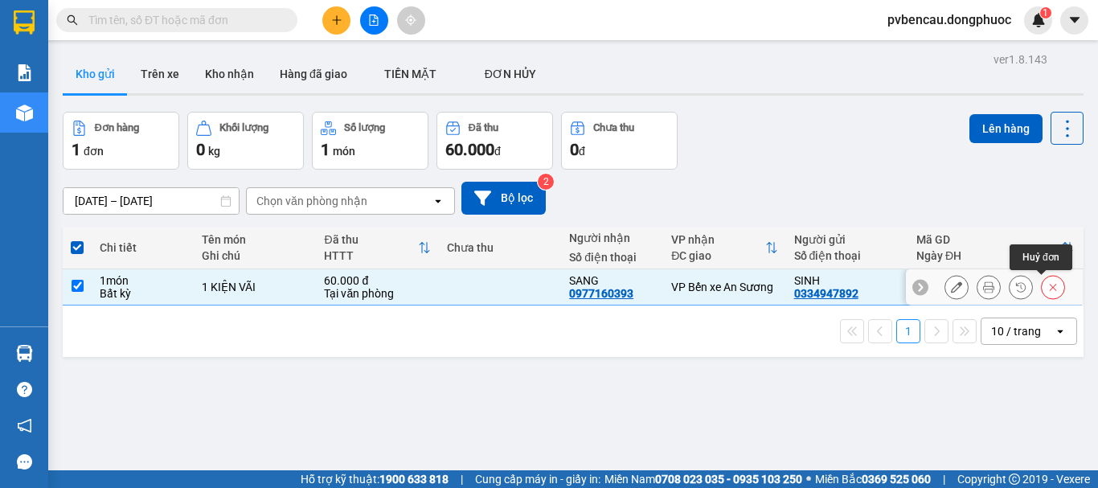
click at [1048, 288] on icon at bounding box center [1053, 286] width 11 height 11
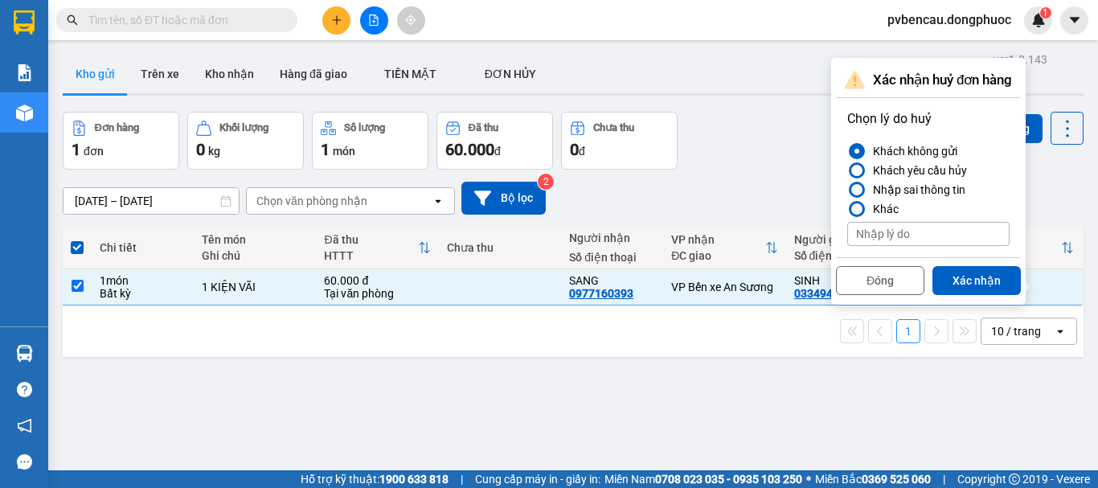
click at [858, 207] on div at bounding box center [857, 208] width 11 height 11
click at [848, 209] on input "Khác" at bounding box center [848, 209] width 0 height 0
click at [869, 187] on div "Nhập sai thông tin" at bounding box center [916, 189] width 99 height 19
click at [848, 190] on input "Nhập sai thông tin" at bounding box center [848, 190] width 0 height 0
click at [872, 170] on div "Khách yêu cầu hủy" at bounding box center [917, 170] width 101 height 19
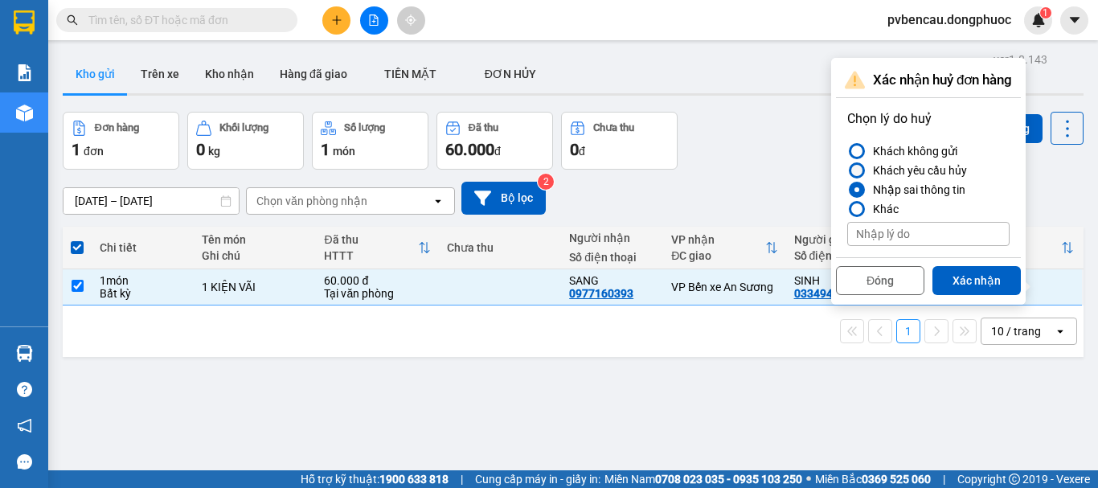
click at [848, 170] on input "Khách yêu cầu hủy" at bounding box center [848, 170] width 0 height 0
click at [922, 148] on div "Khách không gửi" at bounding box center [912, 151] width 91 height 19
click at [848, 151] on input "Khách không gửi" at bounding box center [848, 151] width 0 height 0
click at [905, 165] on div "Khách yêu cầu hủy" at bounding box center [917, 170] width 101 height 19
click at [848, 170] on input "Khách yêu cầu hủy" at bounding box center [848, 170] width 0 height 0
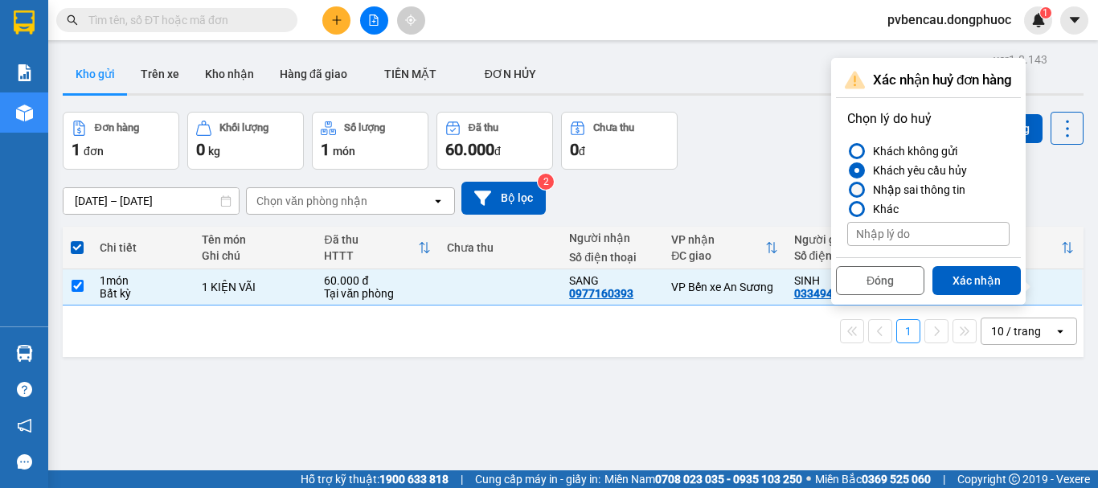
click at [902, 191] on div "Nhập sai thông tin" at bounding box center [916, 189] width 99 height 19
click at [848, 190] on input "Nhập sai thông tin" at bounding box center [848, 190] width 0 height 0
click at [880, 204] on div "Khác" at bounding box center [883, 208] width 32 height 19
click at [848, 209] on input "Khác" at bounding box center [848, 209] width 0 height 0
click at [913, 230] on input at bounding box center [929, 234] width 162 height 24
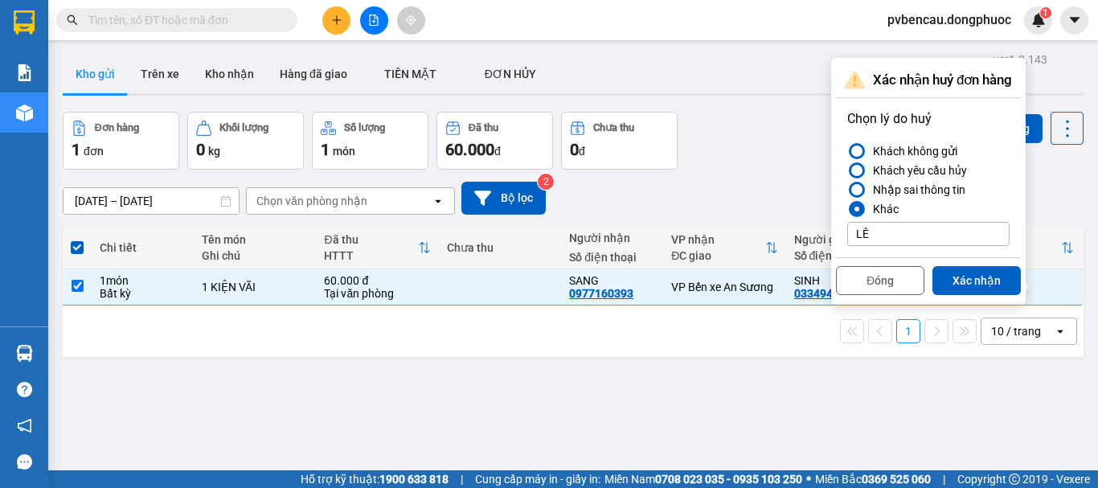
type input "L"
click at [897, 184] on div "Nhập sai thông tin" at bounding box center [916, 189] width 99 height 19
click at [848, 190] on input "Nhập sai thông tin" at bounding box center [848, 190] width 0 height 0
click at [989, 282] on button "Xác nhận" at bounding box center [977, 280] width 88 height 29
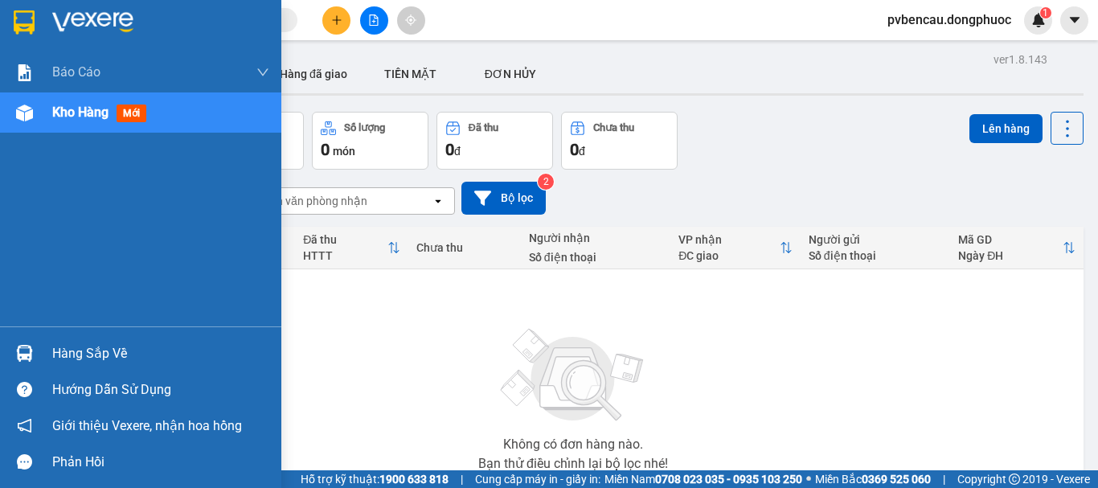
click at [80, 347] on div "Hàng sắp về" at bounding box center [160, 354] width 217 height 24
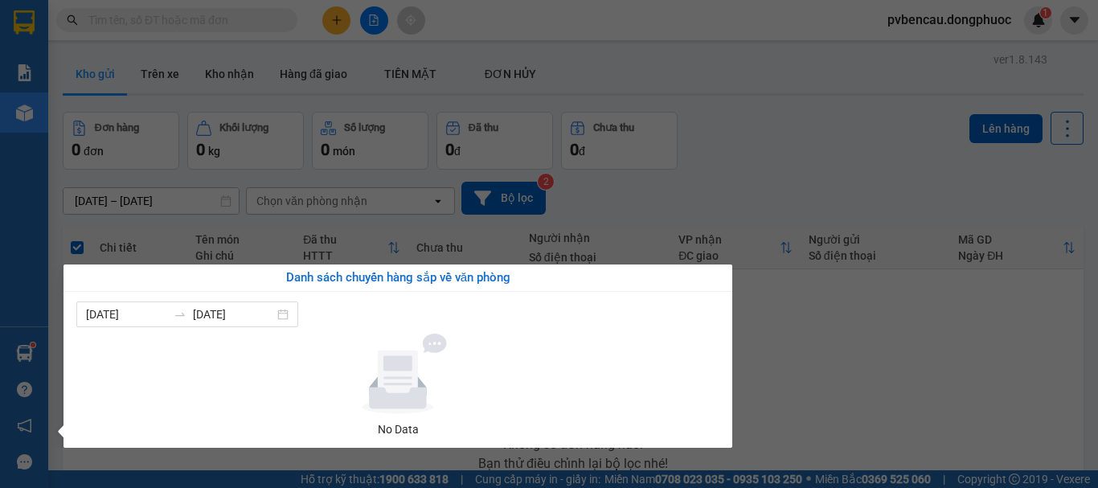
click at [870, 347] on section "Kết quả tìm kiếm ( 974 ) Bộ lọc Mã ĐH Trạng thái Món hàng Tổng cước Chưa cước N…" at bounding box center [549, 244] width 1098 height 488
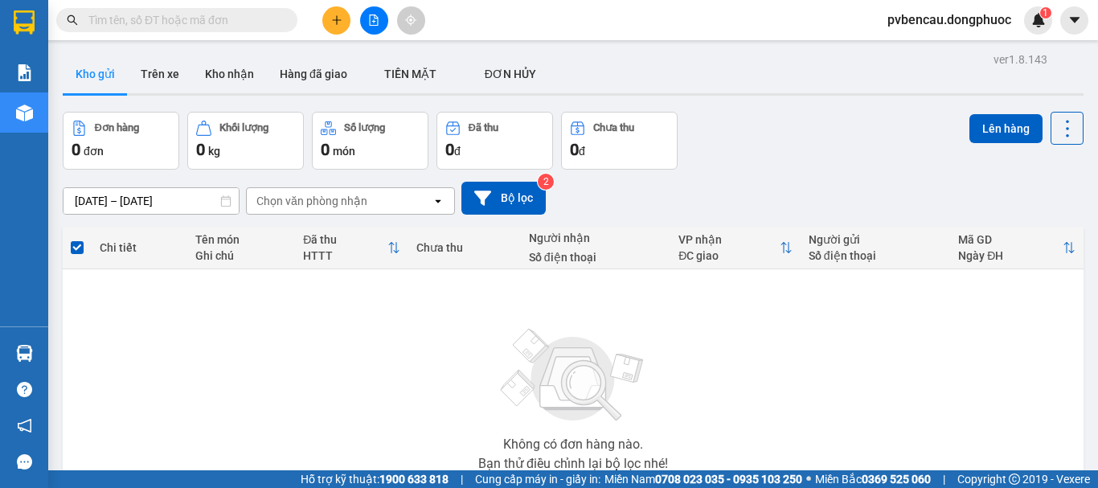
click at [754, 154] on div "Đơn hàng 0 đơn Khối lượng 0 kg Số lượng 0 món Đã thu 0 đ Chưa thu 0 đ Lên hàng" at bounding box center [573, 141] width 1021 height 58
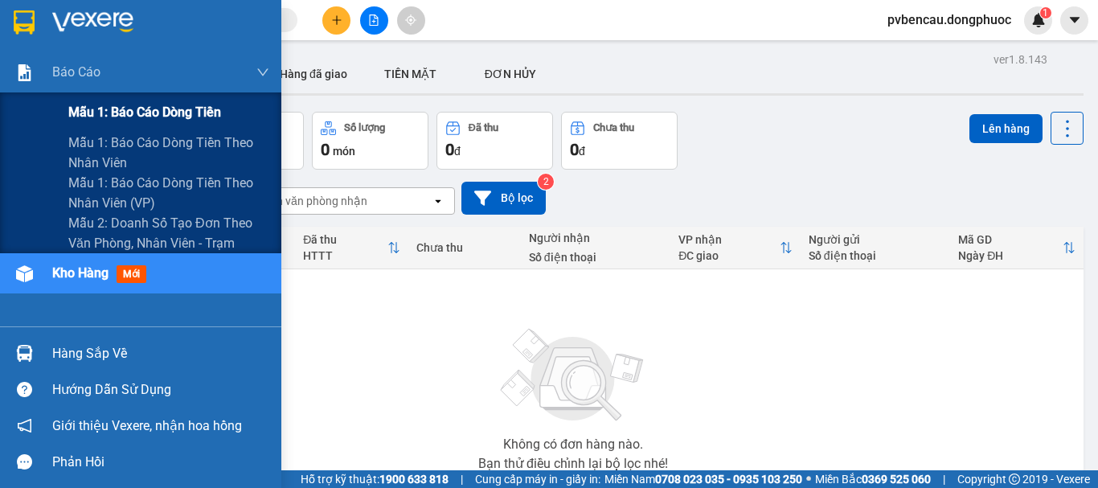
click at [135, 106] on span "Mẫu 1: Báo cáo dòng tiền" at bounding box center [144, 112] width 153 height 20
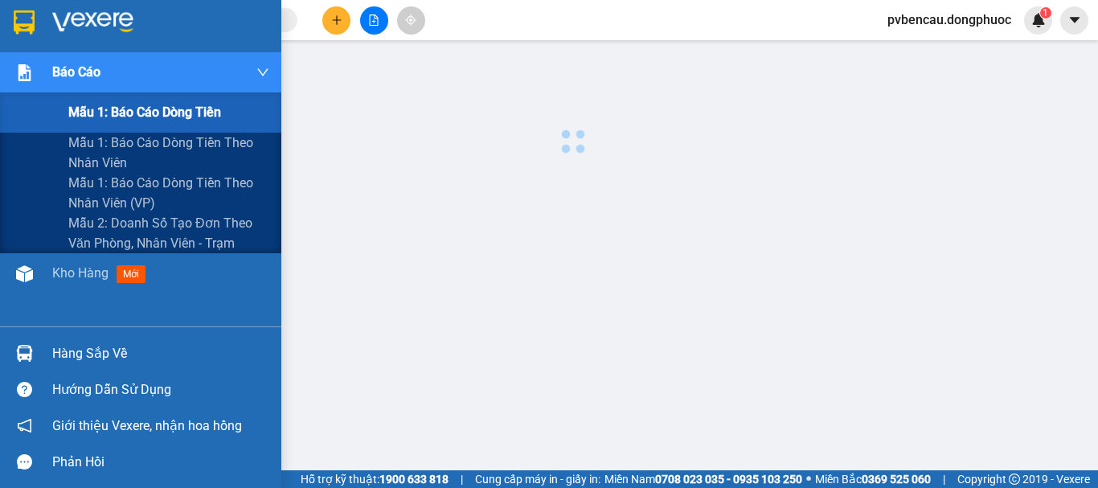
click at [135, 106] on span "Mẫu 1: Báo cáo dòng tiền" at bounding box center [144, 112] width 153 height 20
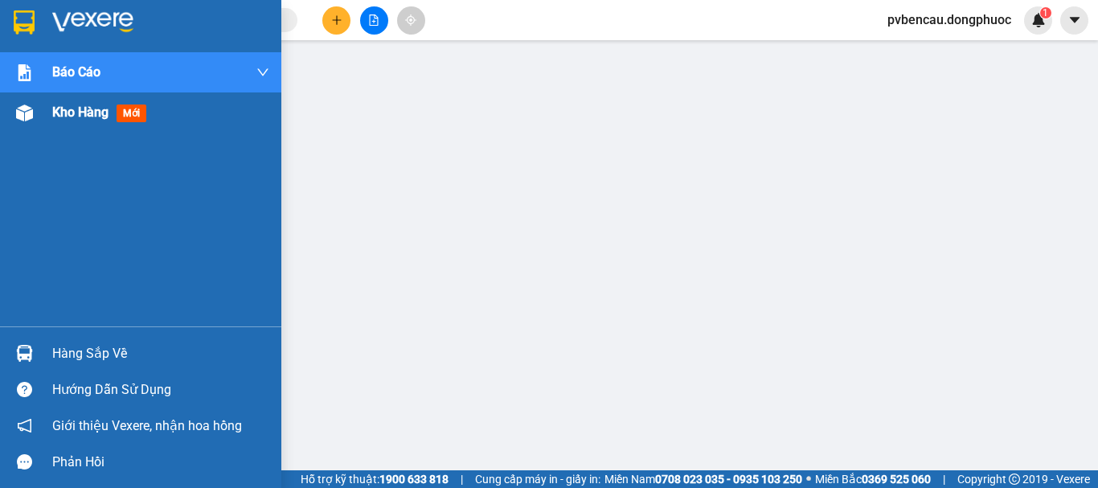
click at [40, 125] on div "Kho hàng mới" at bounding box center [140, 112] width 281 height 40
